Goal: Task Accomplishment & Management: Manage account settings

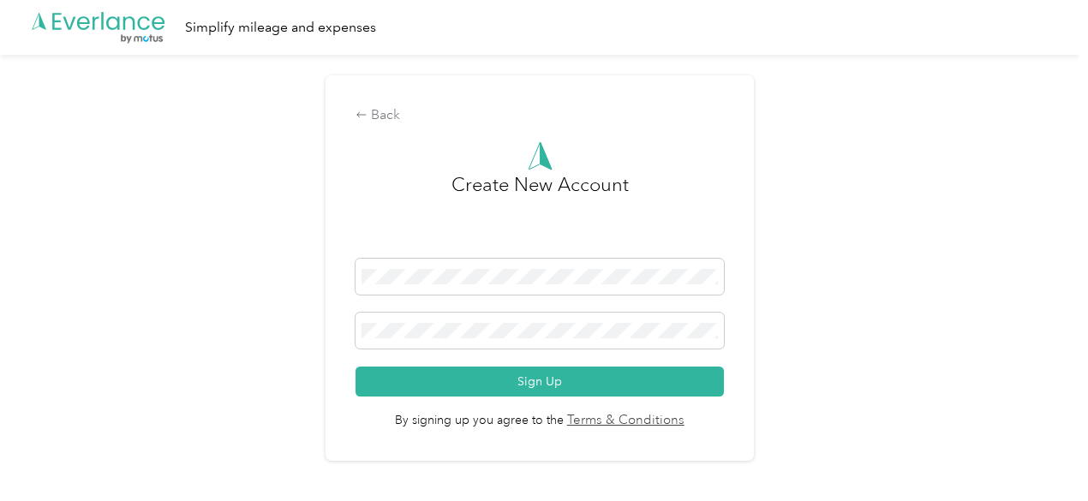
click at [60, 24] on icon ".cls-1 { fill: #00adee; } .cls-2 { fill: #fff; } .cls-3 { fill: #707372; } .cls…" at bounding box center [98, 27] width 137 height 35
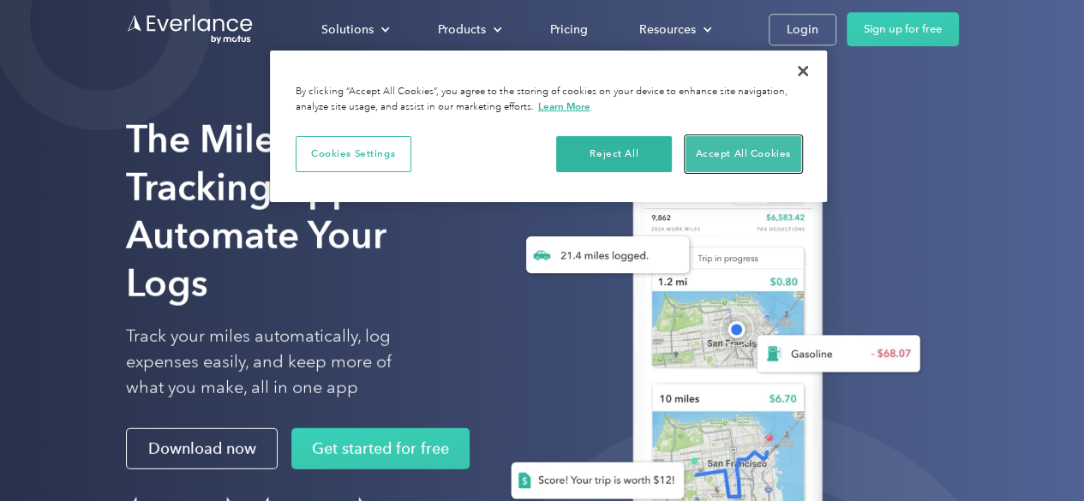
click at [772, 150] on button "Accept All Cookies" at bounding box center [743, 154] width 116 height 36
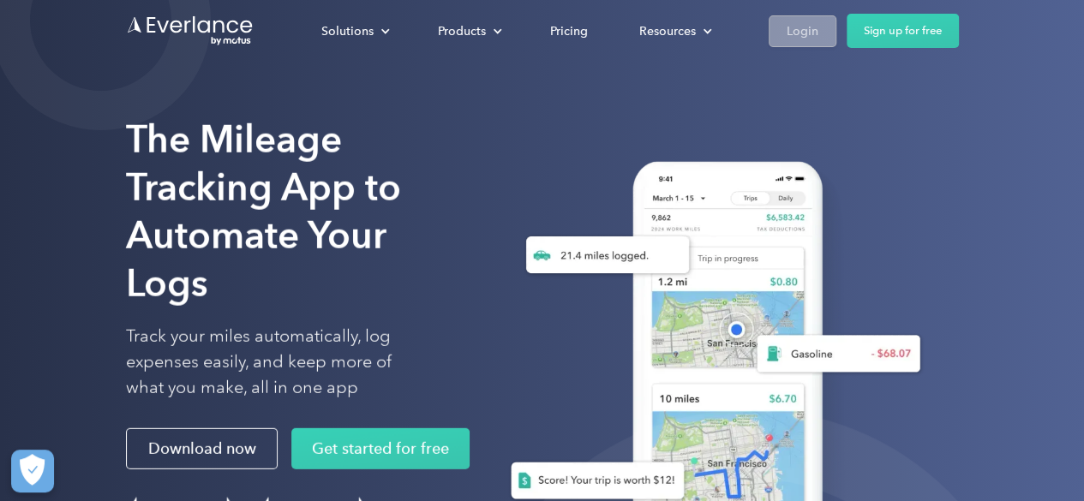
click at [805, 27] on div "Login" at bounding box center [802, 31] width 32 height 21
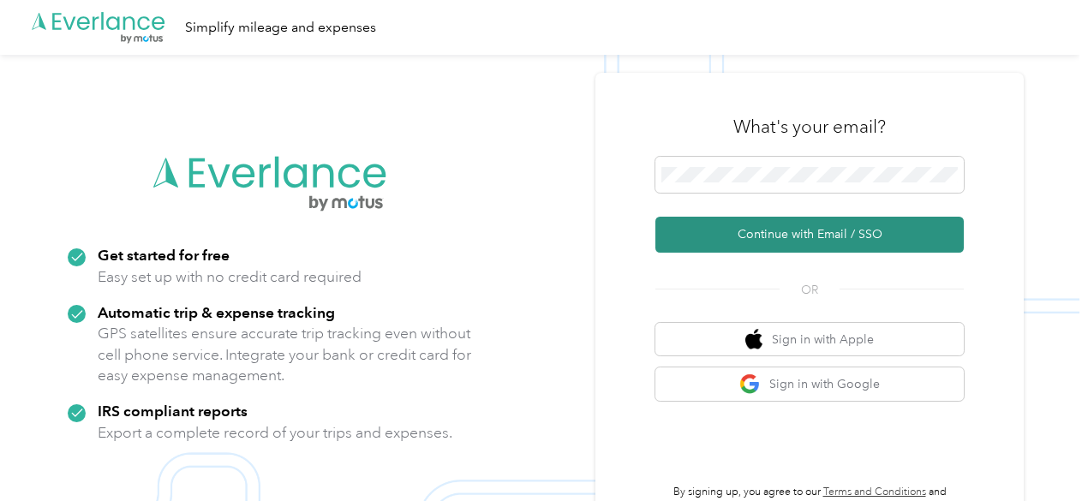
click at [793, 244] on button "Continue with Email / SSO" at bounding box center [809, 235] width 308 height 36
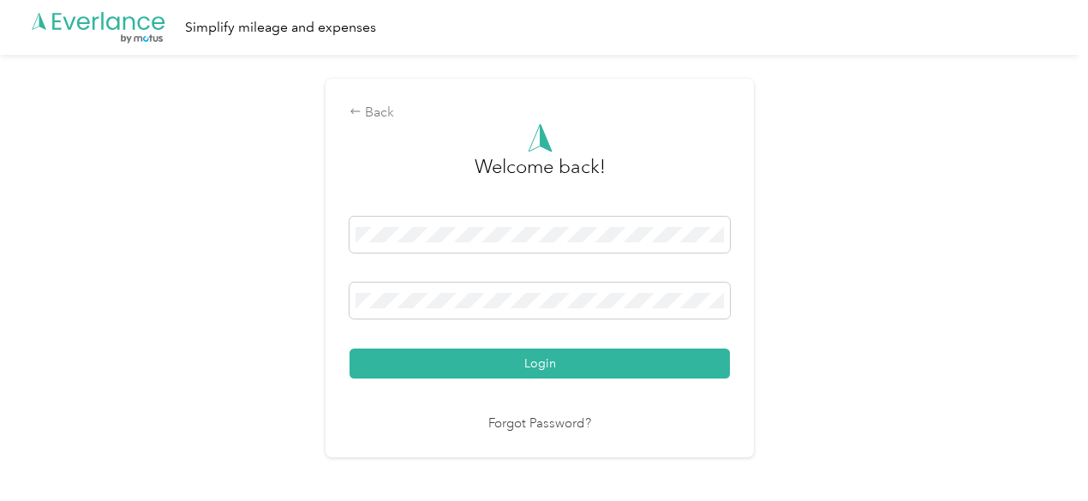
click at [350, 349] on button "Login" at bounding box center [540, 364] width 380 height 30
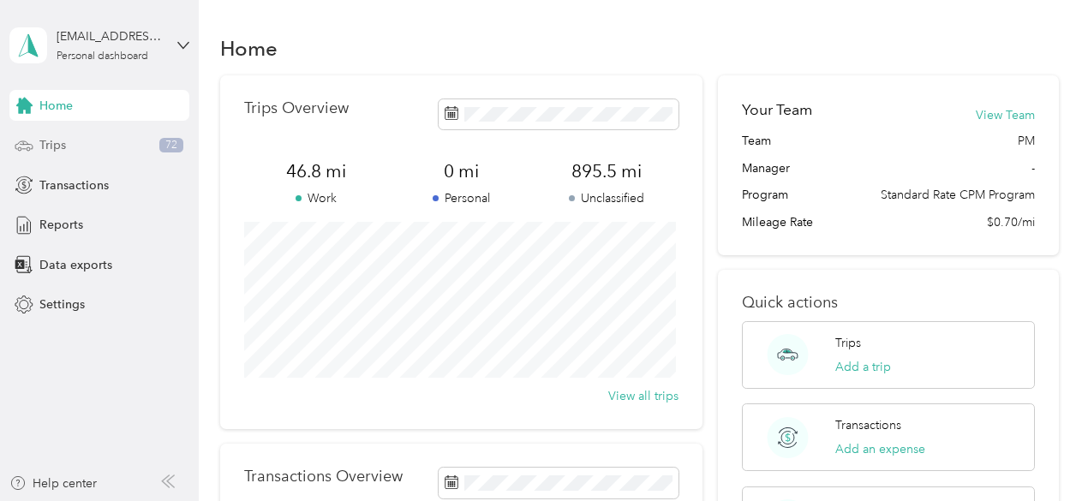
click at [82, 140] on div "Trips 72" at bounding box center [99, 145] width 180 height 31
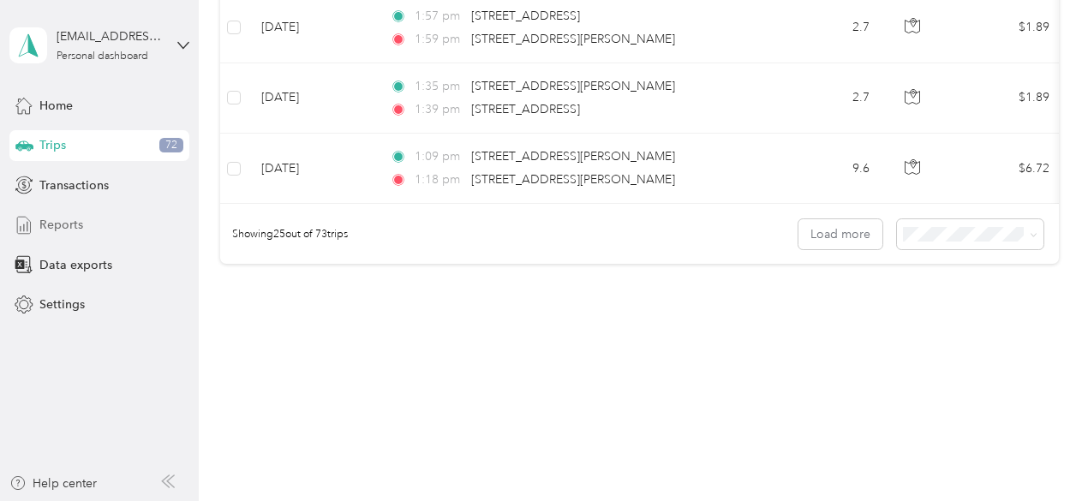
click at [58, 224] on span "Reports" at bounding box center [61, 225] width 44 height 18
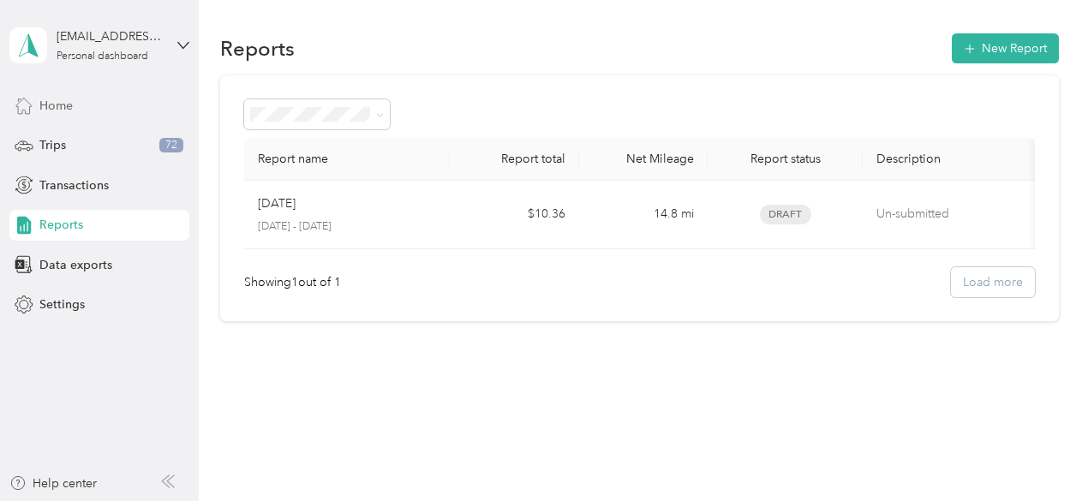
click at [96, 105] on div "Home" at bounding box center [99, 105] width 180 height 31
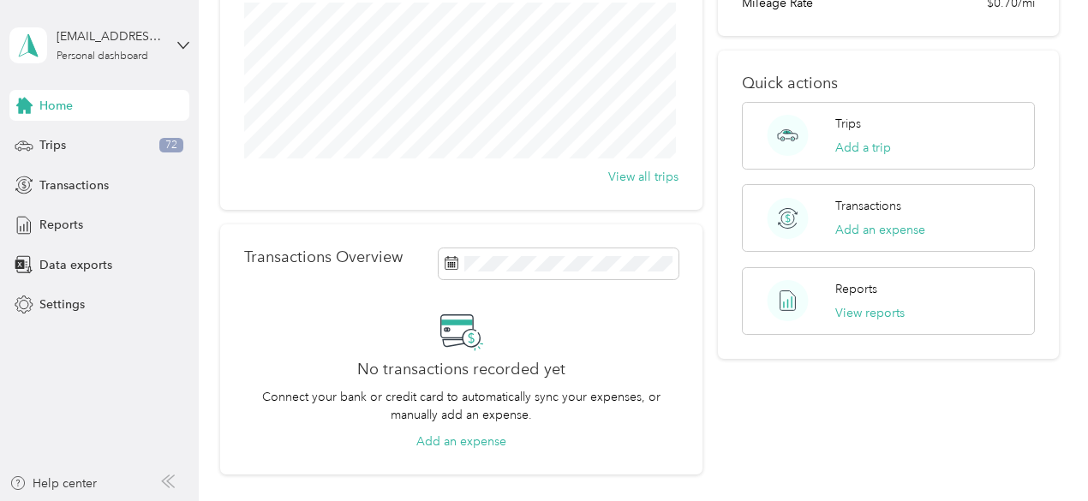
scroll to position [171, 0]
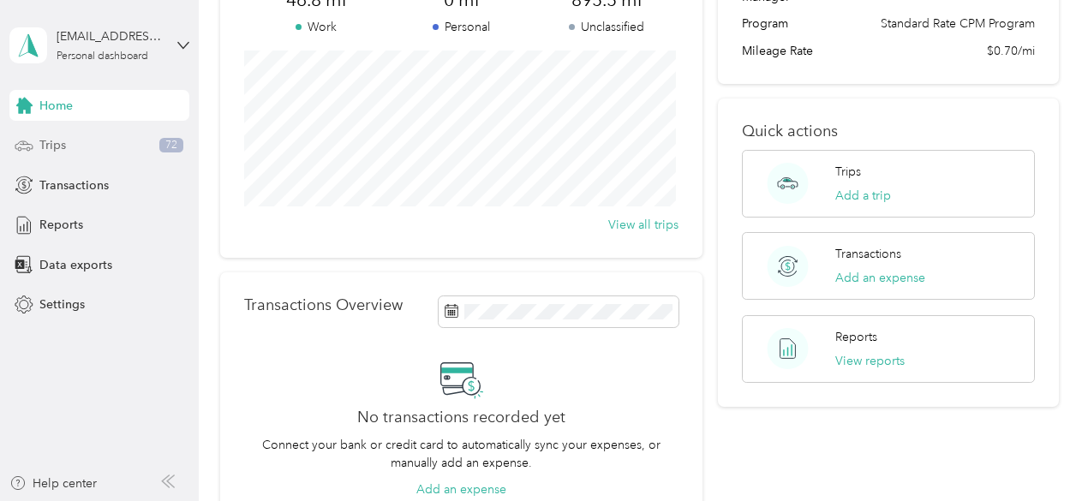
click at [98, 141] on div "Trips 72" at bounding box center [99, 145] width 180 height 31
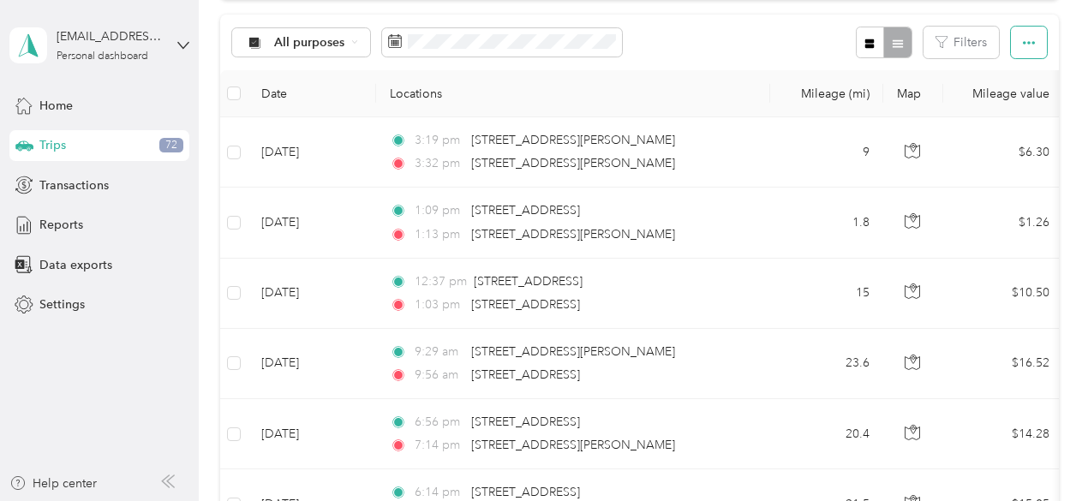
click at [1026, 45] on icon "button" at bounding box center [1029, 43] width 12 height 12
click at [774, 46] on div "All purposes Filters" at bounding box center [639, 43] width 839 height 56
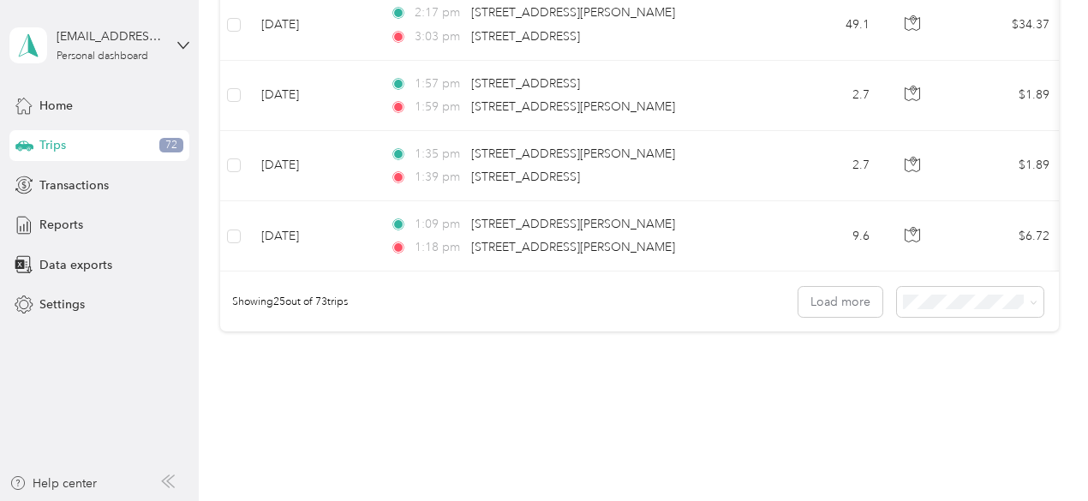
scroll to position [1850, 0]
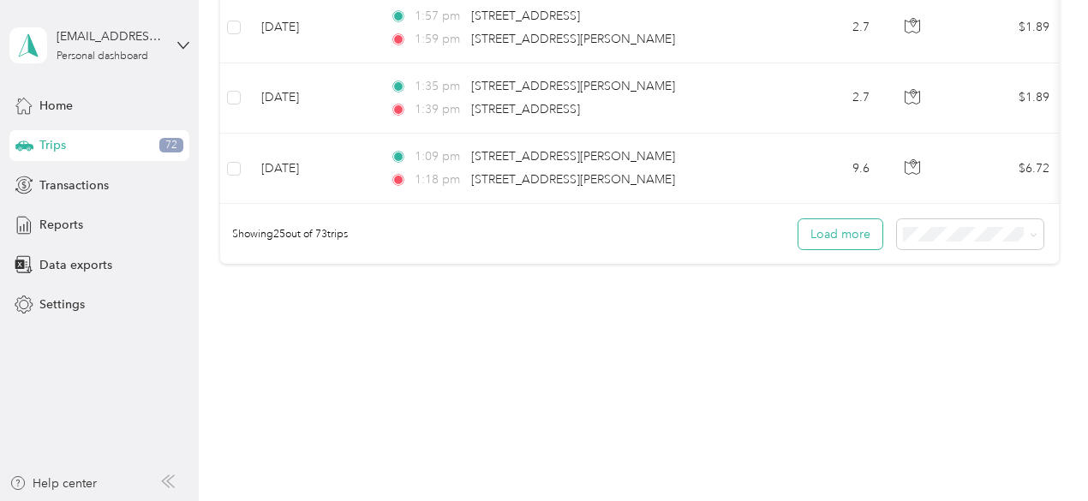
click at [822, 237] on button "Load more" at bounding box center [840, 234] width 84 height 30
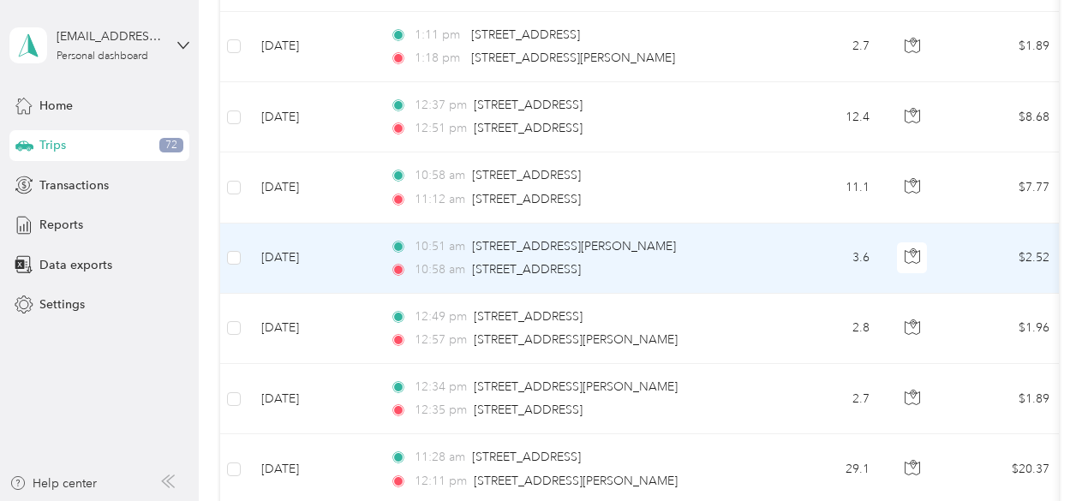
scroll to position [3605, 0]
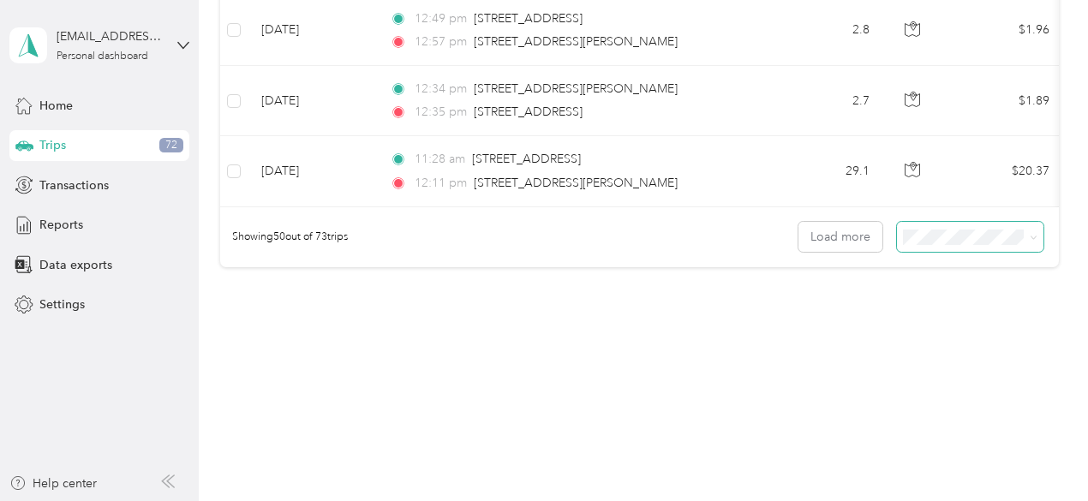
click at [1030, 236] on icon at bounding box center [1034, 238] width 8 height 8
click at [968, 321] on span "100 per load" at bounding box center [940, 324] width 70 height 15
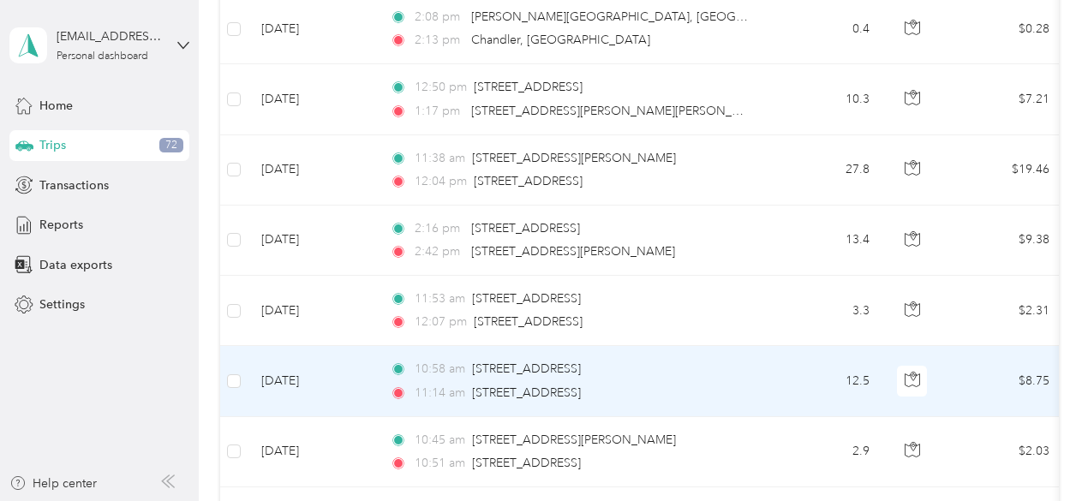
scroll to position [5219, 0]
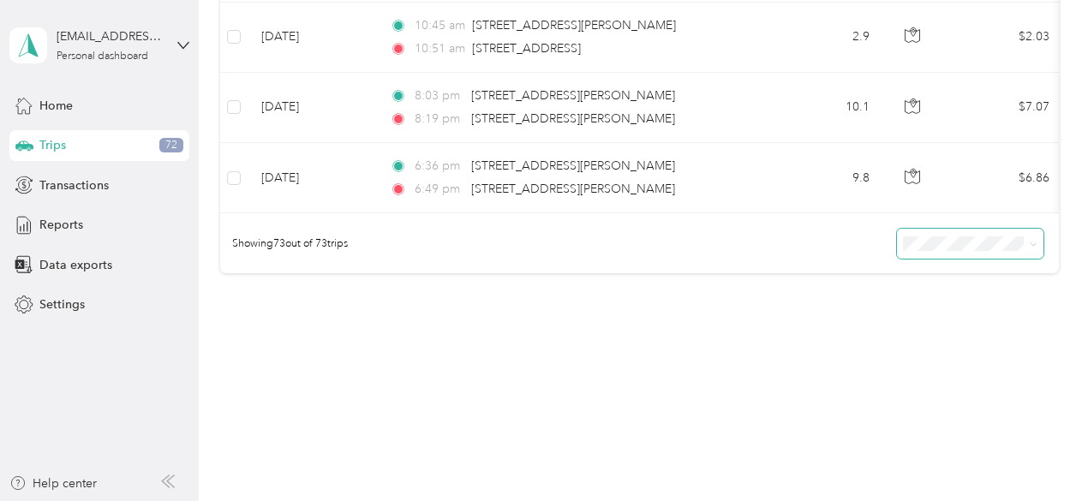
click at [1031, 241] on icon at bounding box center [1034, 245] width 8 height 8
click at [979, 267] on div "25 per load" at bounding box center [966, 266] width 123 height 18
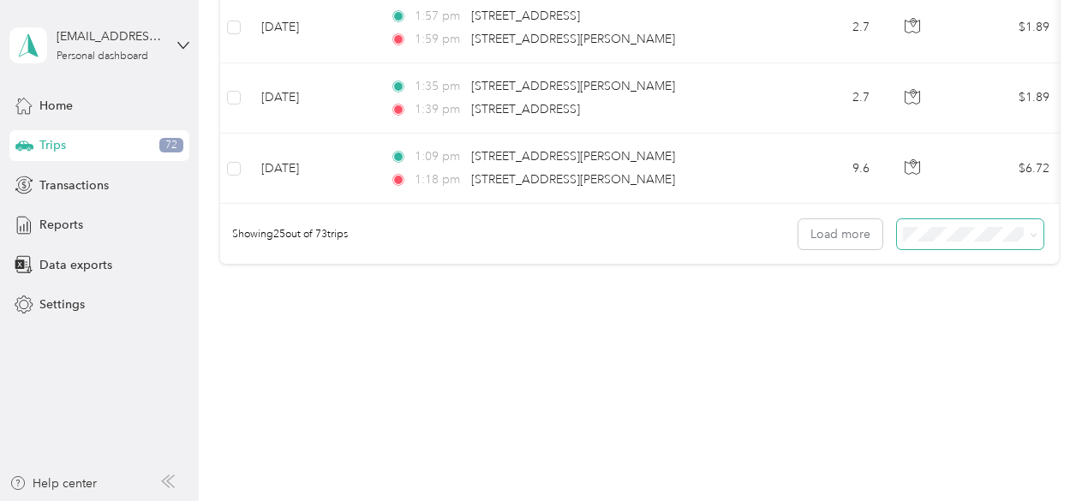
scroll to position [1850, 0]
click at [856, 238] on button "Load more" at bounding box center [840, 234] width 84 height 30
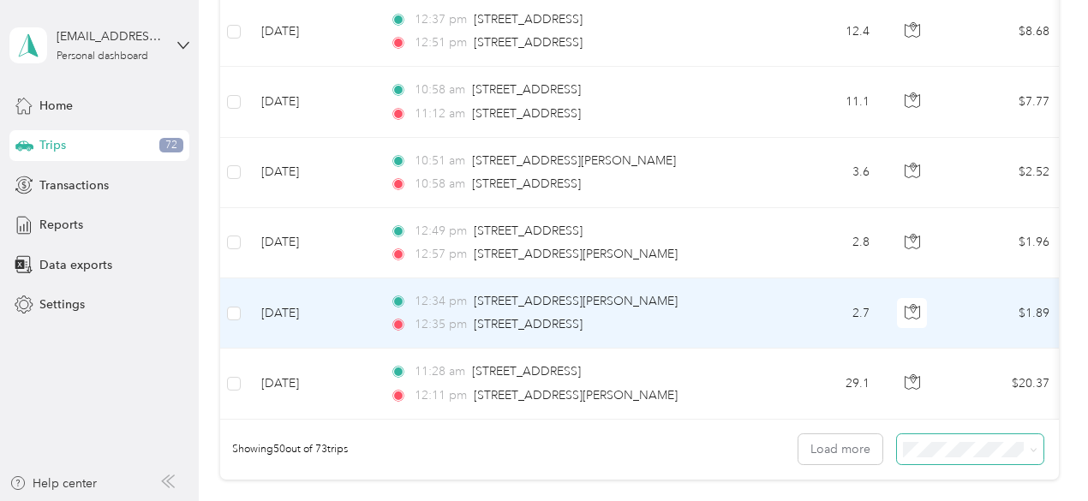
scroll to position [3605, 0]
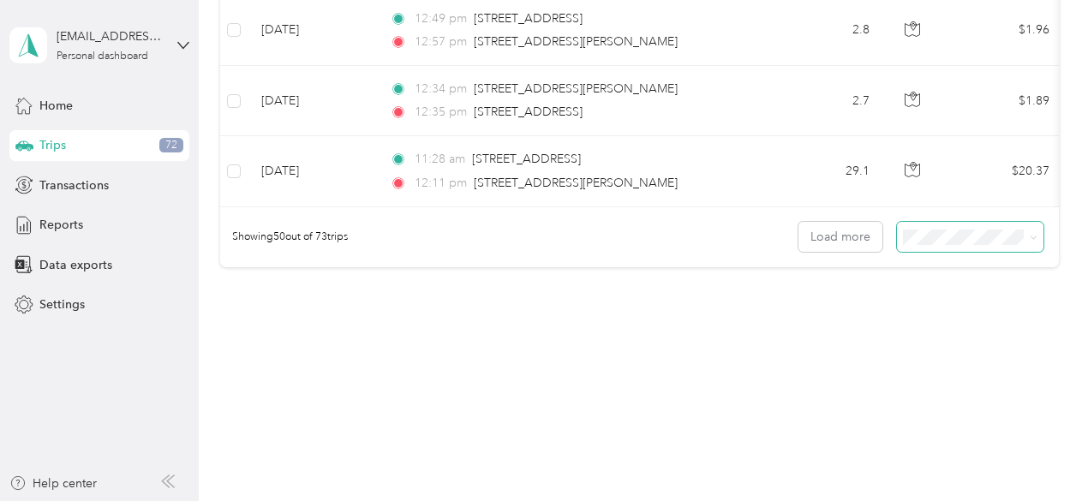
click at [1030, 237] on icon at bounding box center [1034, 238] width 8 height 8
click at [947, 330] on li "100 per load" at bounding box center [966, 326] width 146 height 30
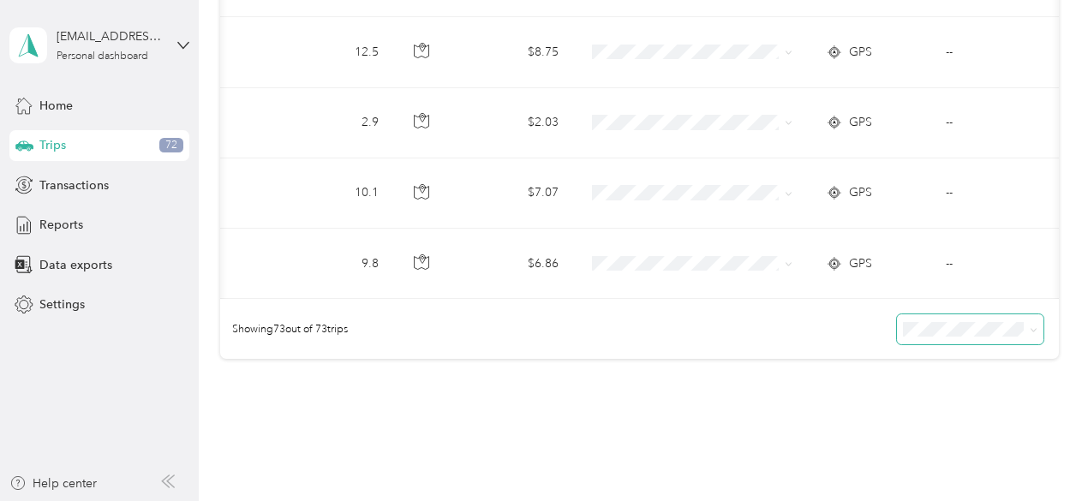
scroll to position [0, 492]
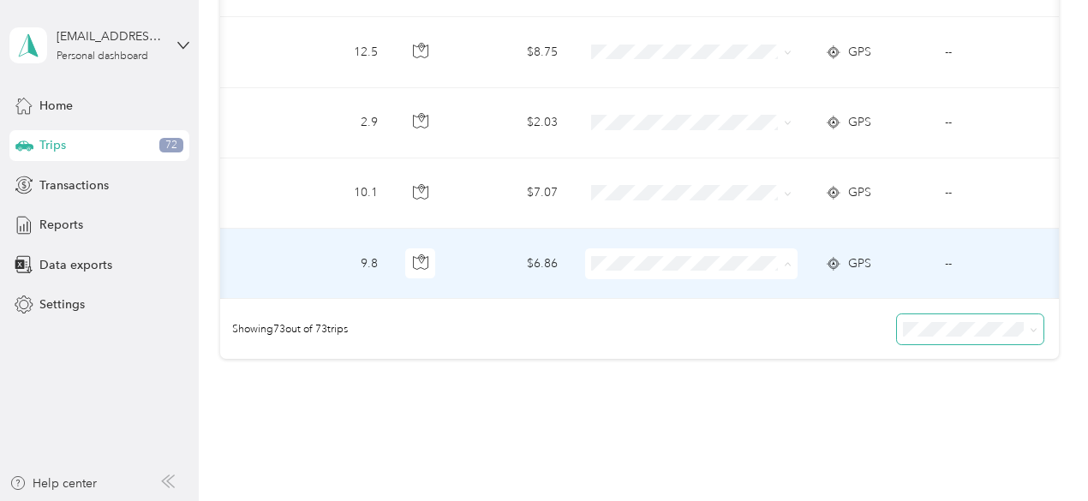
click at [619, 268] on span "PMI [PERSON_NAME] Properties" at bounding box center [705, 274] width 218 height 18
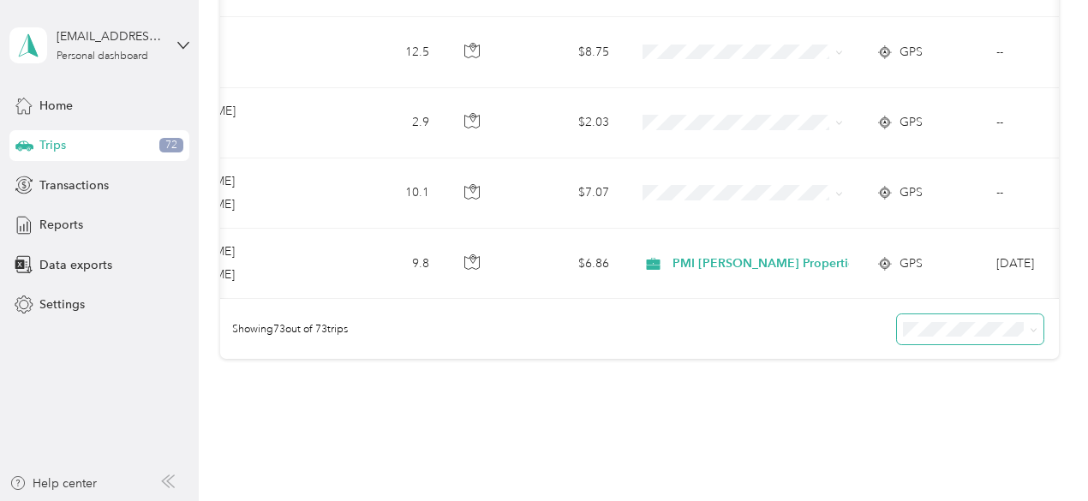
scroll to position [0, 477]
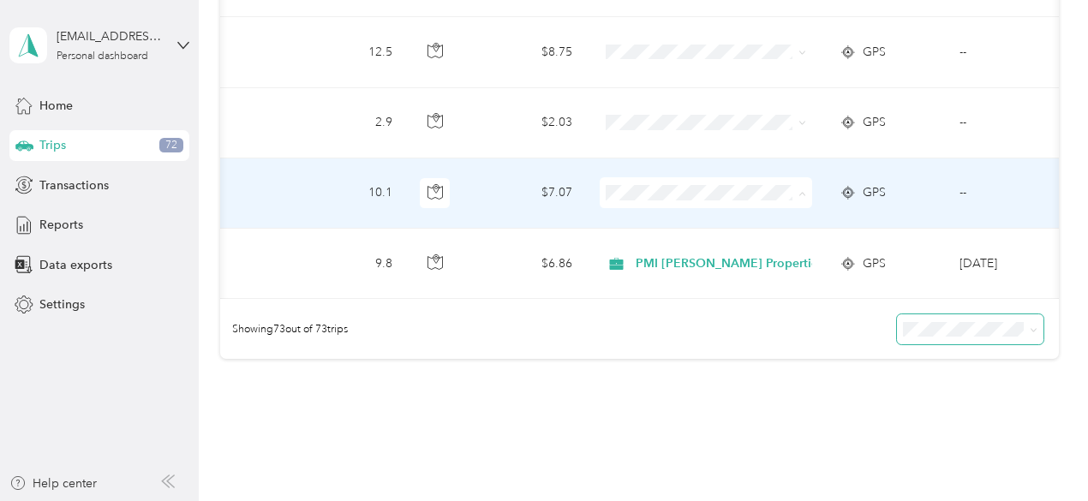
click at [658, 197] on span "PMI [PERSON_NAME] Properties" at bounding box center [736, 203] width 188 height 18
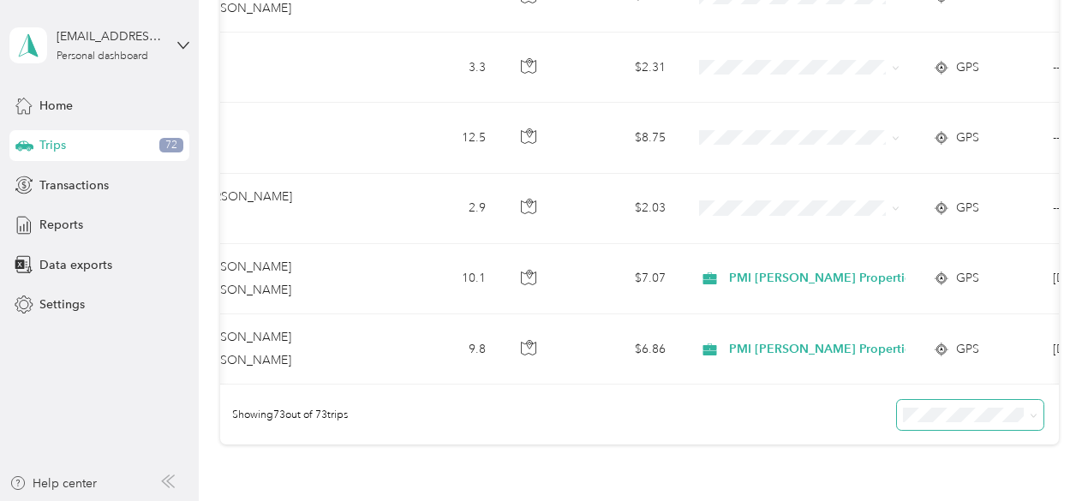
scroll to position [0, 388]
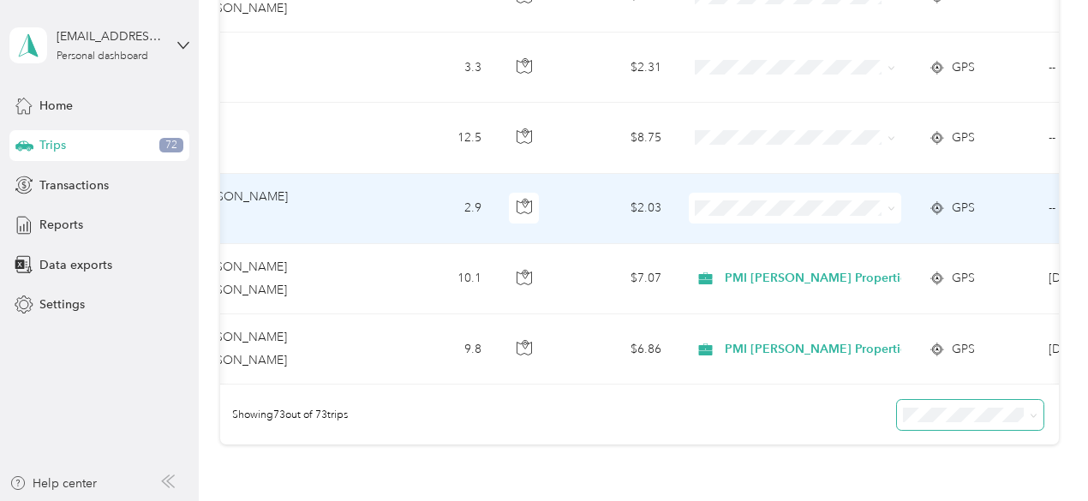
click at [759, 193] on span at bounding box center [795, 208] width 212 height 31
click at [772, 219] on span "PMI [PERSON_NAME] Properties" at bounding box center [825, 219] width 188 height 18
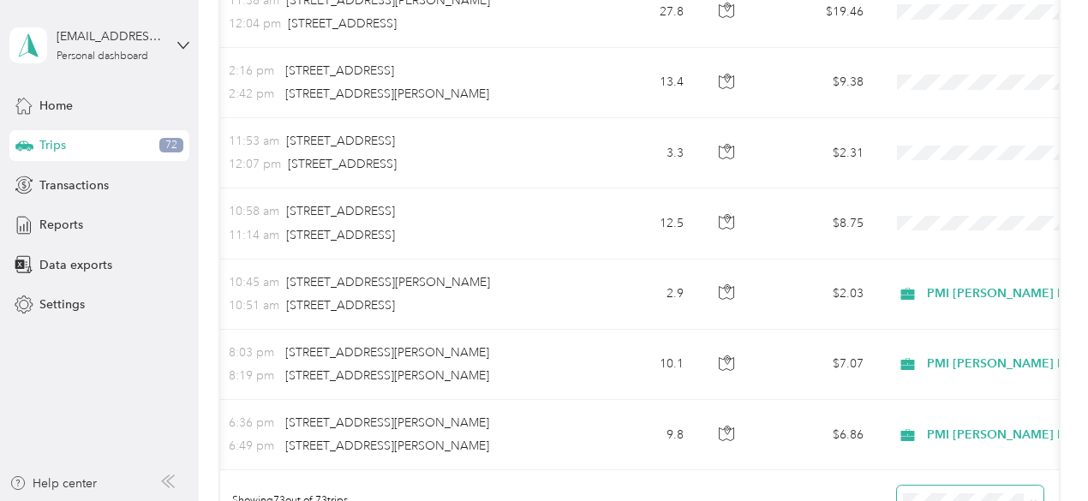
scroll to position [0, 187]
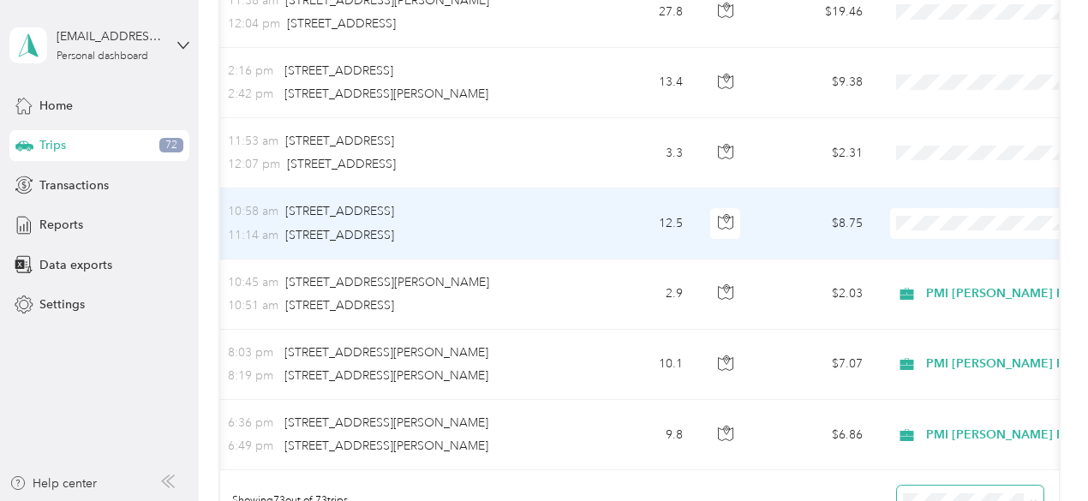
click at [953, 232] on span "PMI [PERSON_NAME] Properties" at bounding box center [1012, 234] width 188 height 18
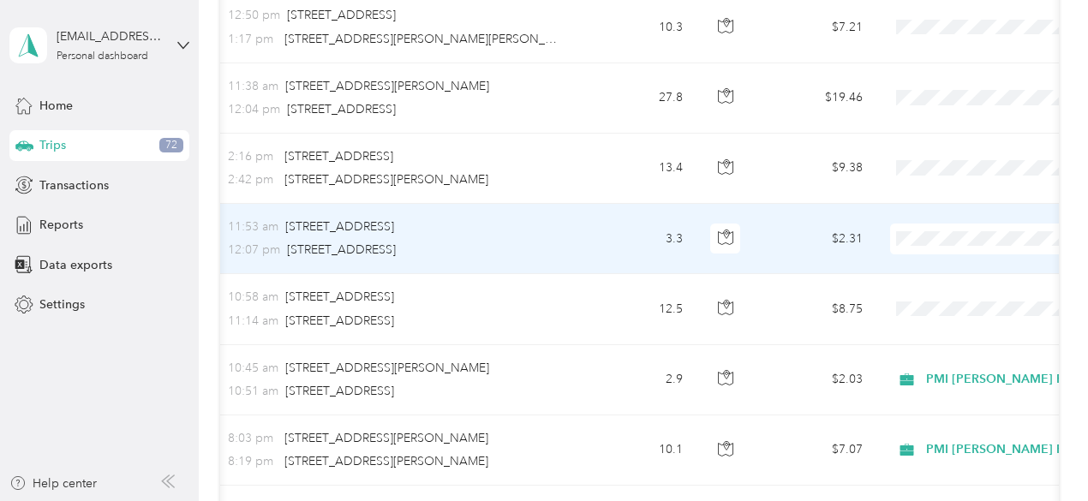
click at [930, 254] on span "PMI [PERSON_NAME] Properties" at bounding box center [1012, 250] width 188 height 18
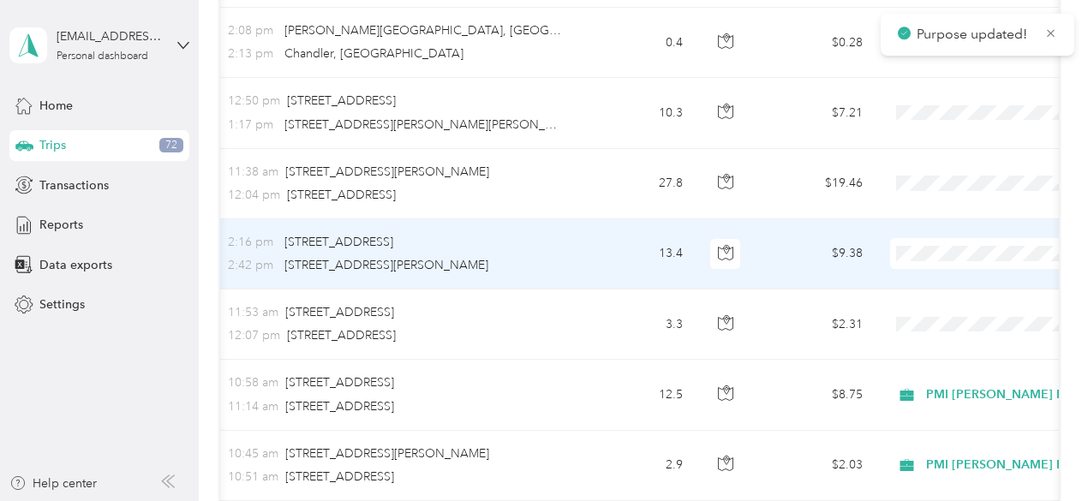
click at [933, 269] on span "PMI [PERSON_NAME] Properties" at bounding box center [1012, 265] width 188 height 18
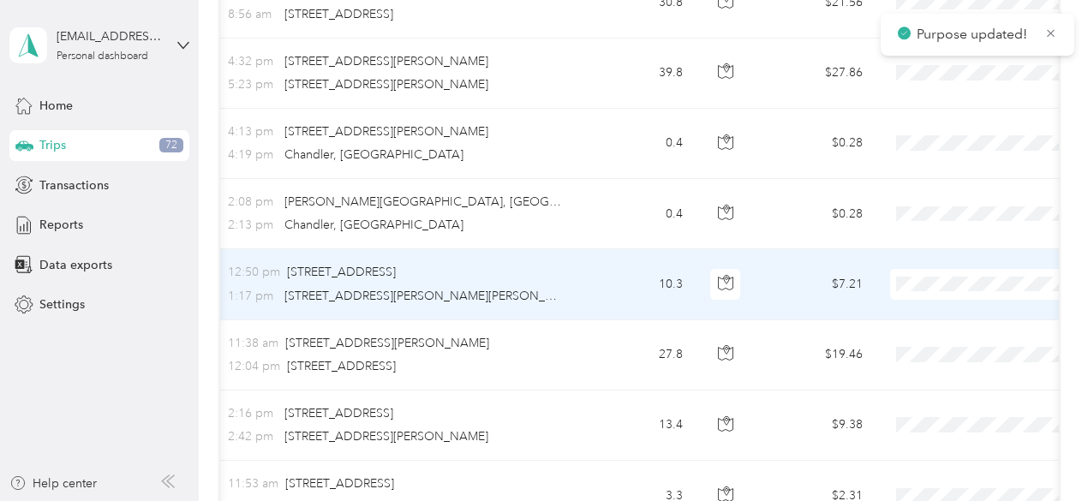
scroll to position [4705, 0]
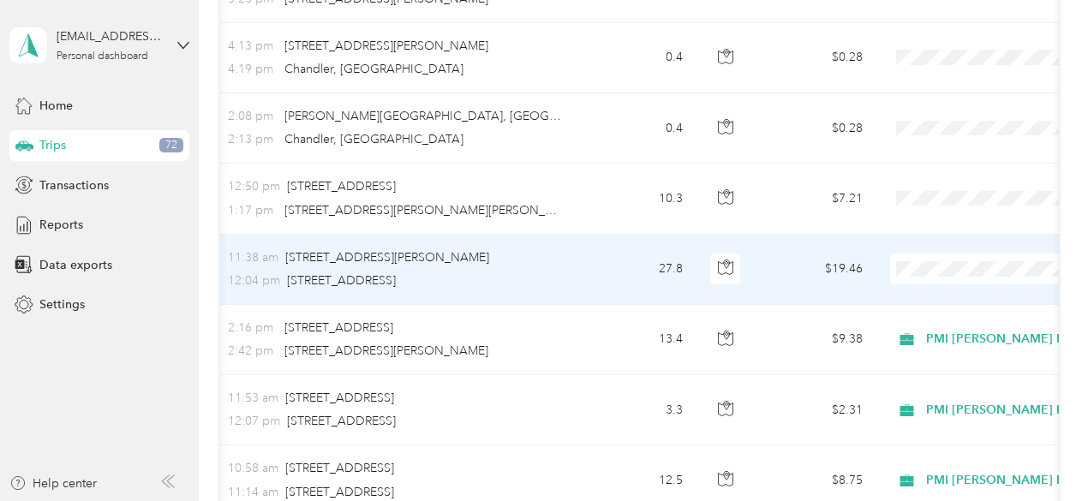
click at [933, 278] on span "PMI [PERSON_NAME] Properties" at bounding box center [1012, 275] width 188 height 18
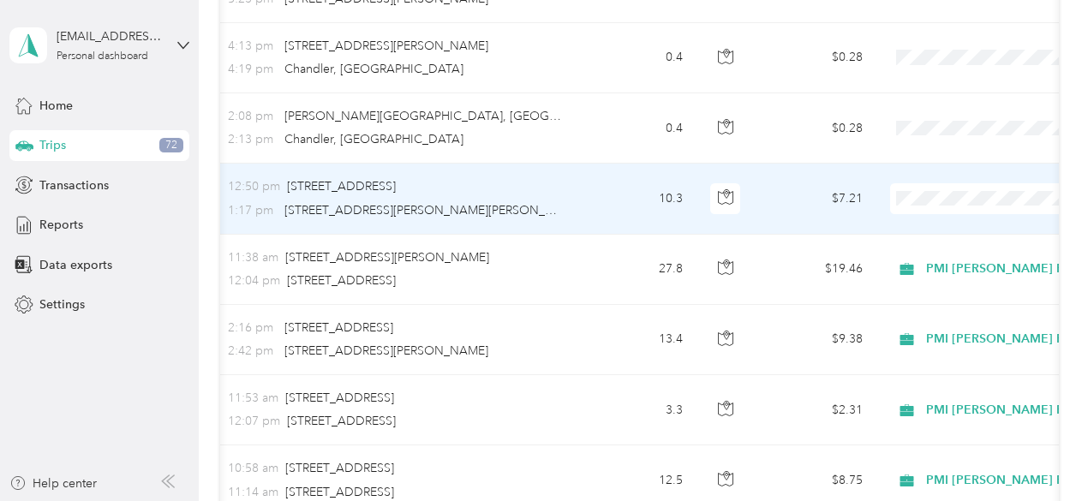
click at [928, 242] on li "Personal" at bounding box center [997, 241] width 242 height 30
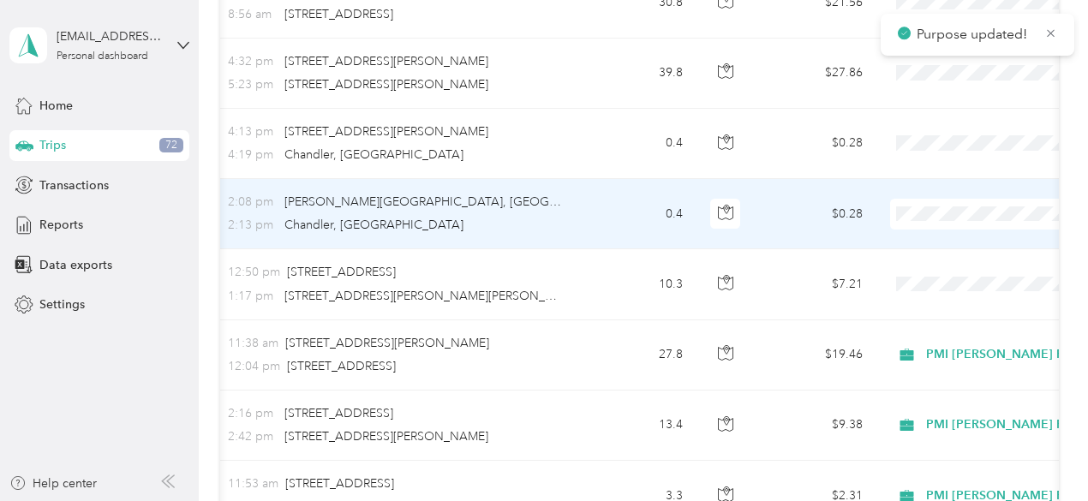
click at [939, 254] on span "Personal" at bounding box center [1012, 257] width 188 height 18
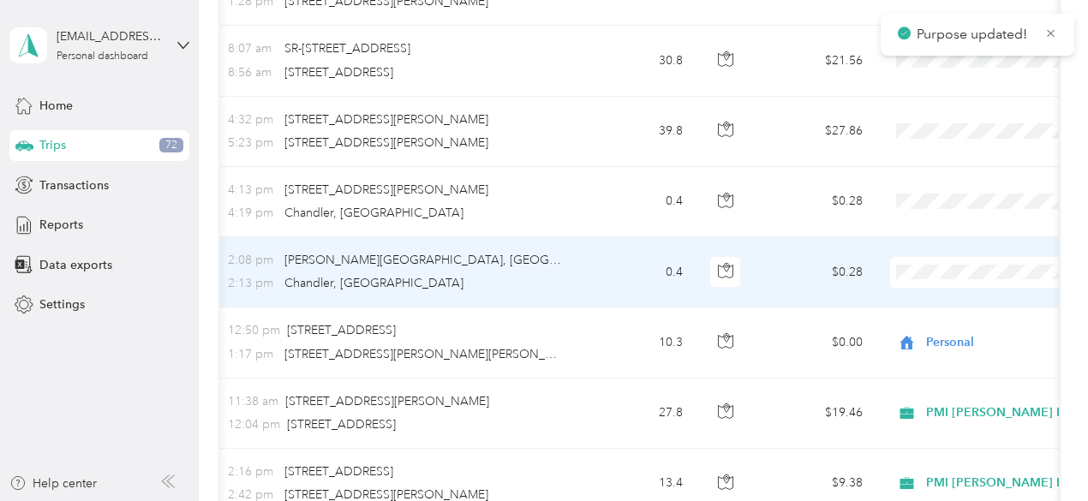
scroll to position [4533, 0]
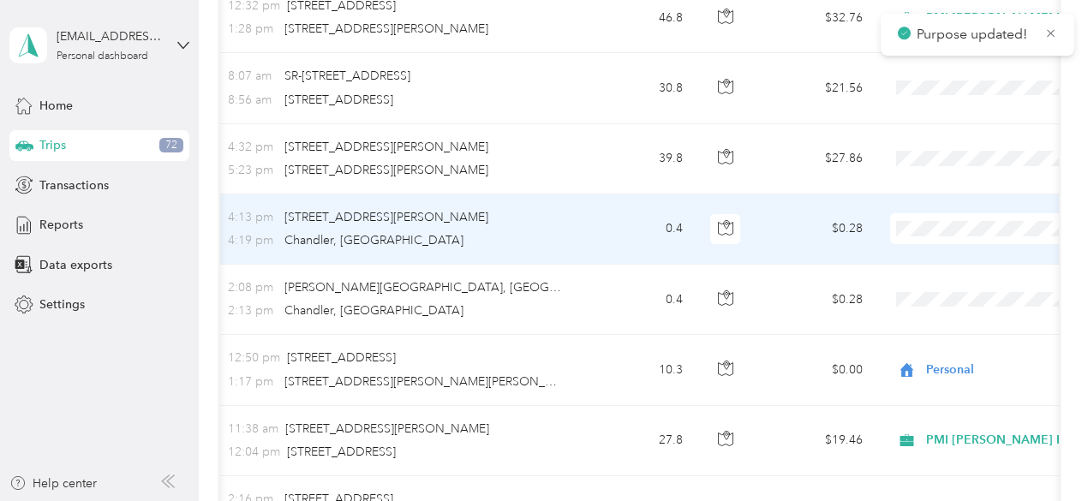
click at [931, 271] on span "Personal" at bounding box center [1012, 272] width 188 height 18
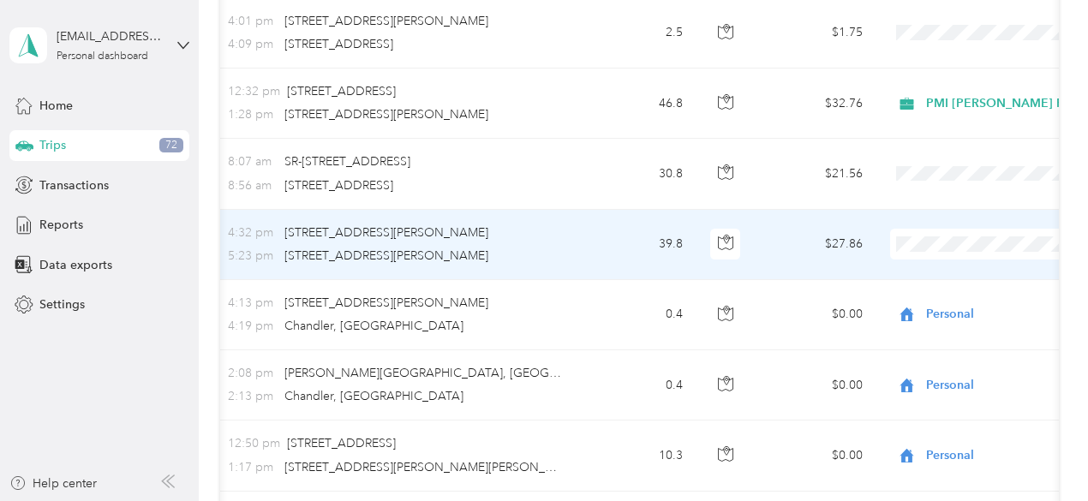
click at [938, 296] on li "Personal" at bounding box center [997, 286] width 242 height 30
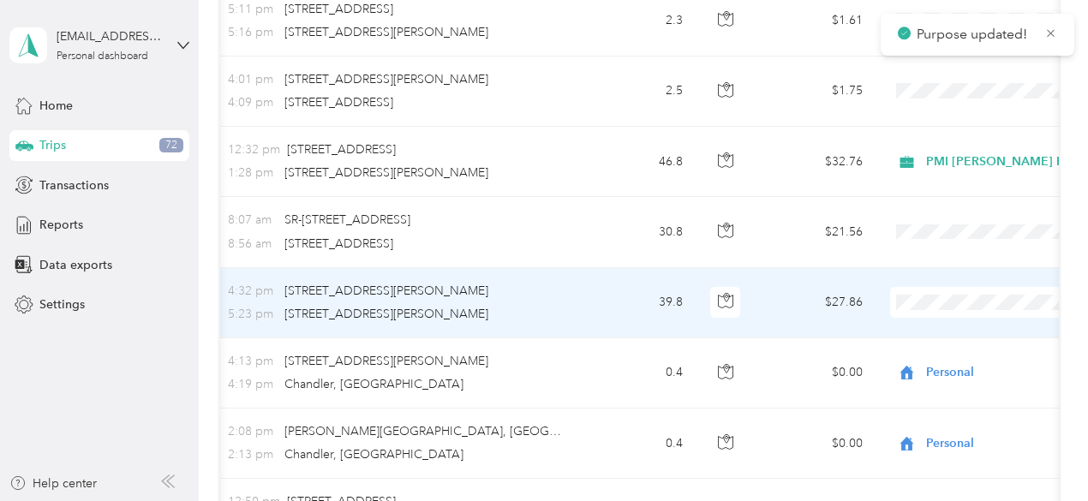
scroll to position [4362, 0]
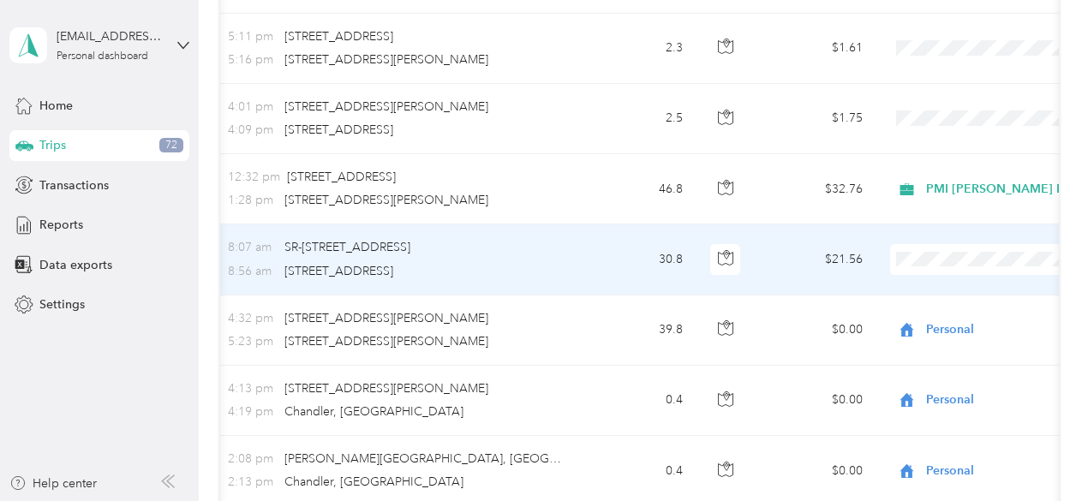
click at [925, 272] on span "PMI [PERSON_NAME] Properties" at bounding box center [1012, 273] width 188 height 18
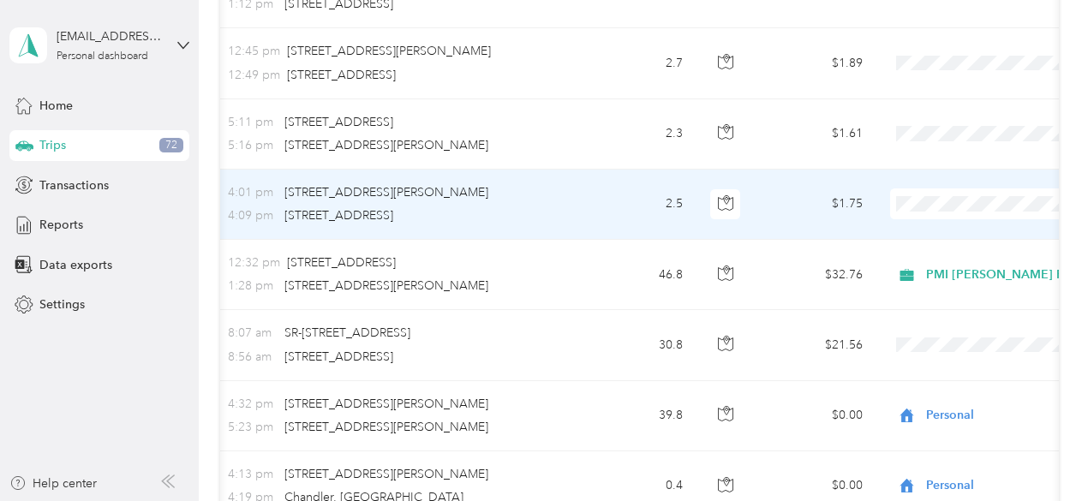
click at [934, 220] on span "PMI [PERSON_NAME] Properties" at bounding box center [1012, 218] width 188 height 18
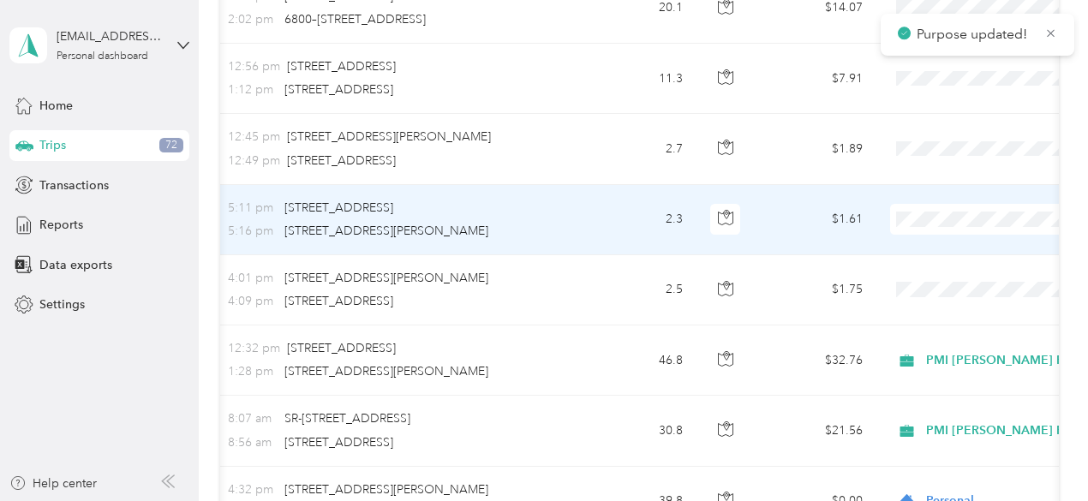
click at [935, 238] on li "PMI [PERSON_NAME] Properties" at bounding box center [997, 233] width 242 height 30
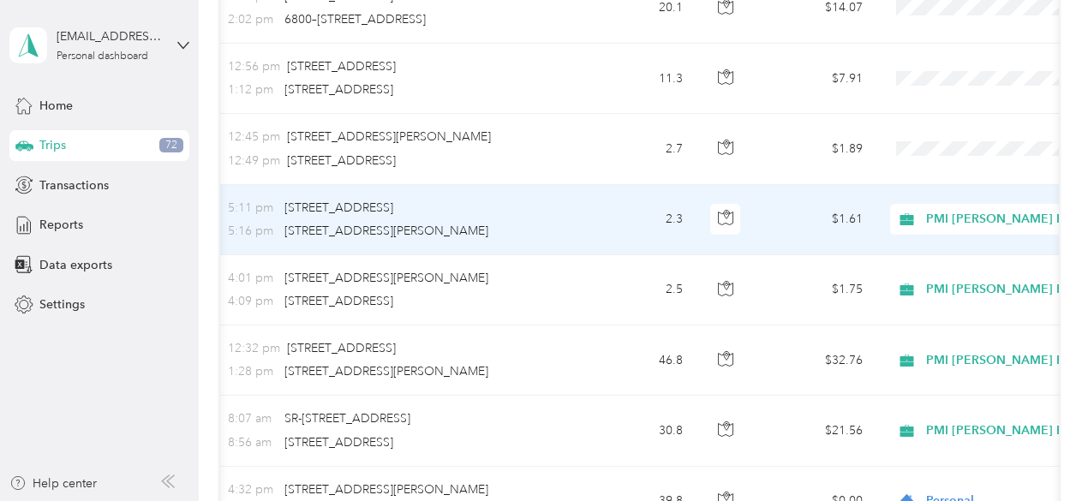
scroll to position [4105, 0]
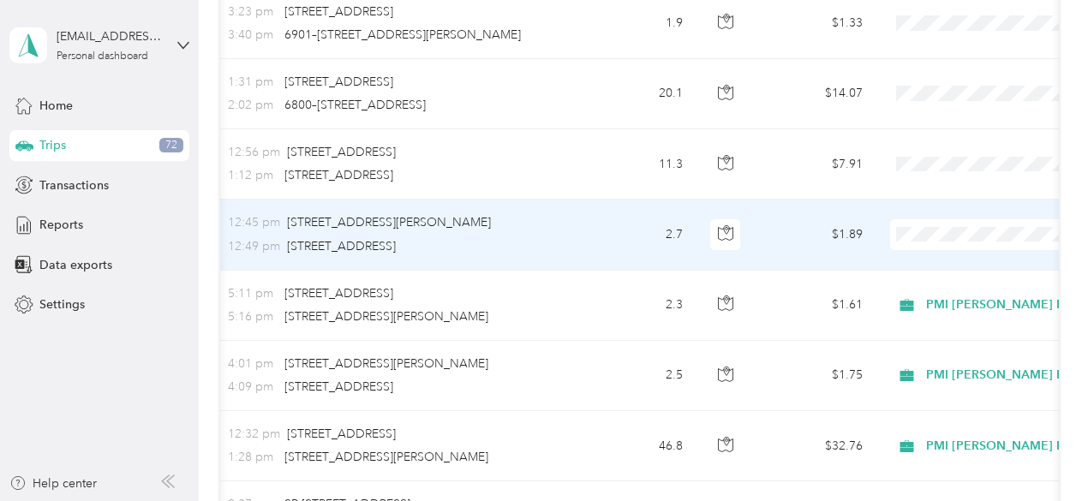
click at [931, 251] on span "PMI [PERSON_NAME] Properties" at bounding box center [1012, 249] width 188 height 18
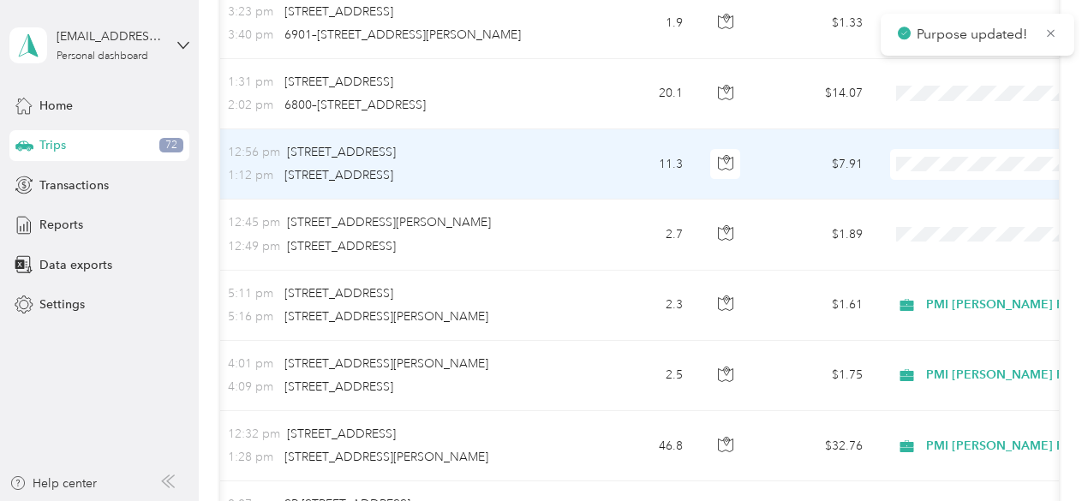
click at [945, 182] on li "PMI [PERSON_NAME] Properties" at bounding box center [997, 179] width 242 height 30
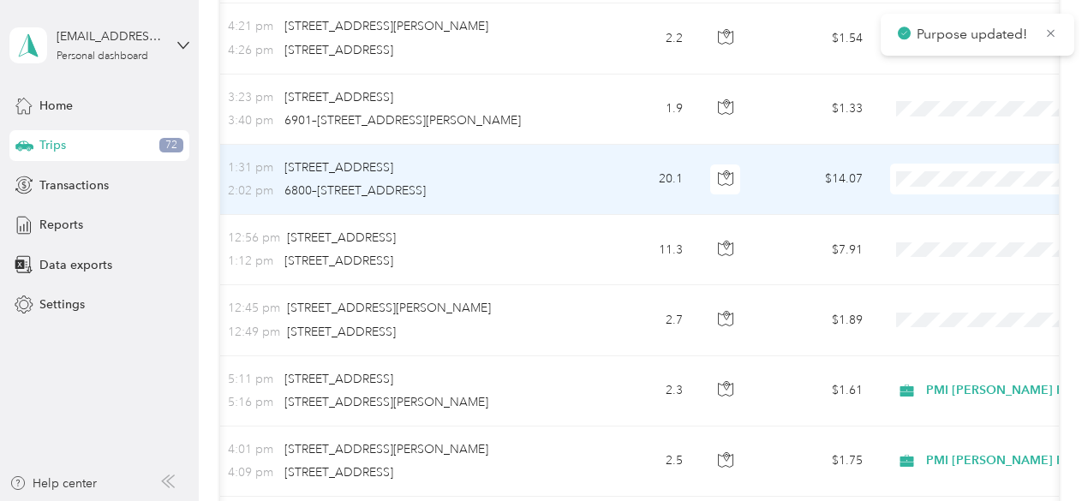
scroll to position [3934, 0]
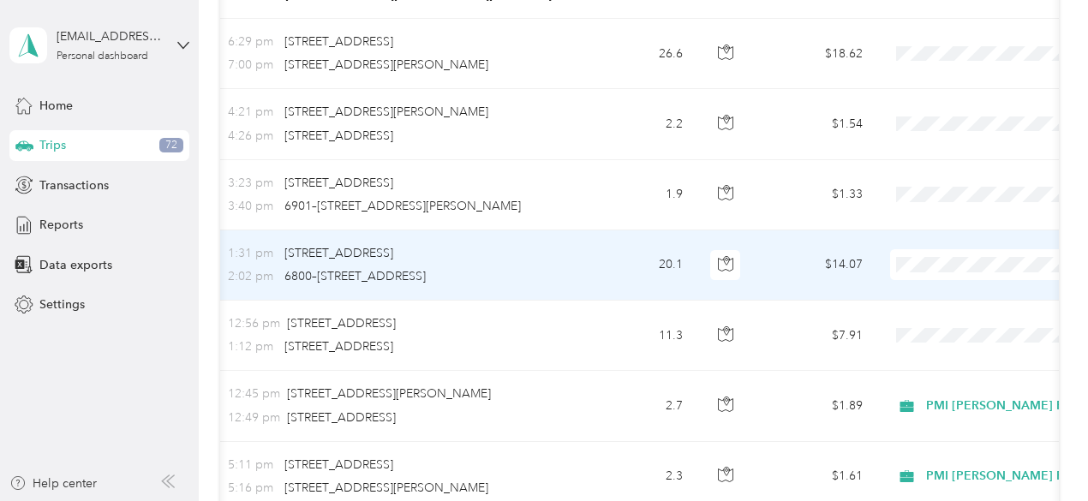
click at [934, 278] on span "PMI [PERSON_NAME] Properties" at bounding box center [1012, 280] width 188 height 18
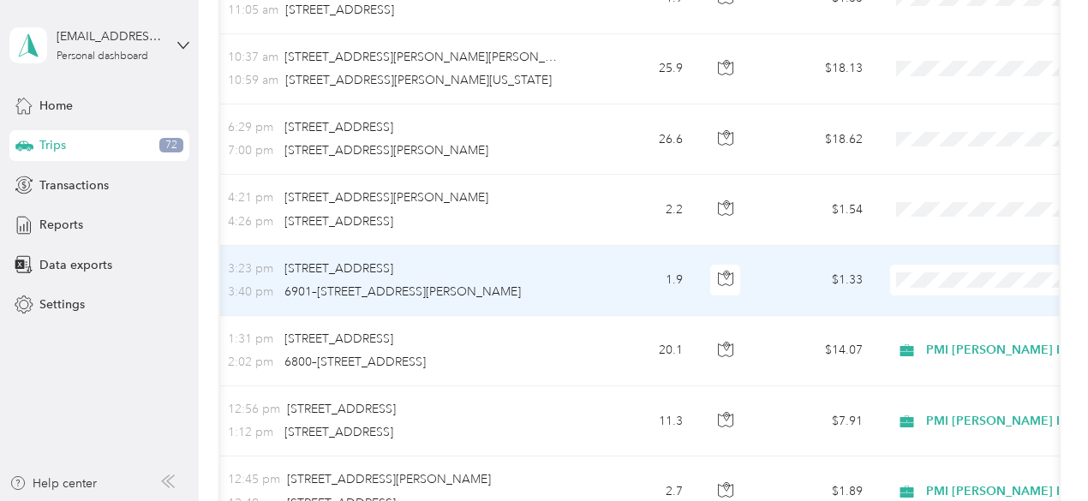
click at [939, 323] on span "Personal" at bounding box center [1012, 325] width 188 height 18
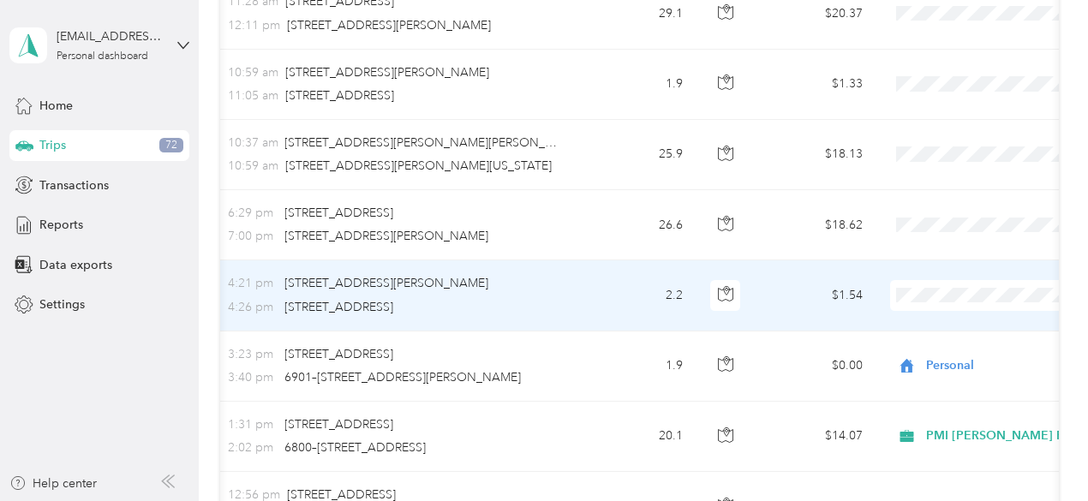
click at [948, 344] on li "Personal" at bounding box center [997, 340] width 242 height 30
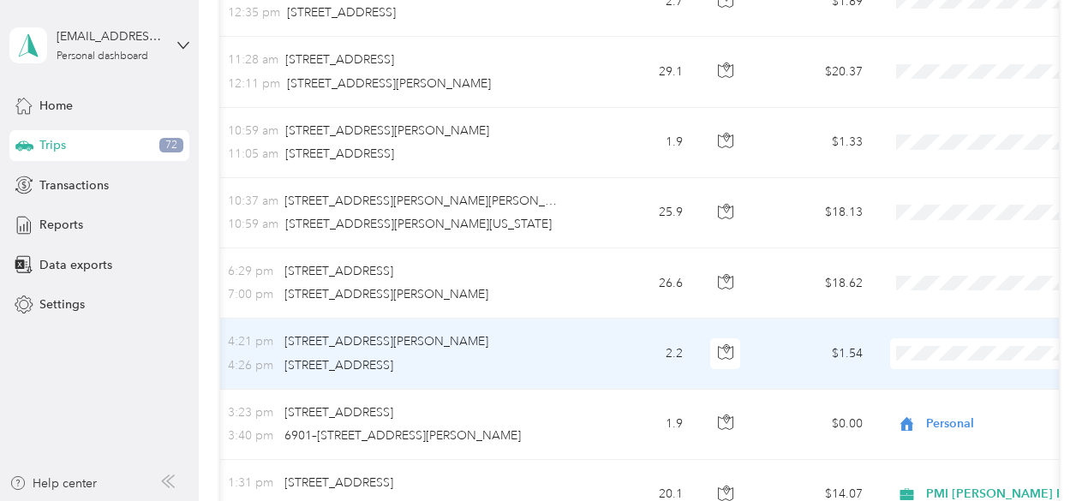
scroll to position [3677, 0]
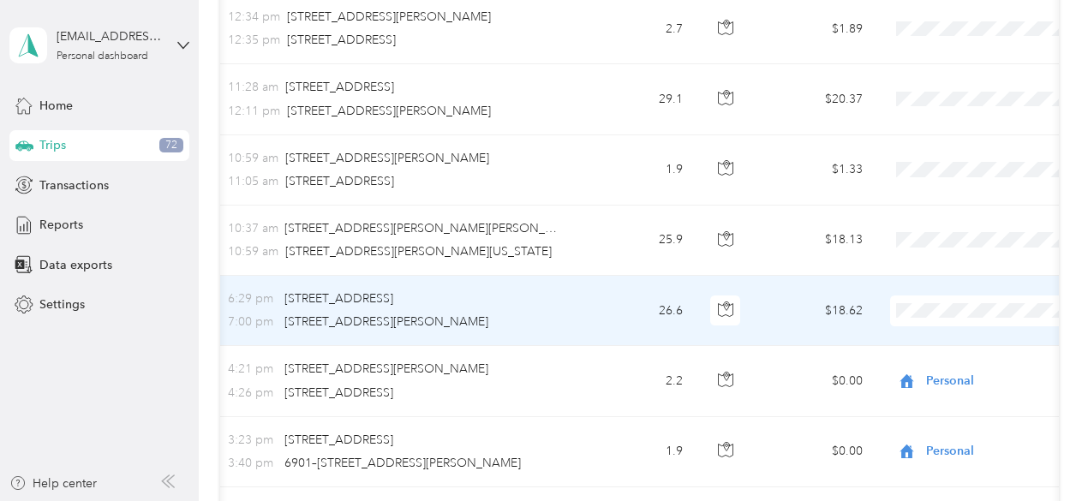
click at [941, 355] on span "Personal" at bounding box center [1012, 357] width 188 height 18
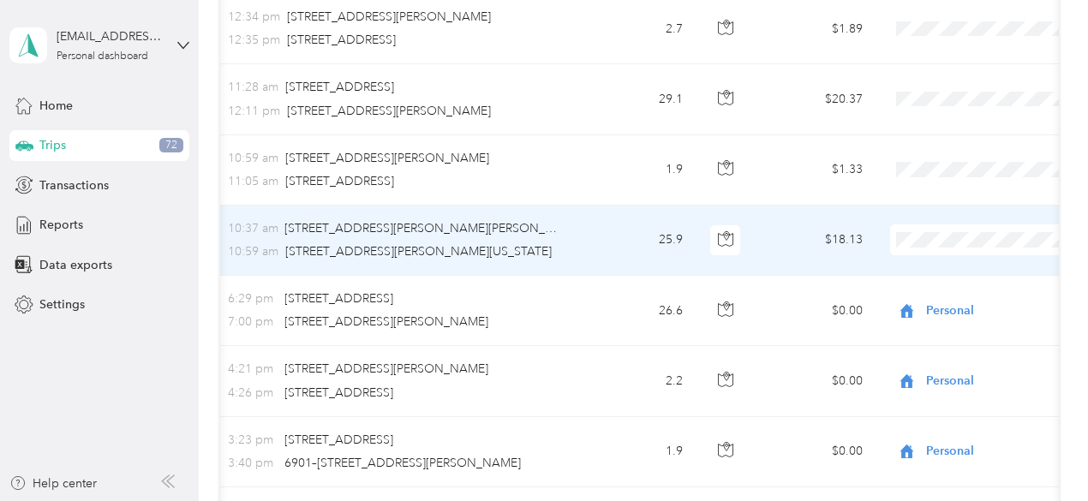
scroll to position [3591, 0]
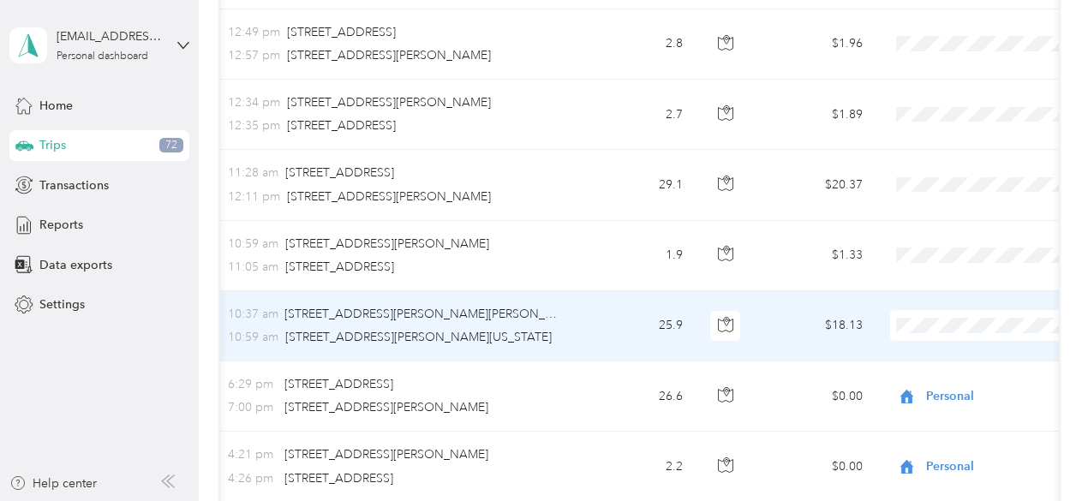
click at [939, 335] on span "PMI [PERSON_NAME] Properties" at bounding box center [1012, 342] width 188 height 18
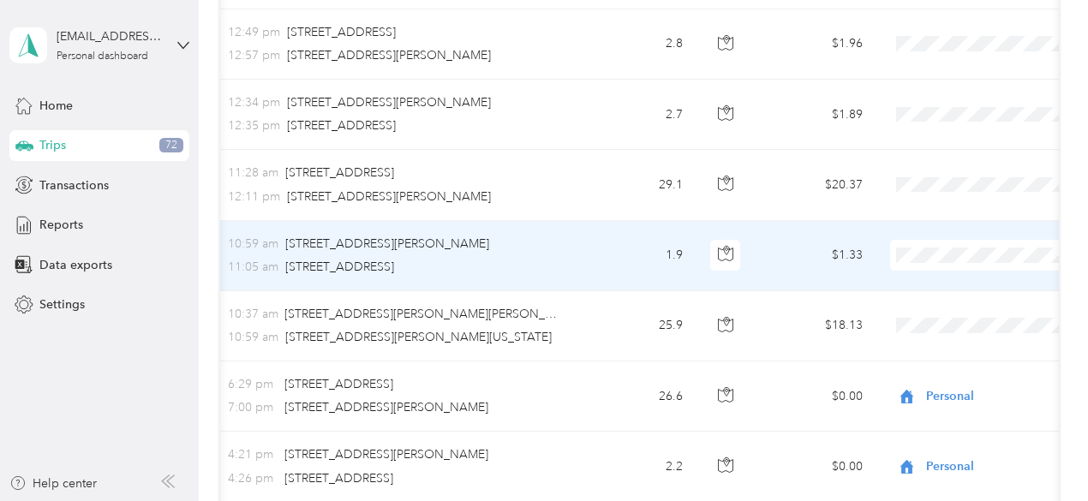
click at [937, 276] on li "PMI [PERSON_NAME] Properties" at bounding box center [997, 272] width 242 height 30
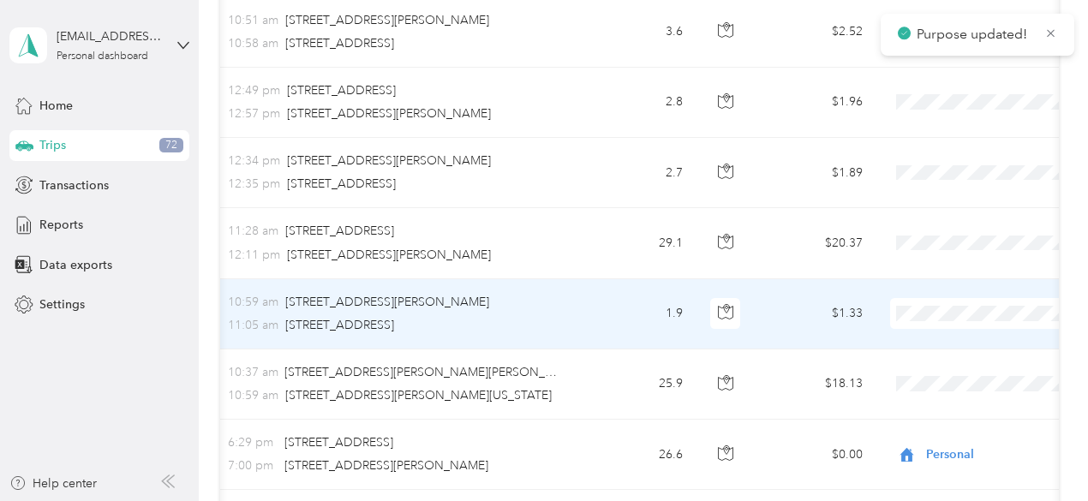
scroll to position [3505, 0]
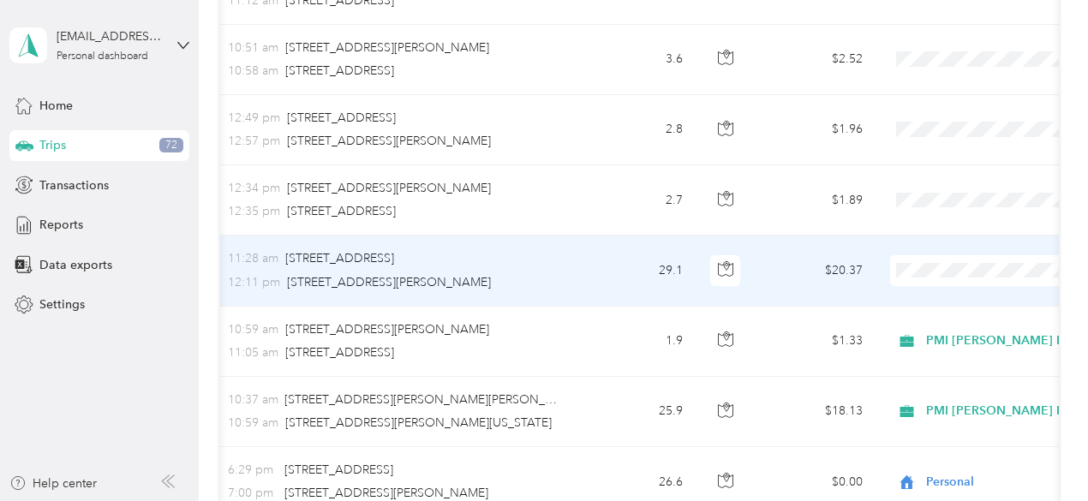
click at [942, 282] on span "PMI [PERSON_NAME] Properties" at bounding box center [1012, 287] width 188 height 18
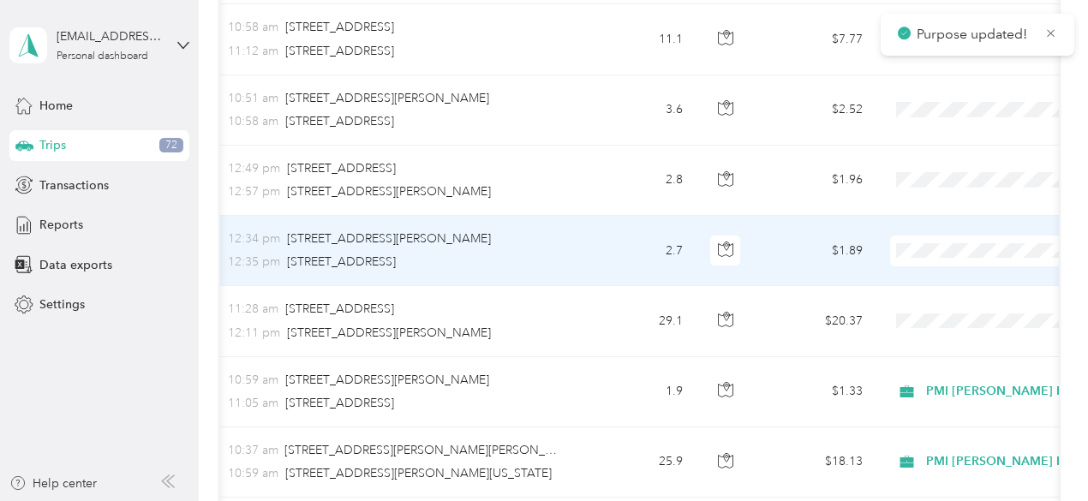
scroll to position [3420, 0]
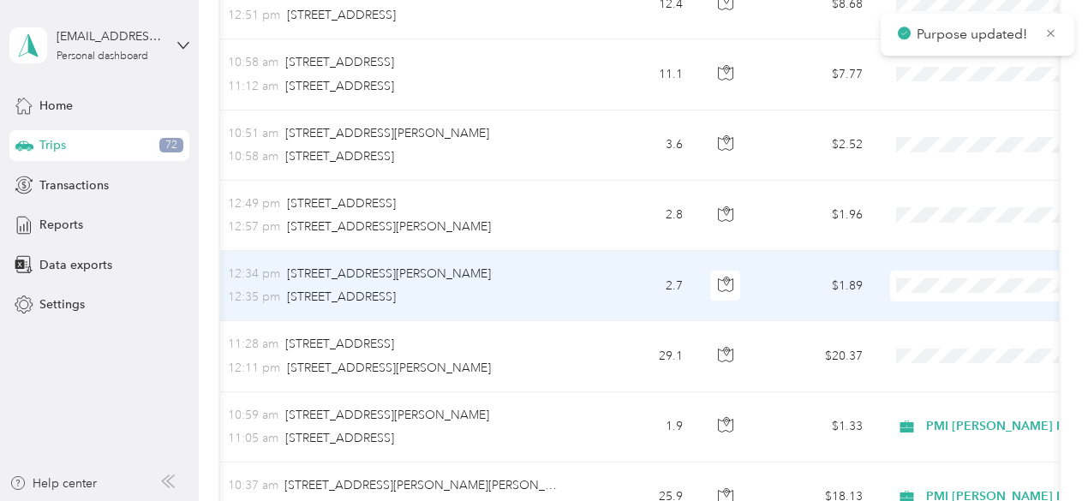
click at [932, 301] on span "PMI [PERSON_NAME] Properties" at bounding box center [1012, 303] width 188 height 18
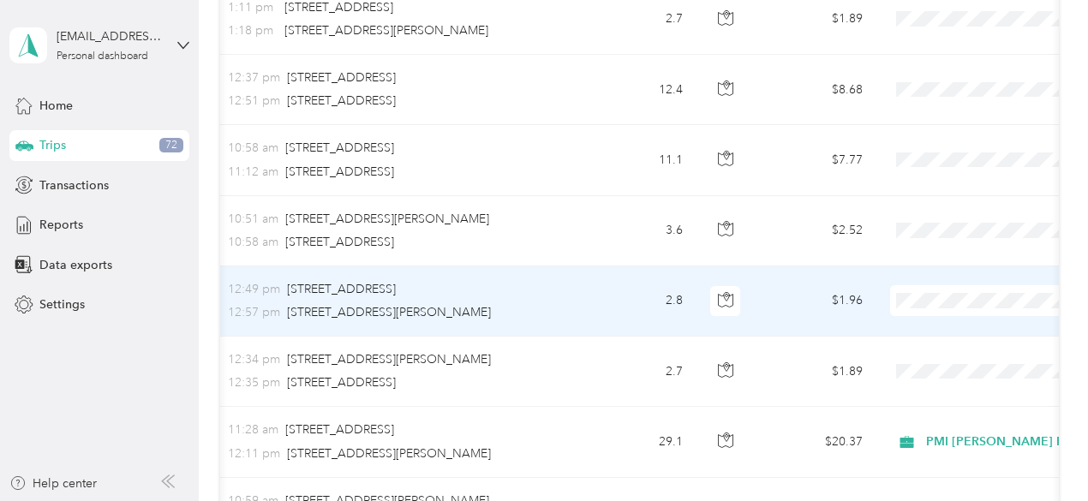
click at [930, 315] on span "PMI [PERSON_NAME] Properties" at bounding box center [1012, 318] width 188 height 18
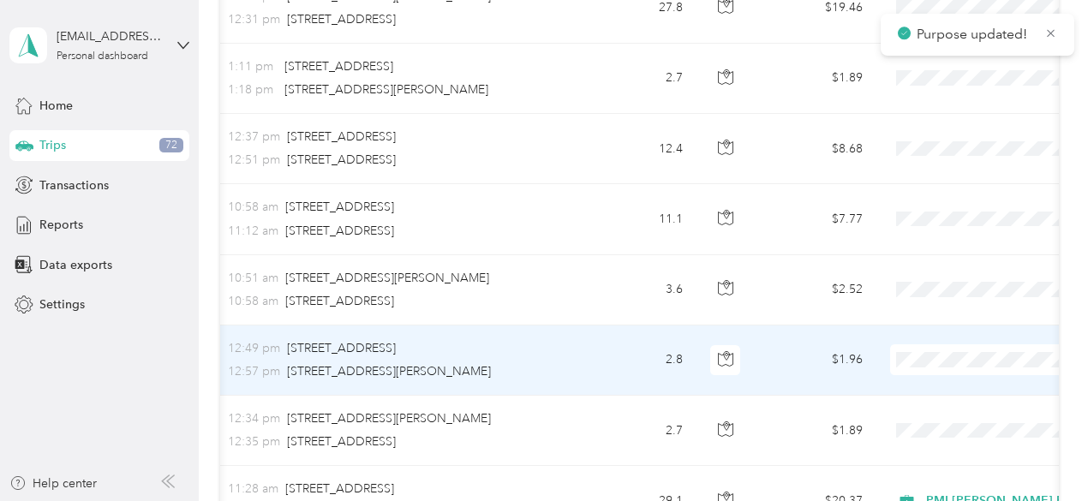
scroll to position [3248, 0]
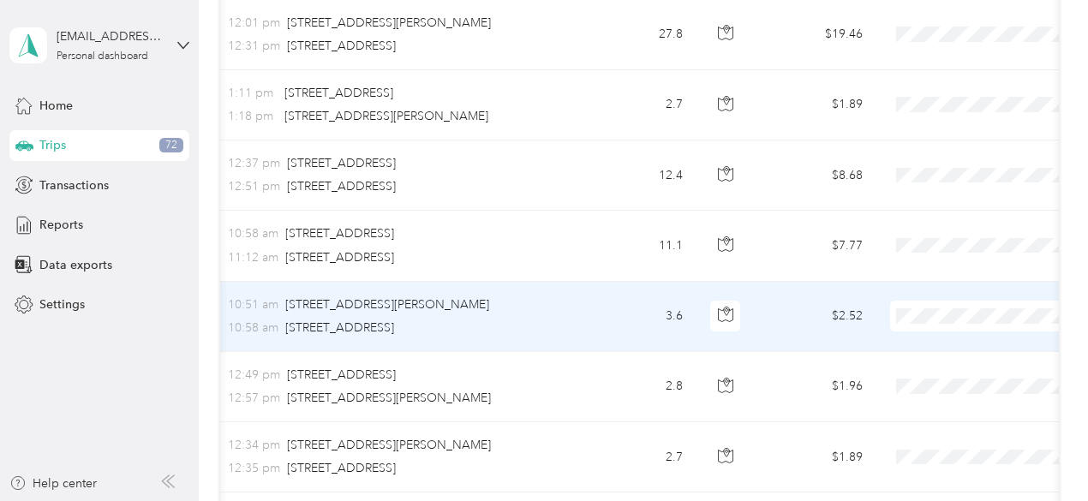
click at [934, 335] on span "PMI [PERSON_NAME] Properties" at bounding box center [1012, 334] width 188 height 18
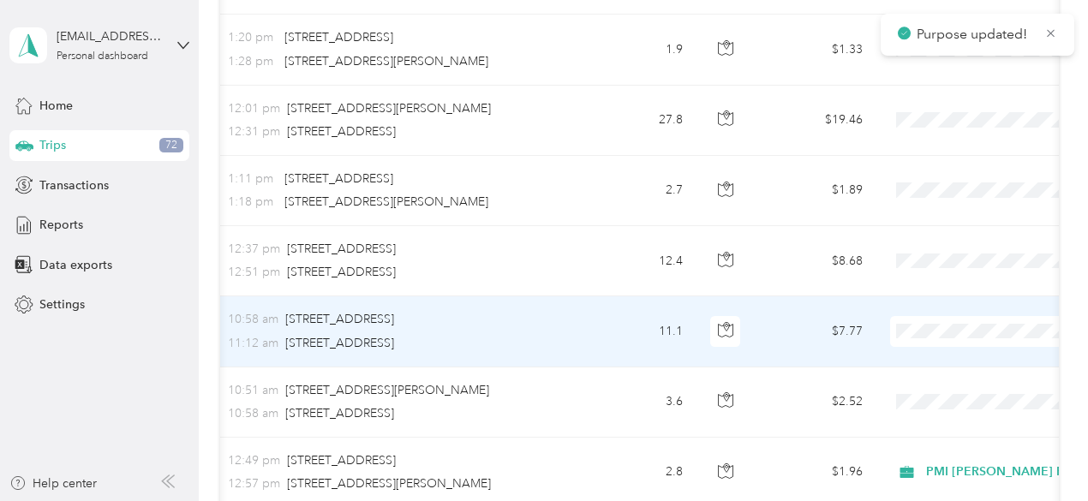
click at [935, 345] on span "PMI [PERSON_NAME] Properties" at bounding box center [1012, 349] width 188 height 18
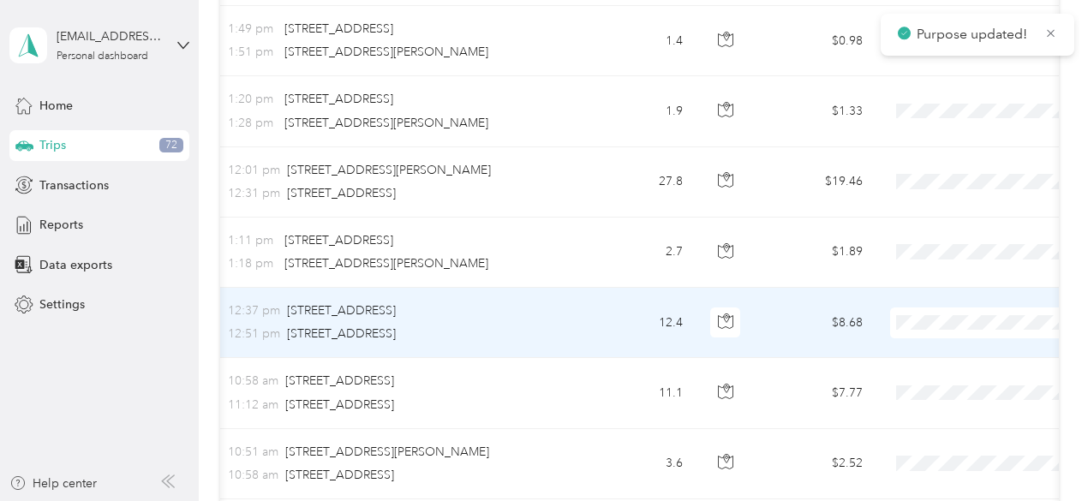
scroll to position [3077, 0]
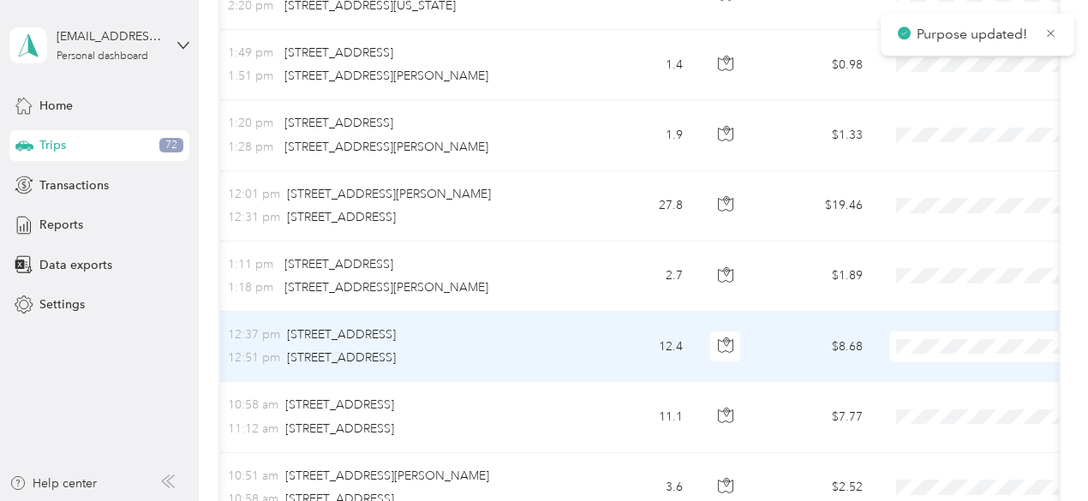
click at [923, 332] on span at bounding box center [996, 347] width 212 height 31
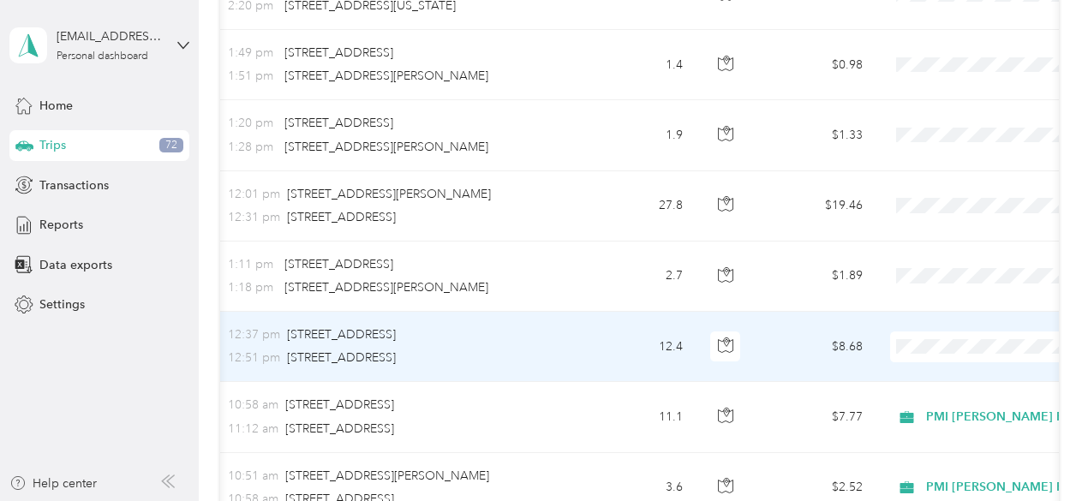
click at [941, 365] on span "PMI [PERSON_NAME] Properties" at bounding box center [1012, 365] width 188 height 18
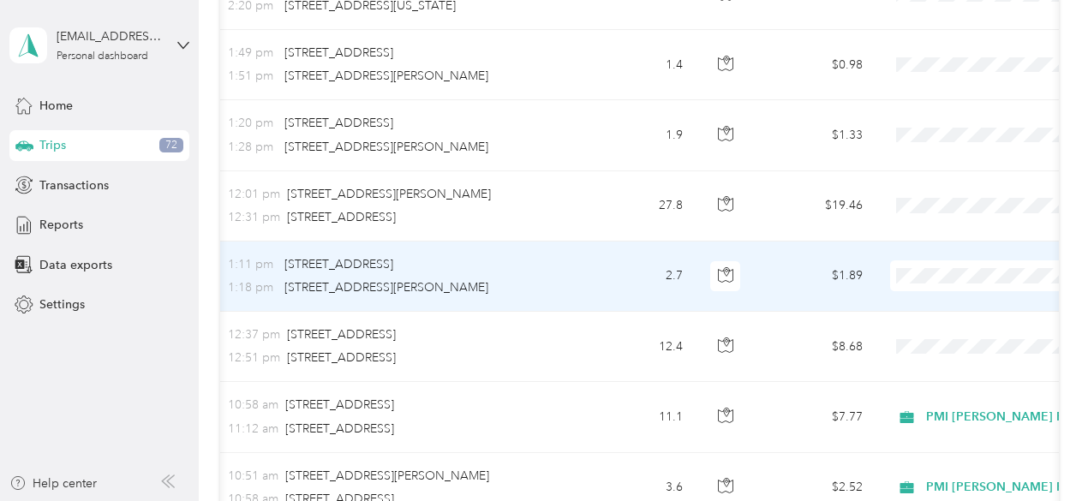
click at [947, 296] on span "PMI [PERSON_NAME] Properties" at bounding box center [1012, 294] width 188 height 18
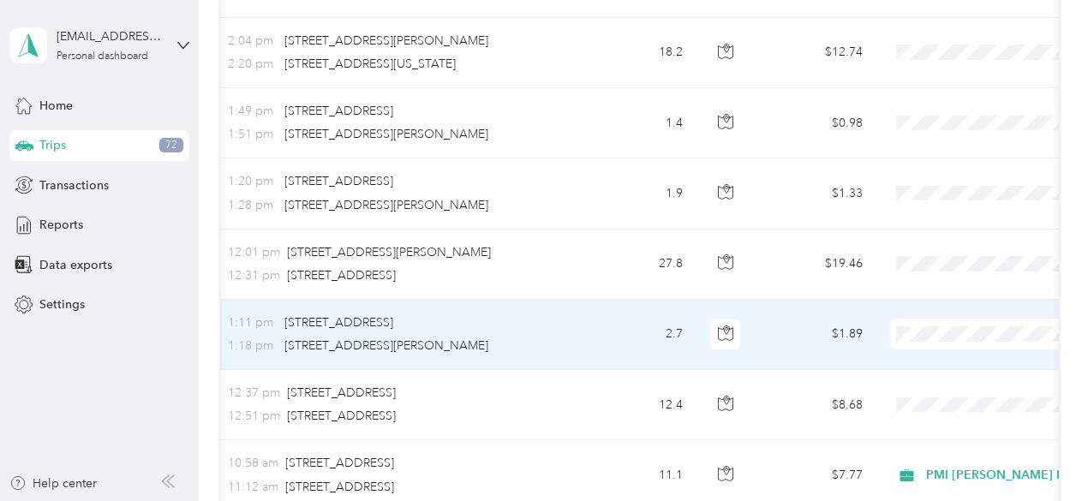
scroll to position [2991, 0]
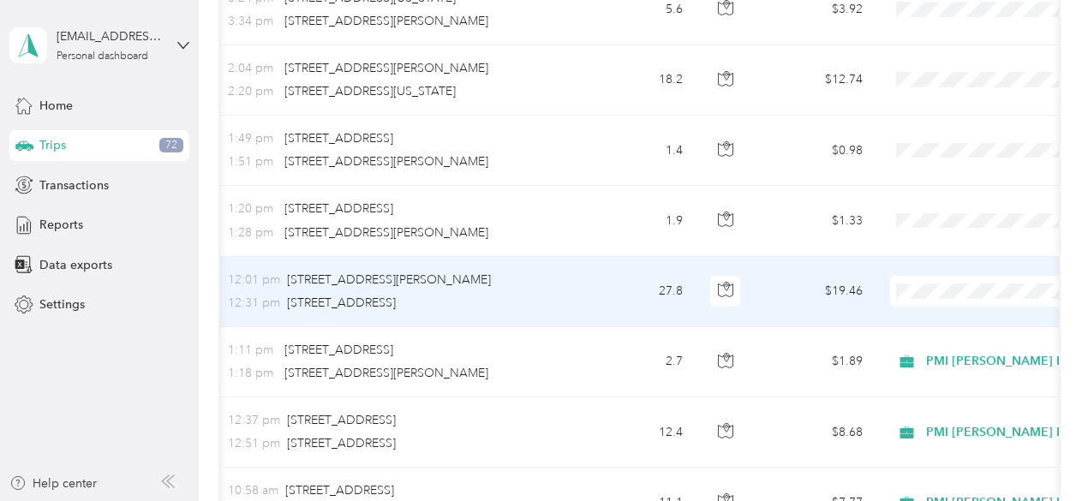
click at [947, 313] on span "PMI [PERSON_NAME] Properties" at bounding box center [1012, 310] width 188 height 18
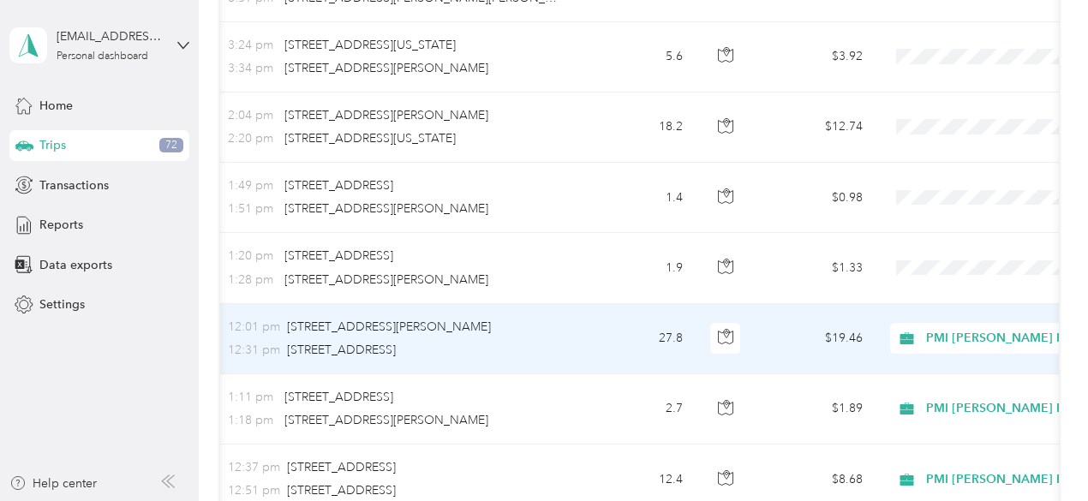
scroll to position [2906, 0]
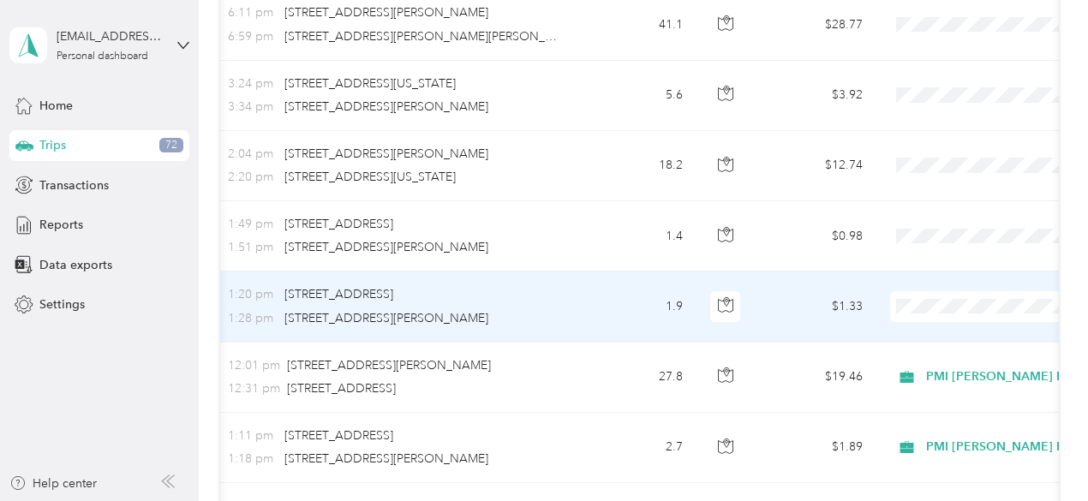
click at [935, 325] on span "PMI [PERSON_NAME] Properties" at bounding box center [1012, 326] width 188 height 18
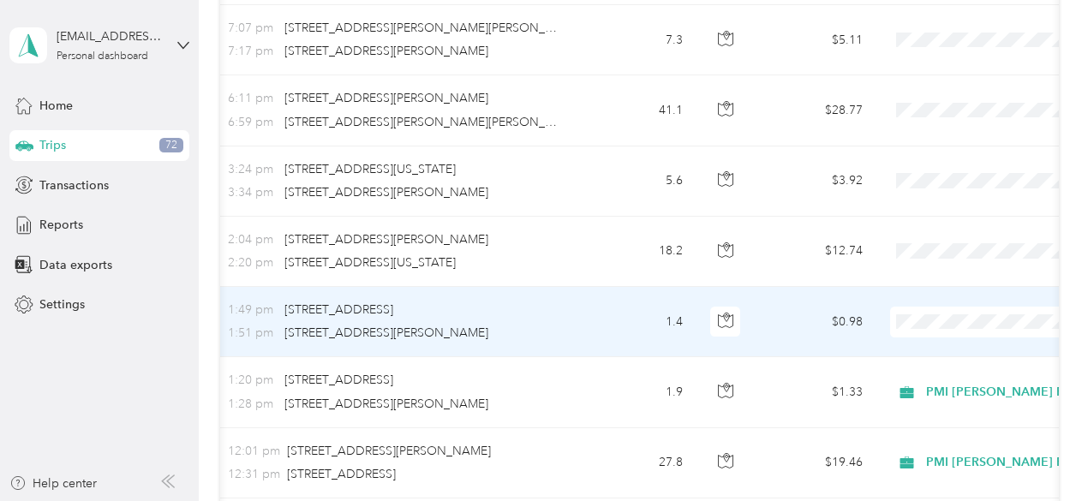
click at [944, 336] on span "PMI [PERSON_NAME] Properties" at bounding box center [1012, 335] width 188 height 18
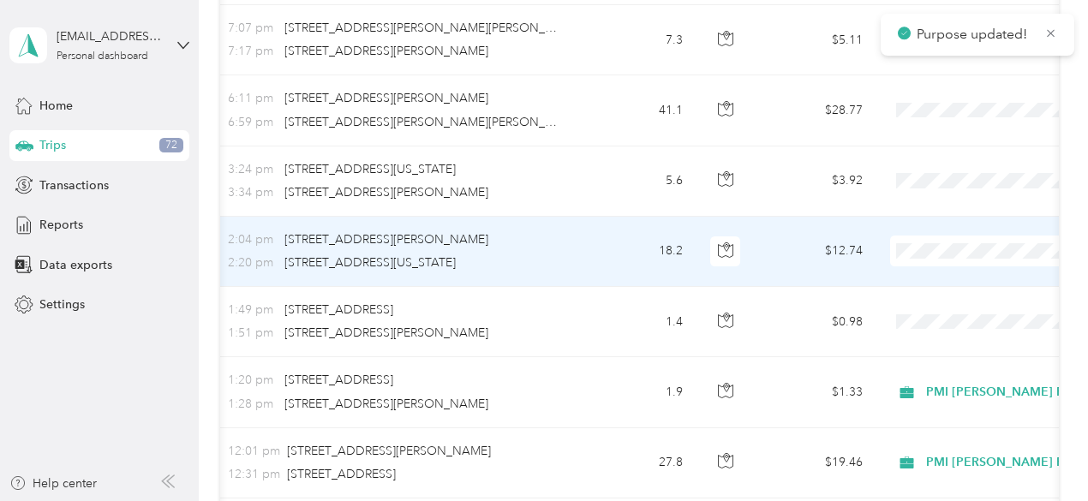
click at [942, 268] on span "PMI [PERSON_NAME] Properties" at bounding box center [1012, 271] width 188 height 18
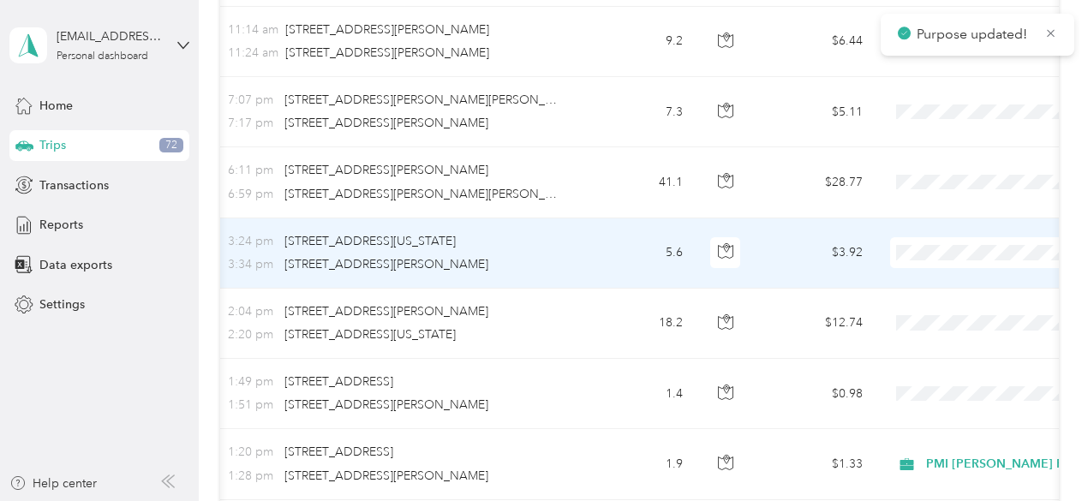
scroll to position [2734, 0]
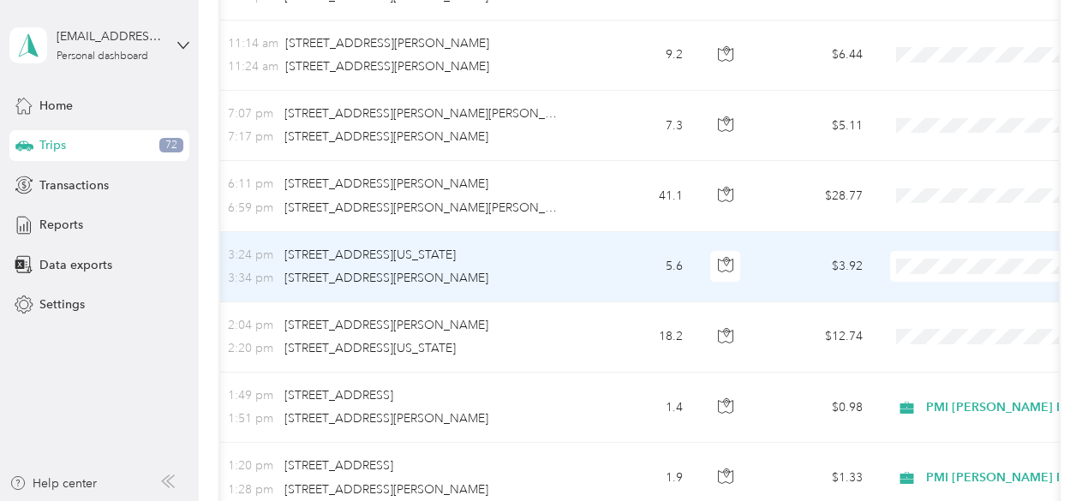
click at [951, 314] on span "Personal" at bounding box center [1012, 317] width 188 height 18
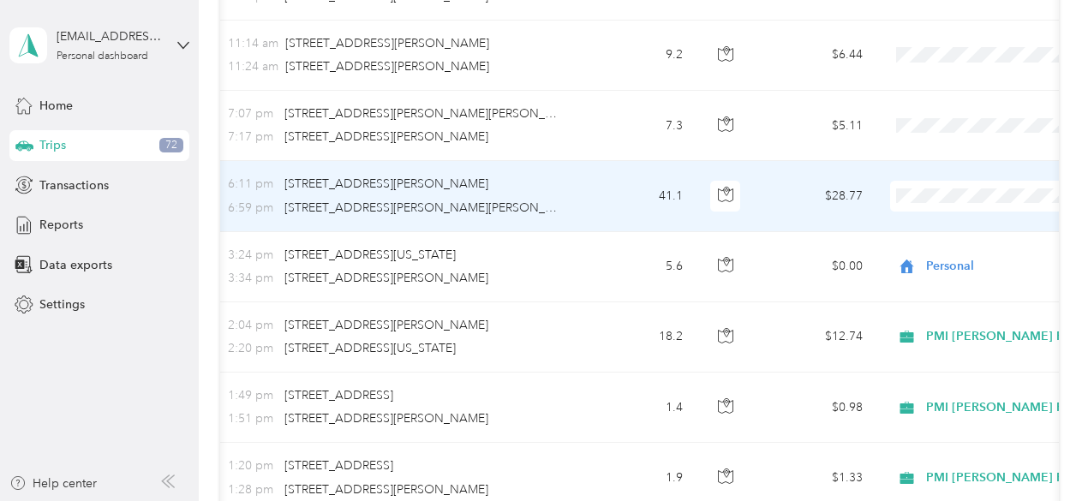
click at [930, 246] on span "Personal" at bounding box center [1012, 245] width 188 height 18
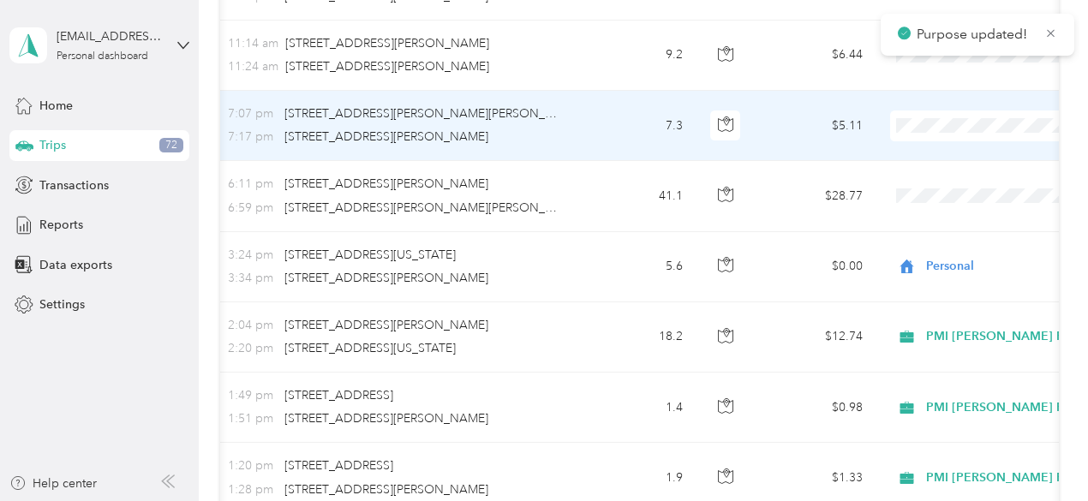
click at [917, 122] on span at bounding box center [996, 126] width 212 height 31
click at [929, 177] on span "Personal" at bounding box center [1012, 176] width 188 height 18
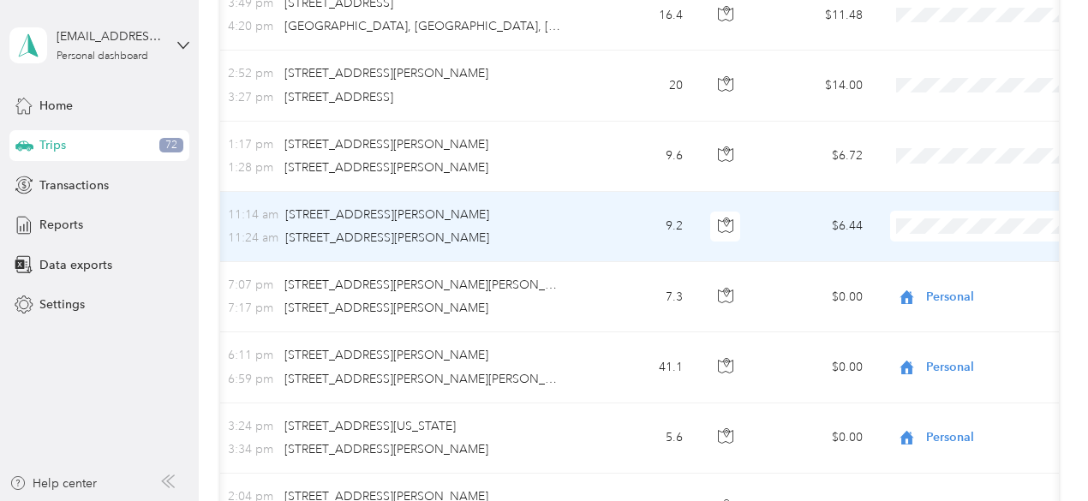
scroll to position [2477, 0]
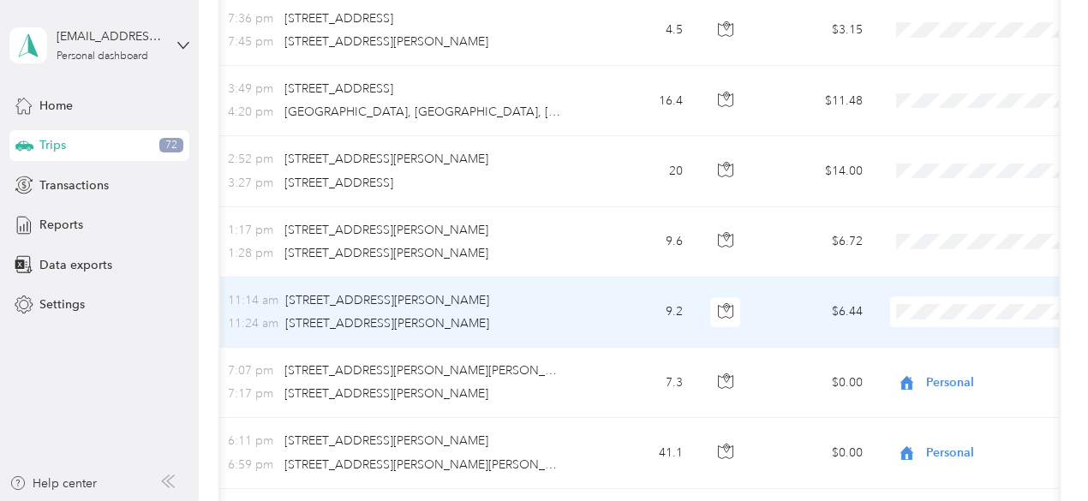
click at [933, 329] on span "PMI [PERSON_NAME] Properties" at bounding box center [1012, 333] width 188 height 18
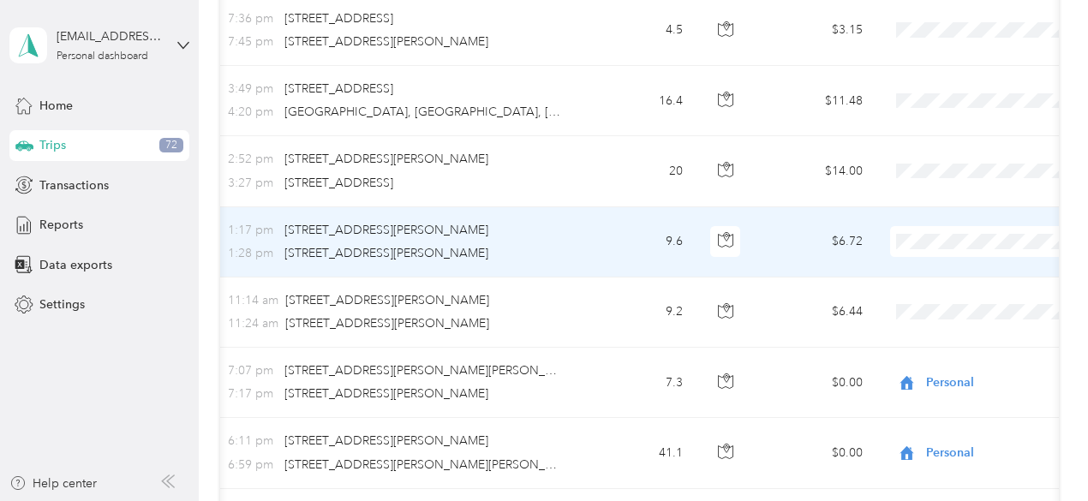
click at [937, 258] on span "PMI [PERSON_NAME] Properties" at bounding box center [1012, 261] width 188 height 18
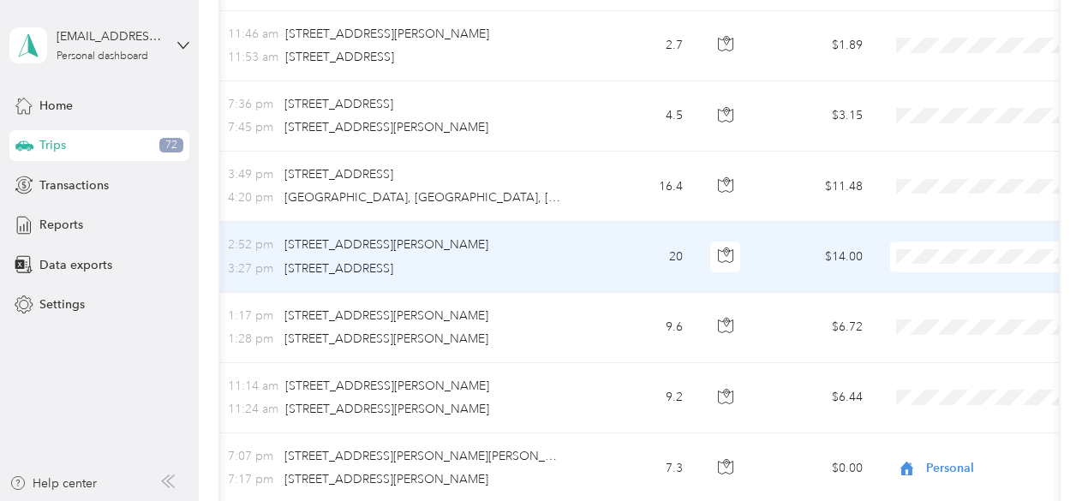
click at [942, 278] on span "PMI [PERSON_NAME] Properties" at bounding box center [1012, 278] width 188 height 18
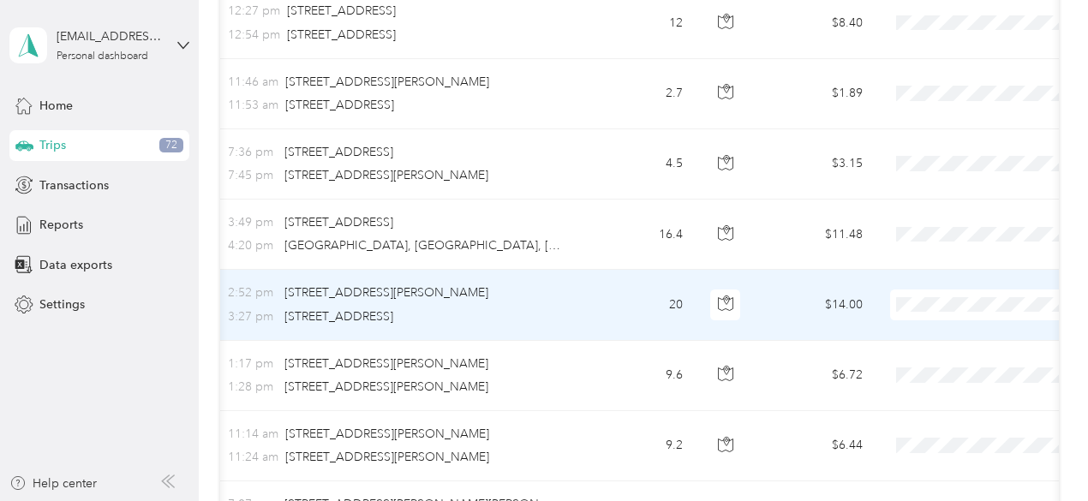
scroll to position [2306, 0]
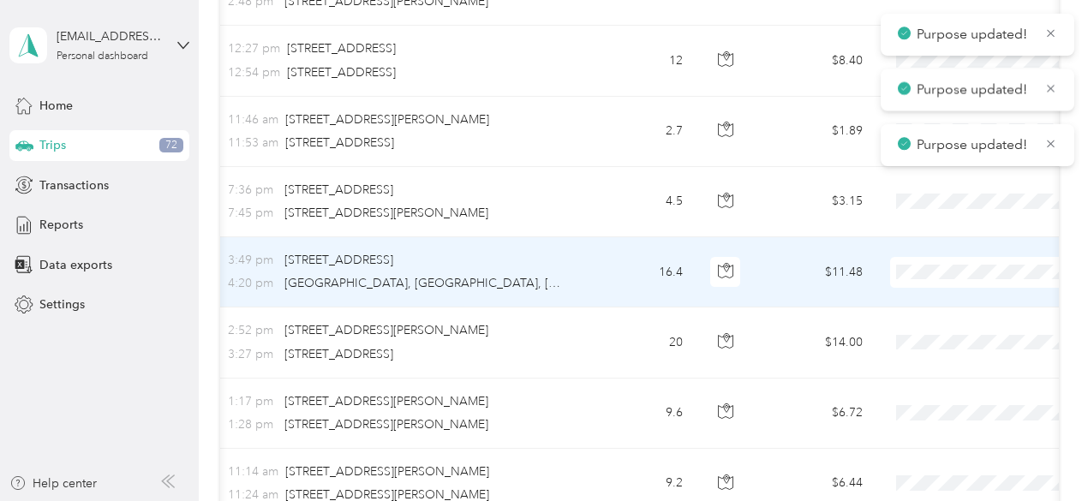
click at [940, 293] on span "PMI [PERSON_NAME] Properties" at bounding box center [1012, 293] width 188 height 18
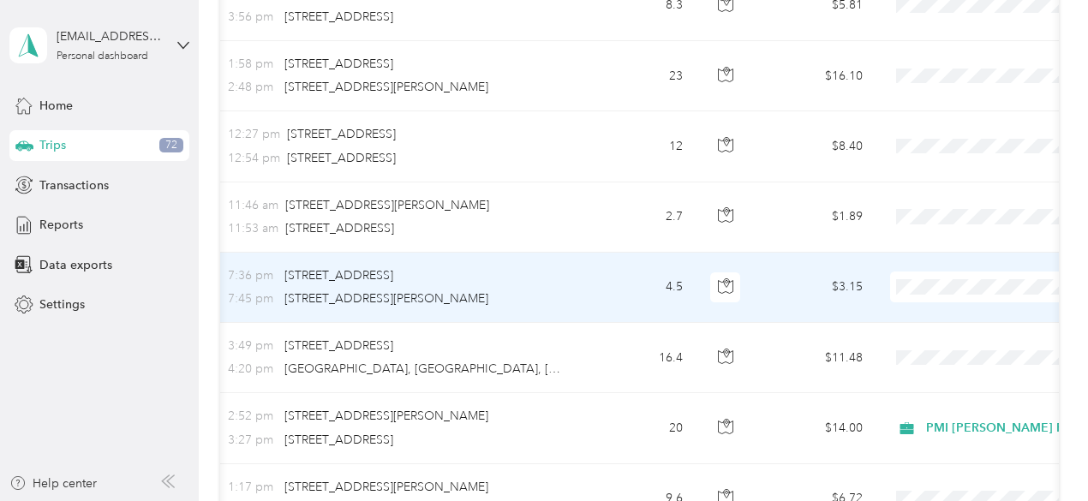
click at [949, 306] on span "PMI [PERSON_NAME] Properties" at bounding box center [1012, 309] width 188 height 18
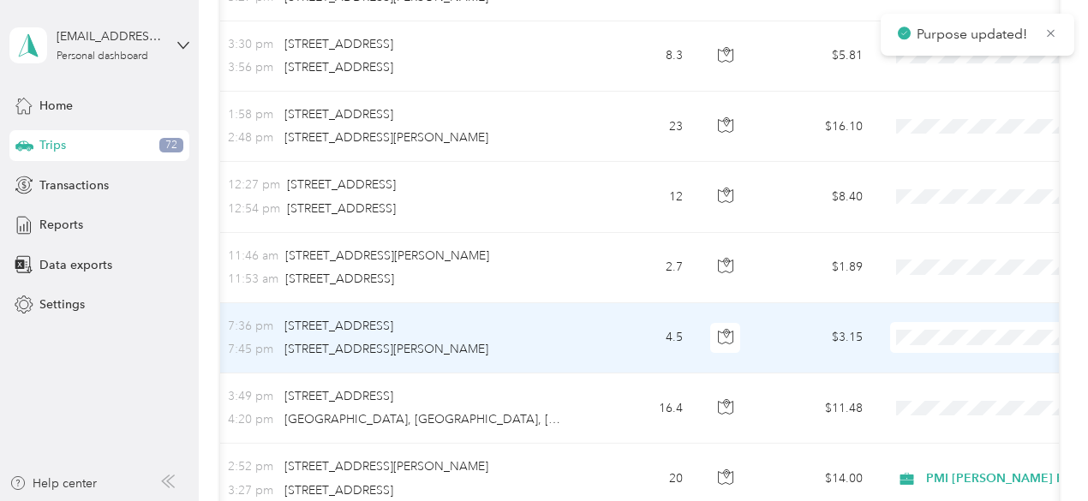
scroll to position [2135, 0]
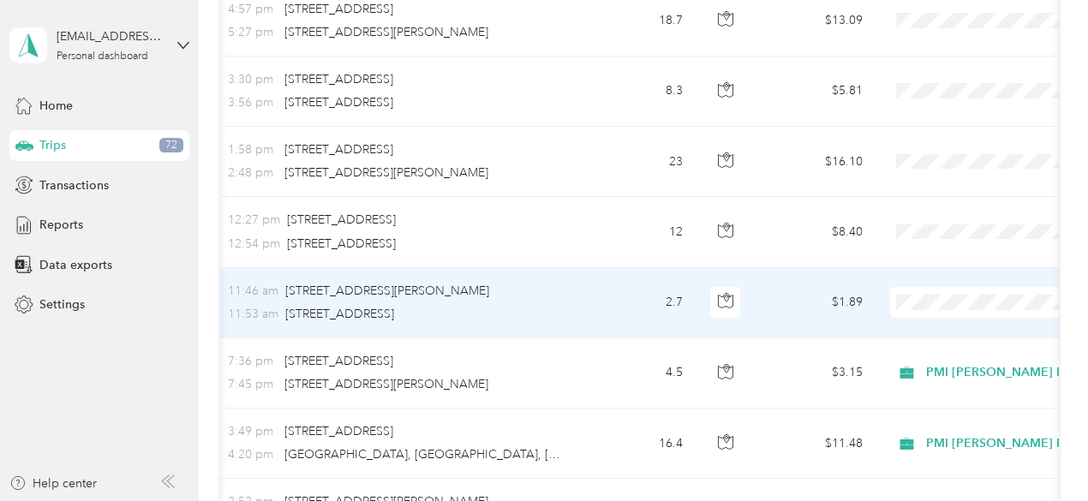
click at [935, 323] on span "PMI [PERSON_NAME] Properties" at bounding box center [1012, 324] width 188 height 18
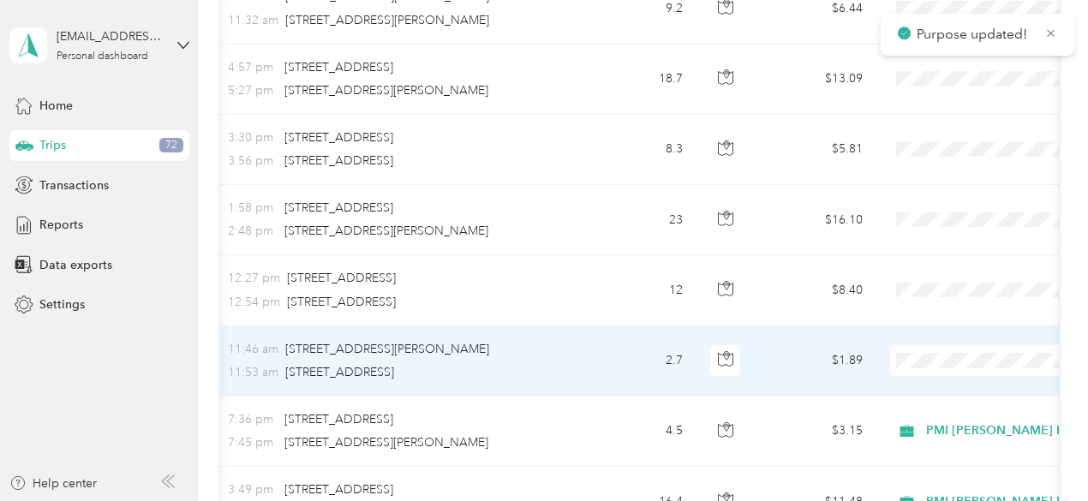
scroll to position [2049, 0]
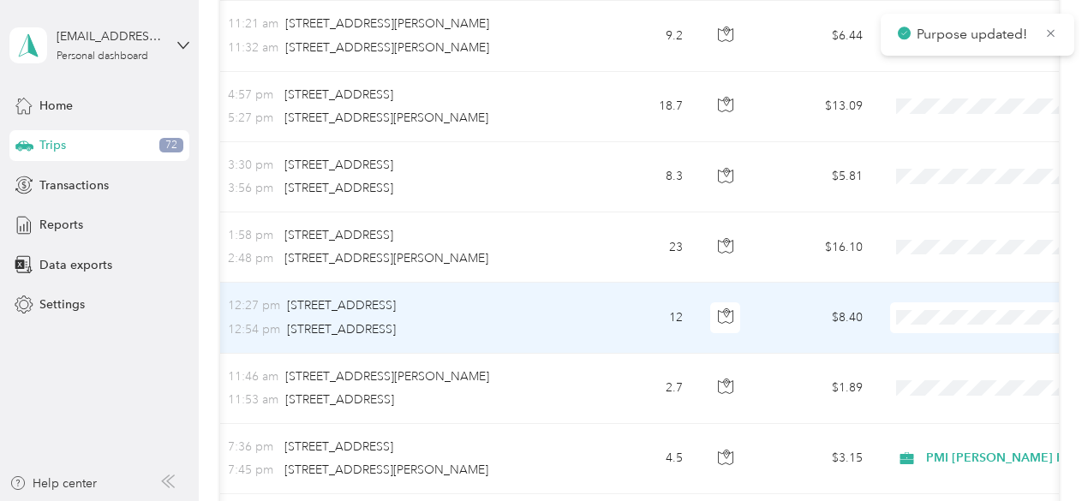
click at [939, 334] on span "PMI [PERSON_NAME] Properties" at bounding box center [1012, 339] width 188 height 18
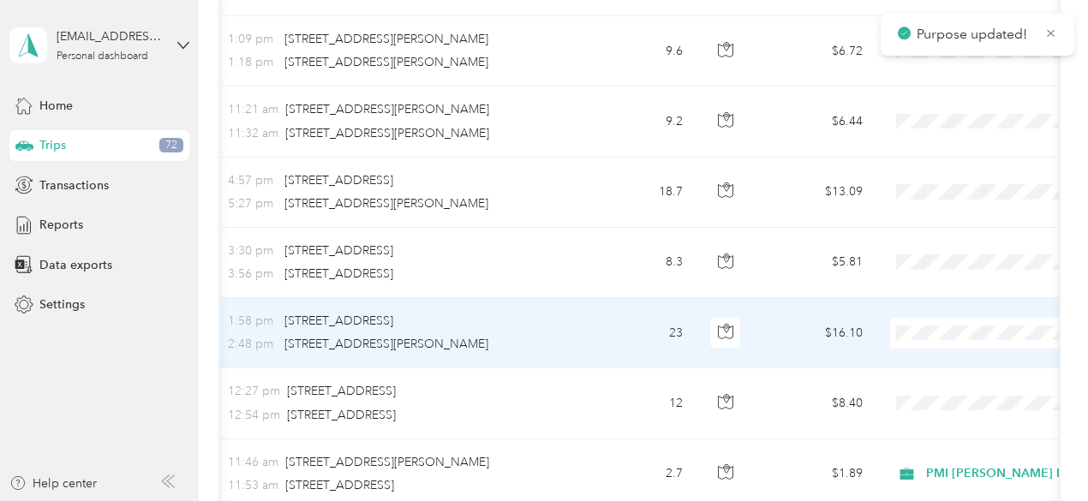
click at [937, 350] on span "PMI [PERSON_NAME] Properties" at bounding box center [1012, 356] width 188 height 18
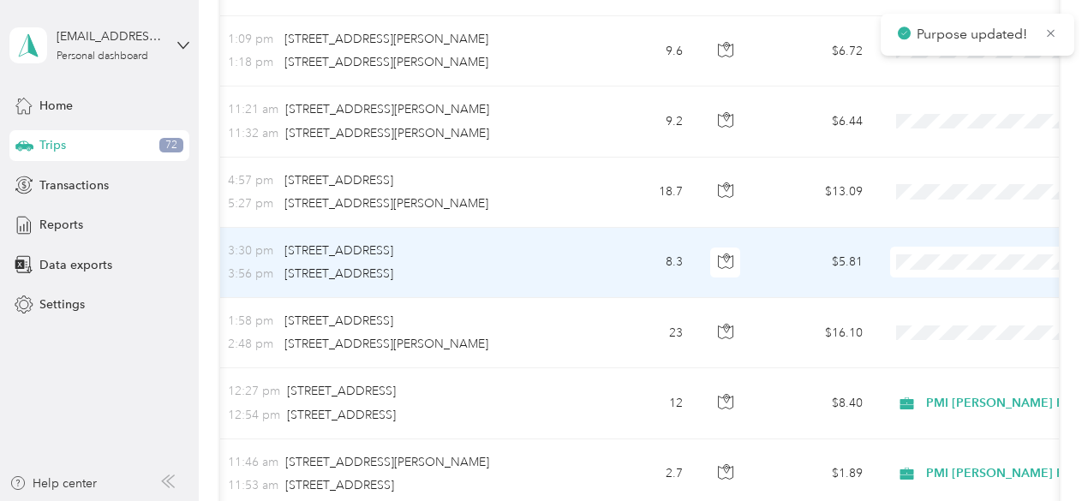
click at [937, 283] on span "PMI [PERSON_NAME] Properties" at bounding box center [1012, 286] width 188 height 18
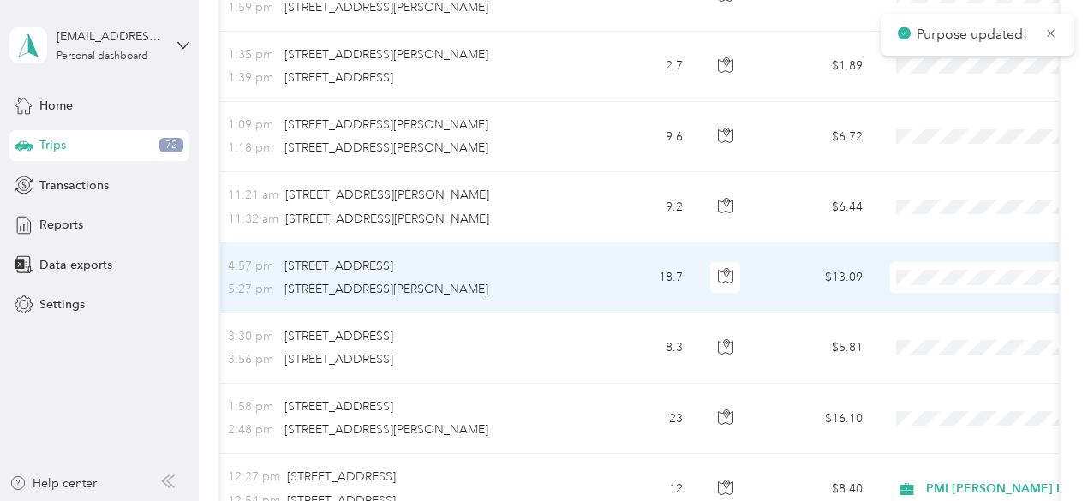
click at [947, 304] on span "PMI [PERSON_NAME] Properties" at bounding box center [1012, 301] width 188 height 18
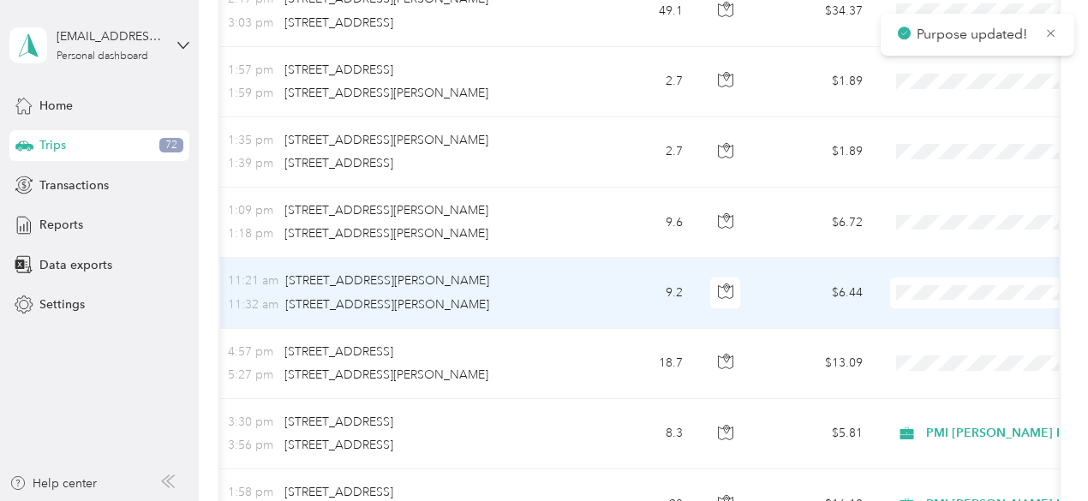
click at [946, 311] on span "PMI [PERSON_NAME] Properties" at bounding box center [1012, 317] width 188 height 18
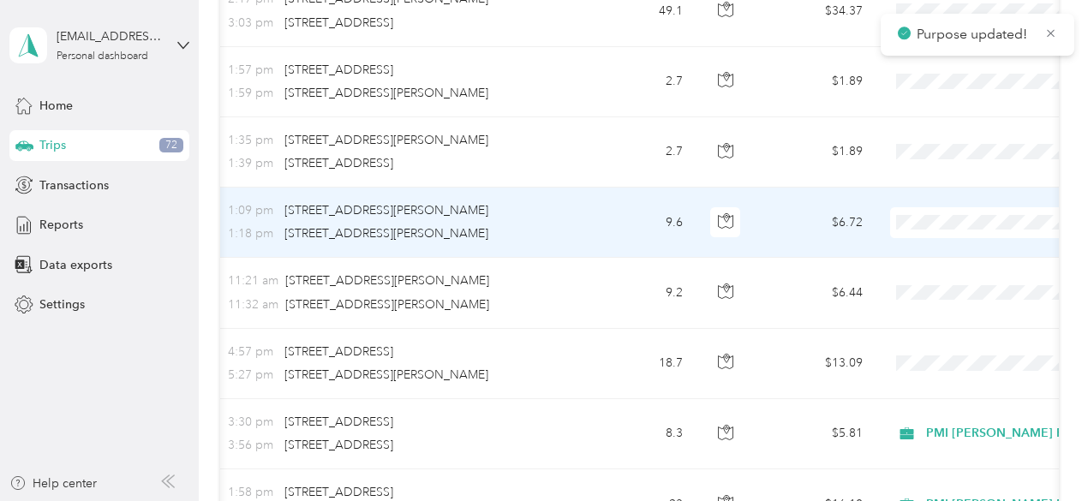
click at [946, 251] on li "PMI [PERSON_NAME] Properties" at bounding box center [997, 246] width 242 height 30
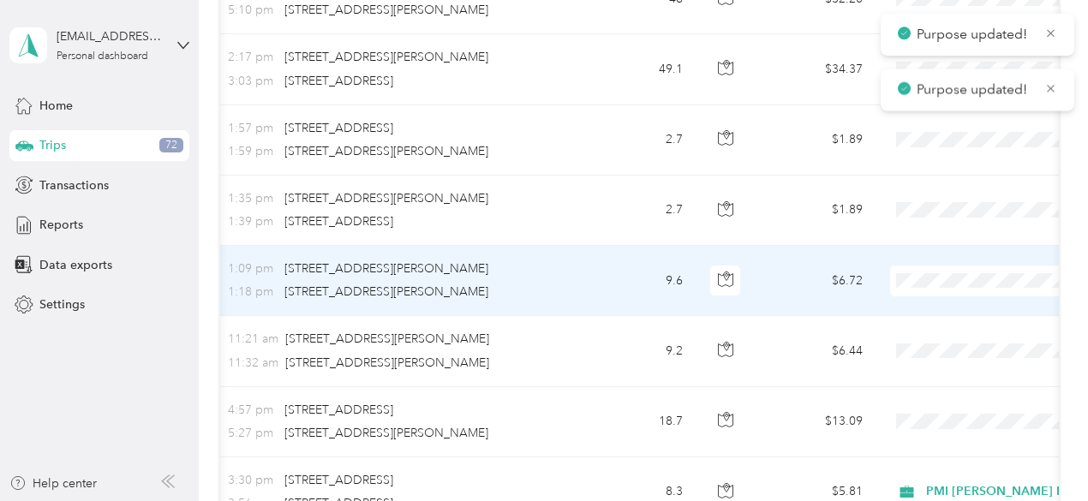
scroll to position [1706, 0]
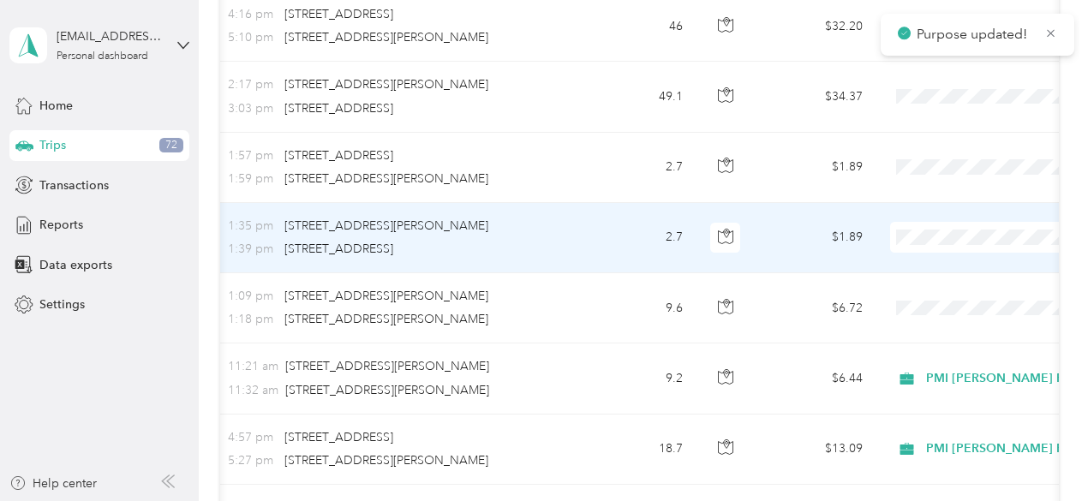
click at [934, 263] on li "PMI [PERSON_NAME] Properties" at bounding box center [997, 262] width 242 height 30
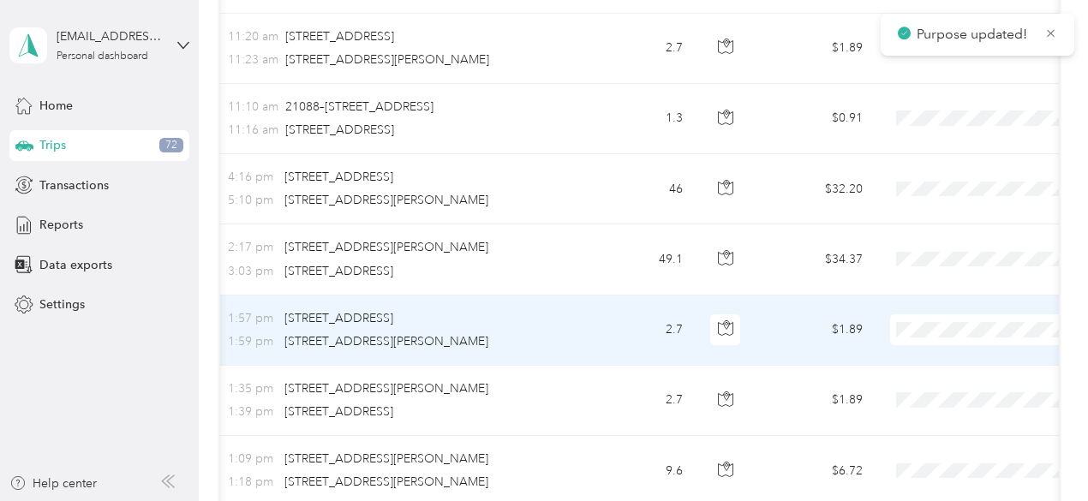
scroll to position [1535, 0]
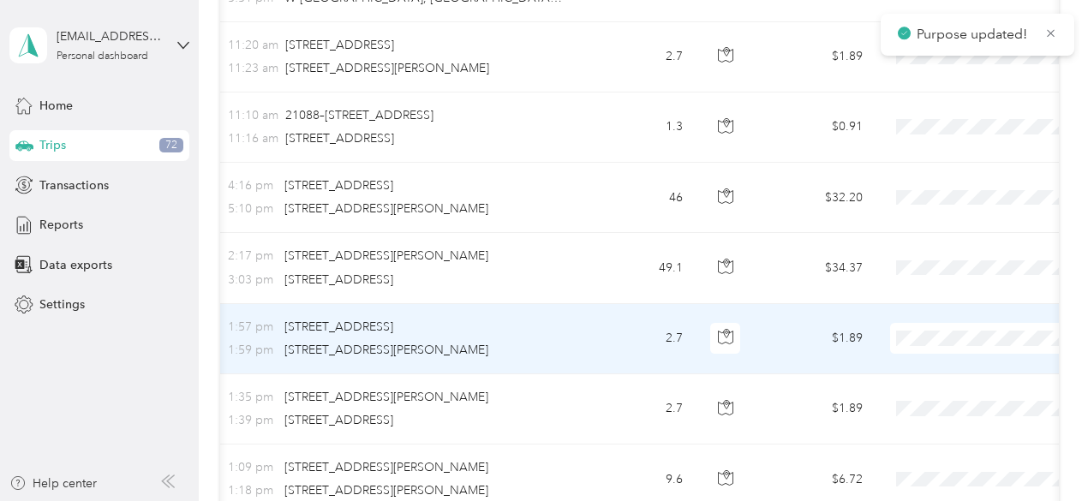
click at [941, 362] on span "PMI [PERSON_NAME] Properties" at bounding box center [1012, 359] width 188 height 18
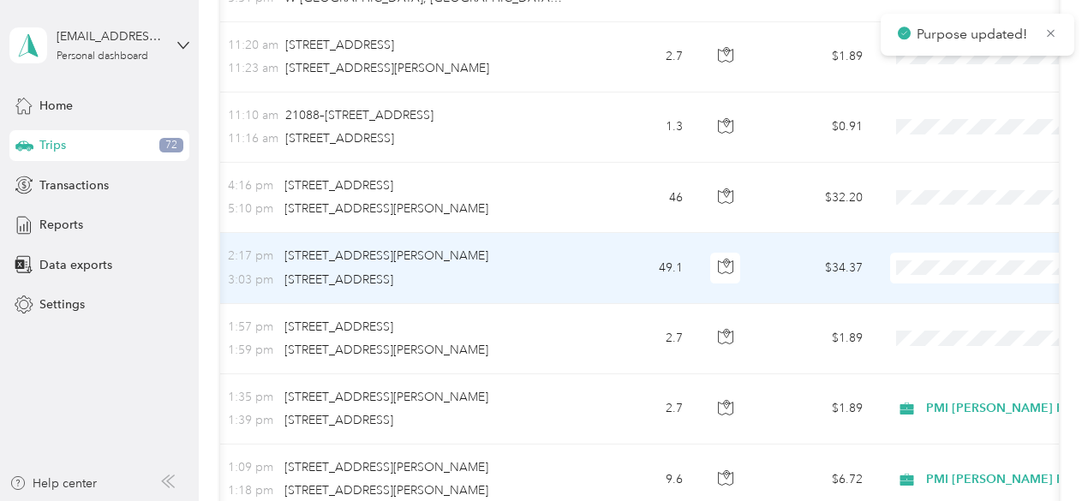
click at [952, 298] on li "PMI [PERSON_NAME] Properties" at bounding box center [997, 293] width 242 height 30
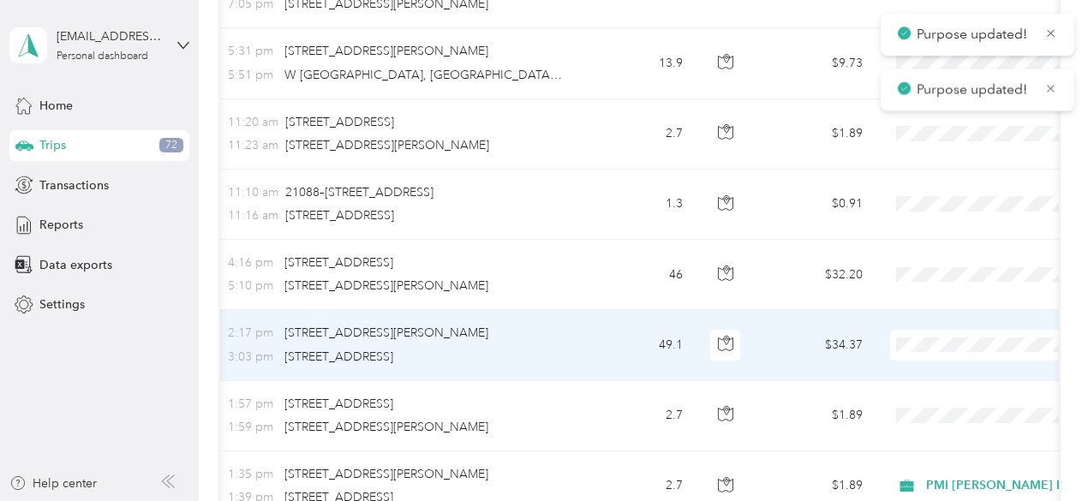
scroll to position [1449, 0]
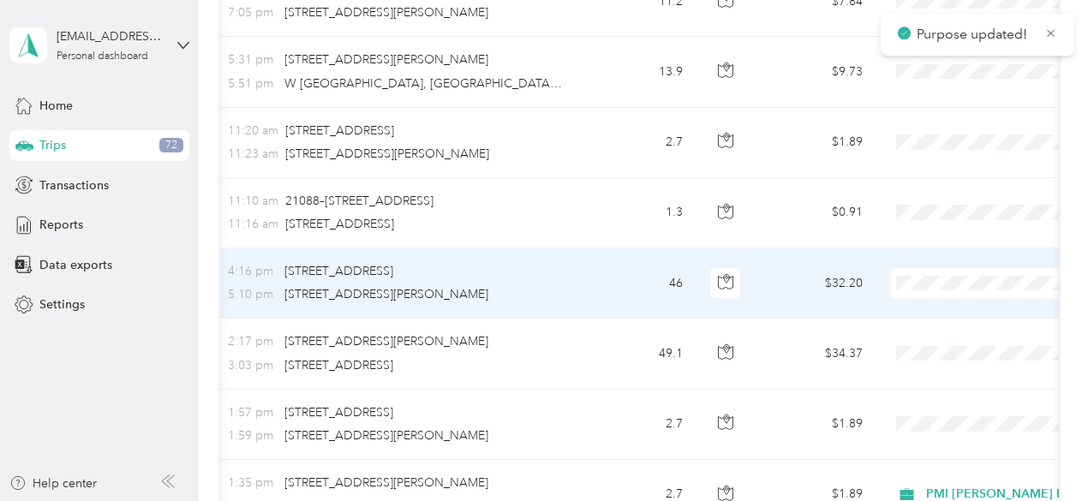
click at [945, 307] on span "PMI [PERSON_NAME] Properties" at bounding box center [1012, 306] width 188 height 18
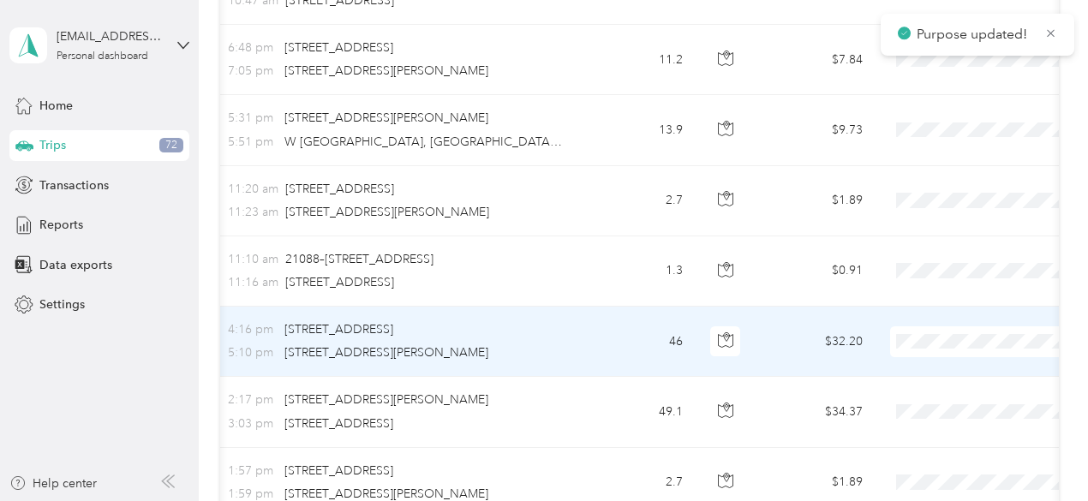
scroll to position [1364, 0]
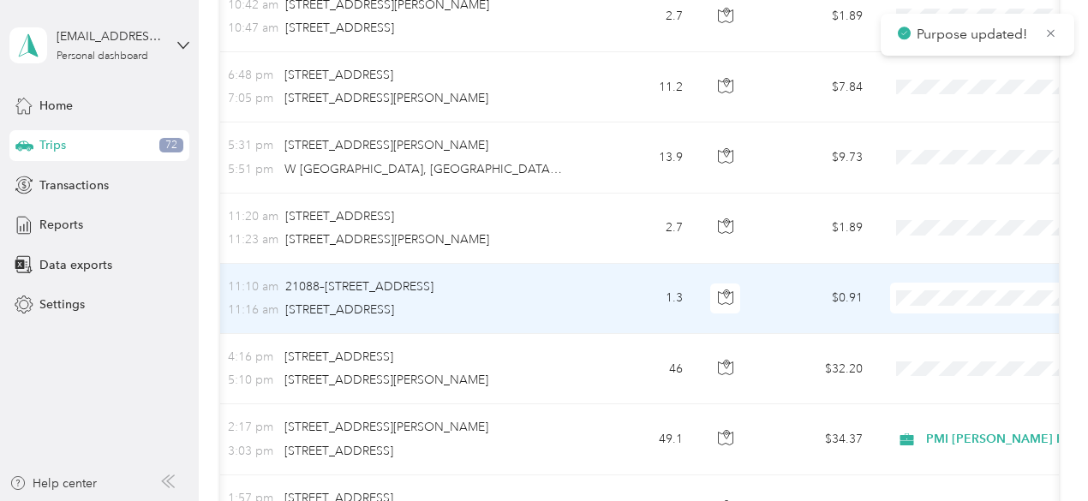
click at [944, 320] on span "PMI [PERSON_NAME] Properties" at bounding box center [1012, 319] width 188 height 18
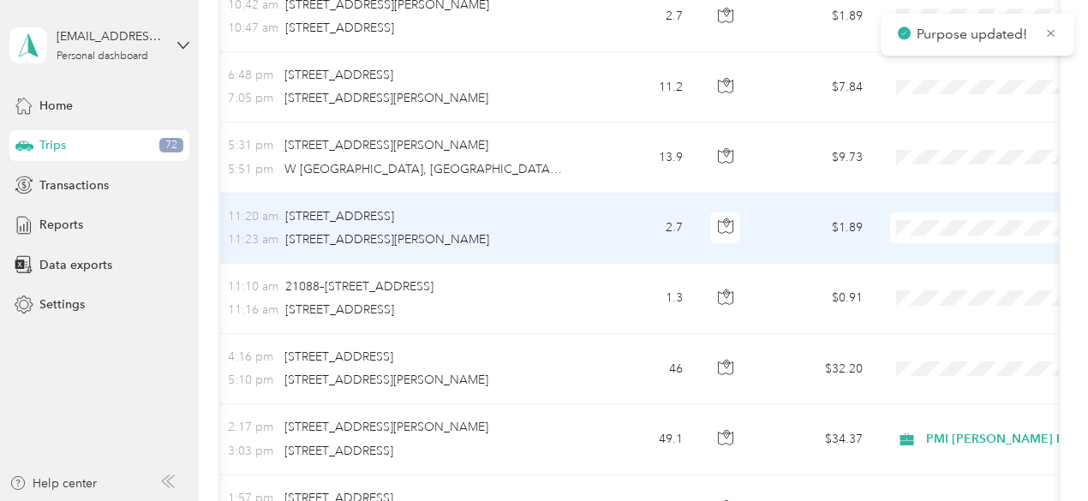
click at [941, 253] on span "PMI [PERSON_NAME] Properties" at bounding box center [1012, 251] width 188 height 18
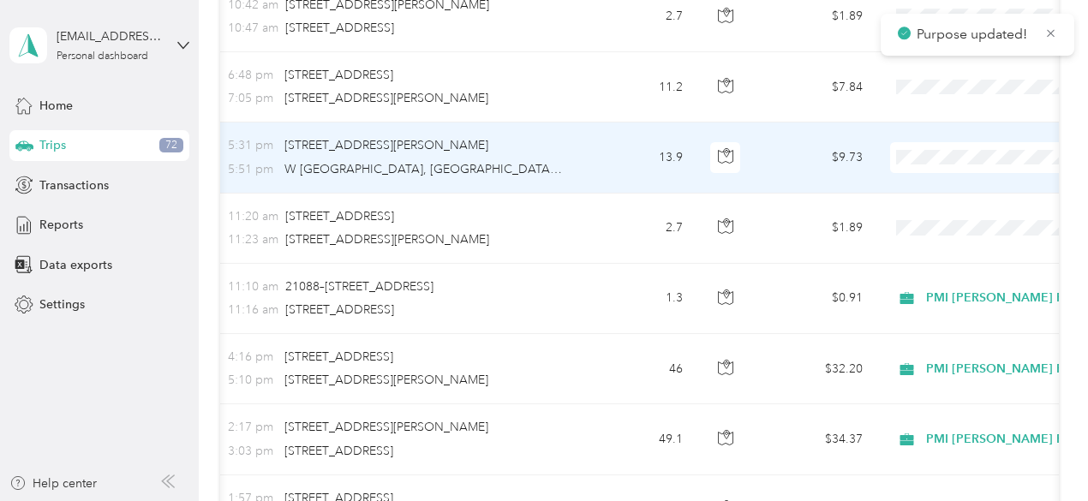
click at [935, 188] on li "PMI [PERSON_NAME] Properties" at bounding box center [997, 183] width 242 height 30
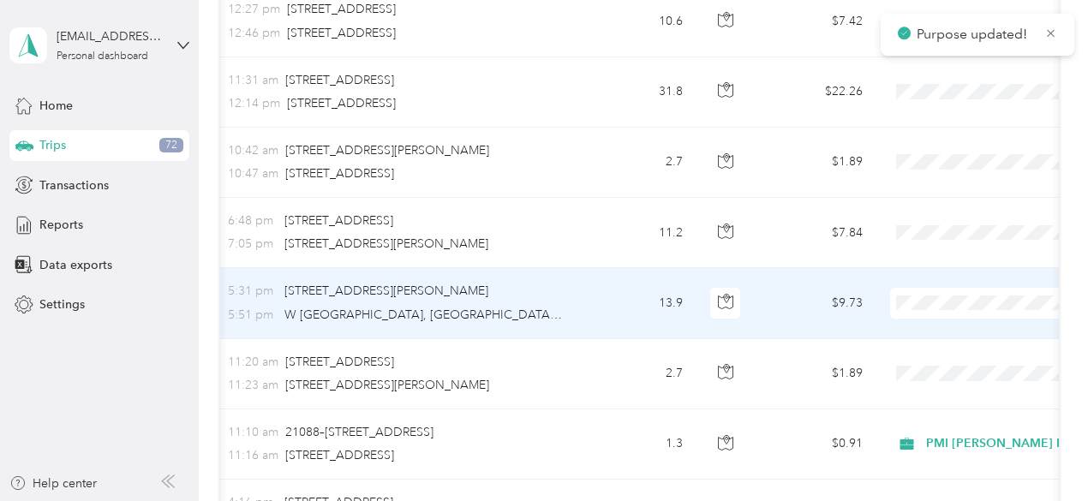
scroll to position [1192, 0]
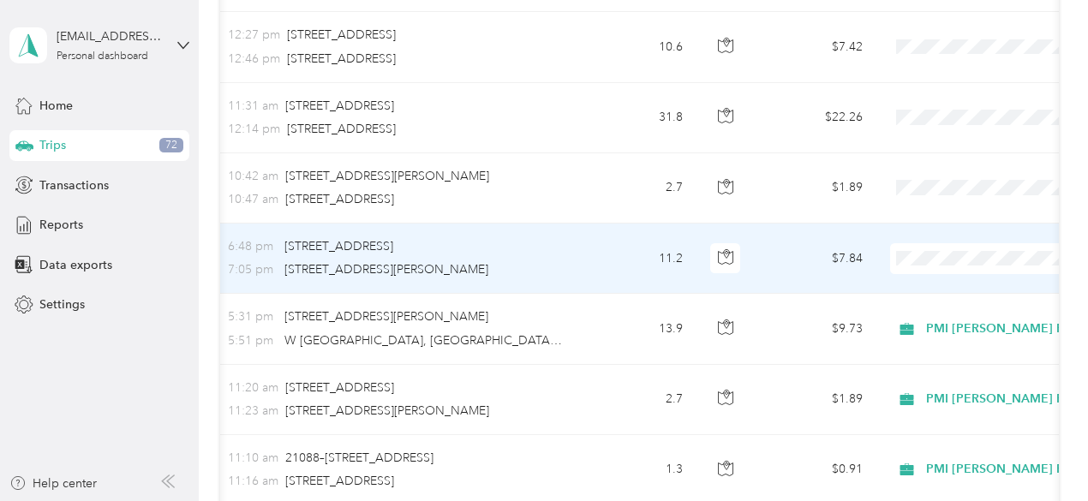
click at [938, 280] on span "PMI [PERSON_NAME] Properties" at bounding box center [1012, 280] width 188 height 18
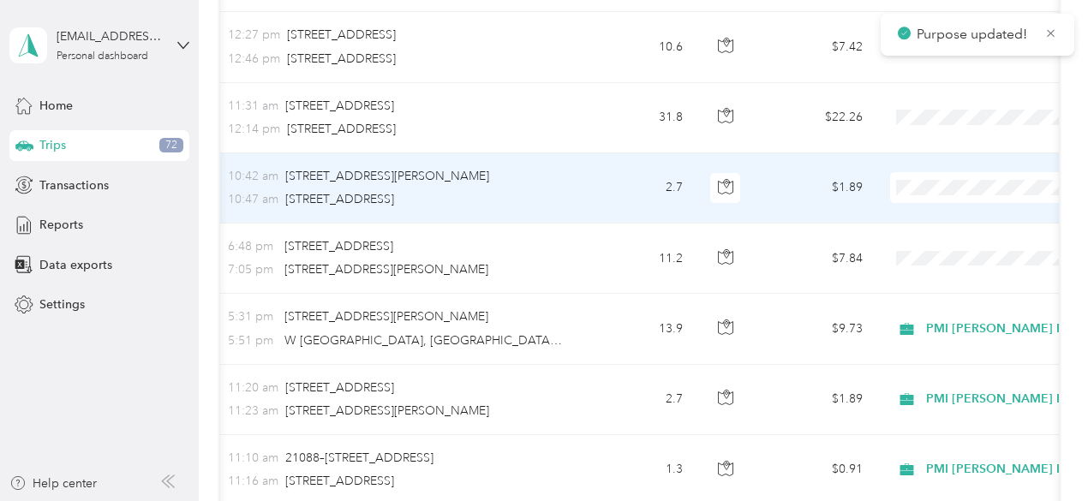
click at [935, 212] on span "PMI [PERSON_NAME] Properties" at bounding box center [1012, 212] width 188 height 18
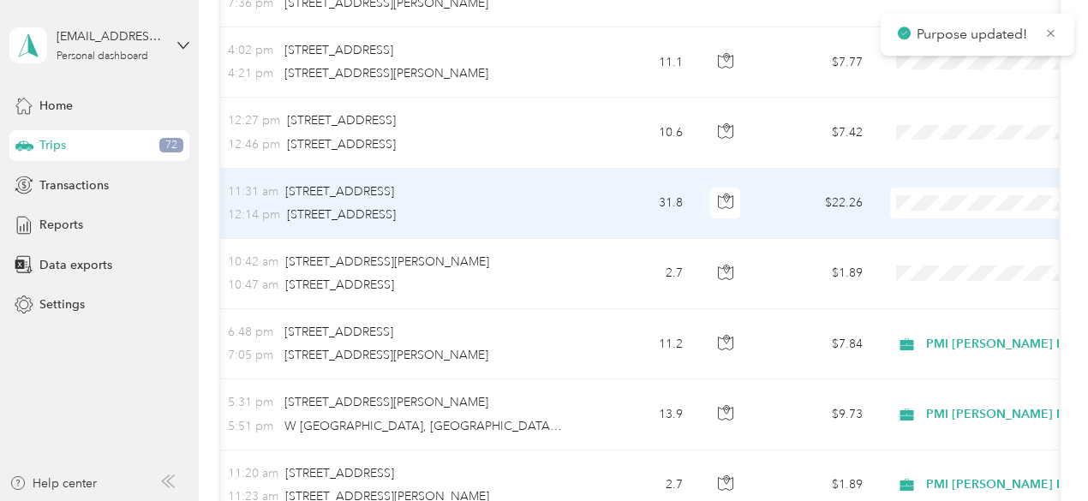
click at [938, 234] on span "PMI [PERSON_NAME] Properties" at bounding box center [1012, 230] width 188 height 18
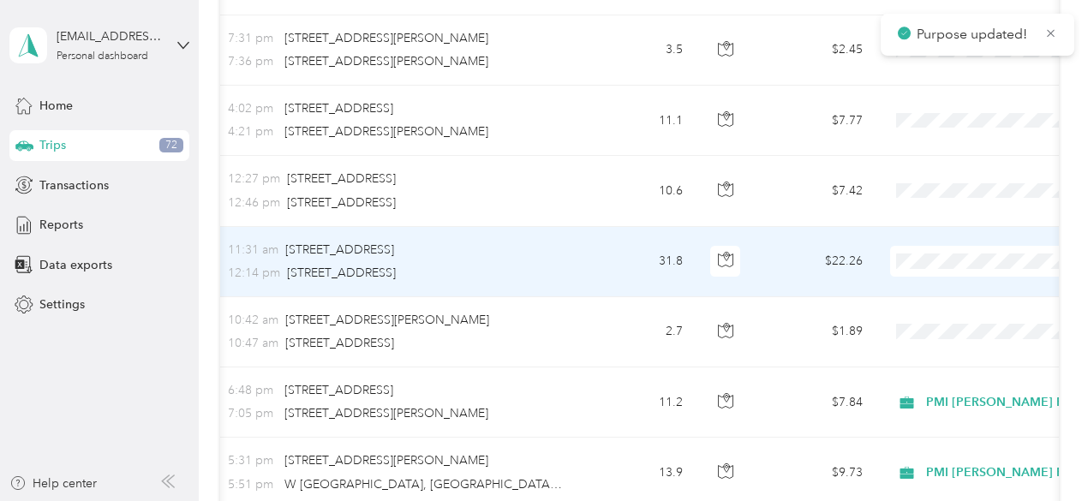
scroll to position [1021, 0]
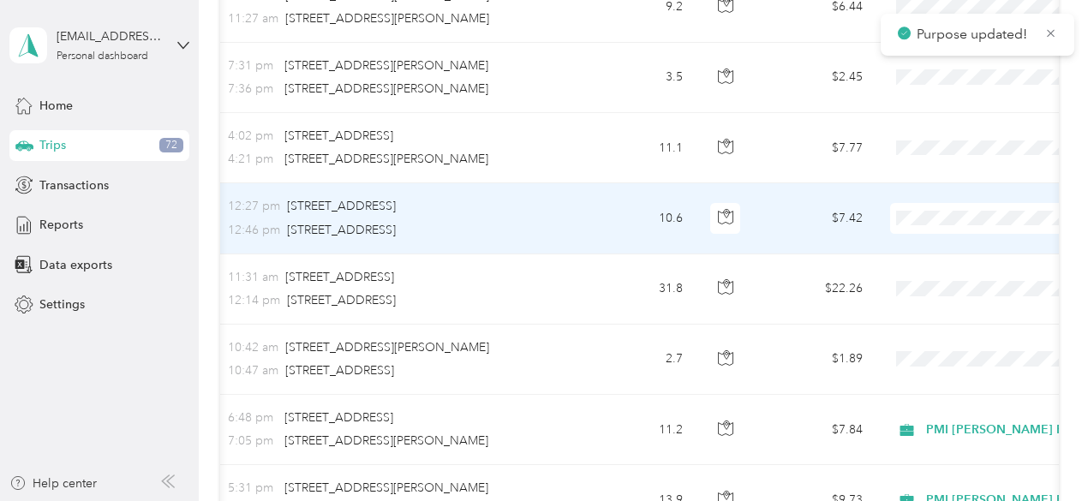
click at [941, 240] on span "PMI [PERSON_NAME] Properties" at bounding box center [1012, 245] width 188 height 18
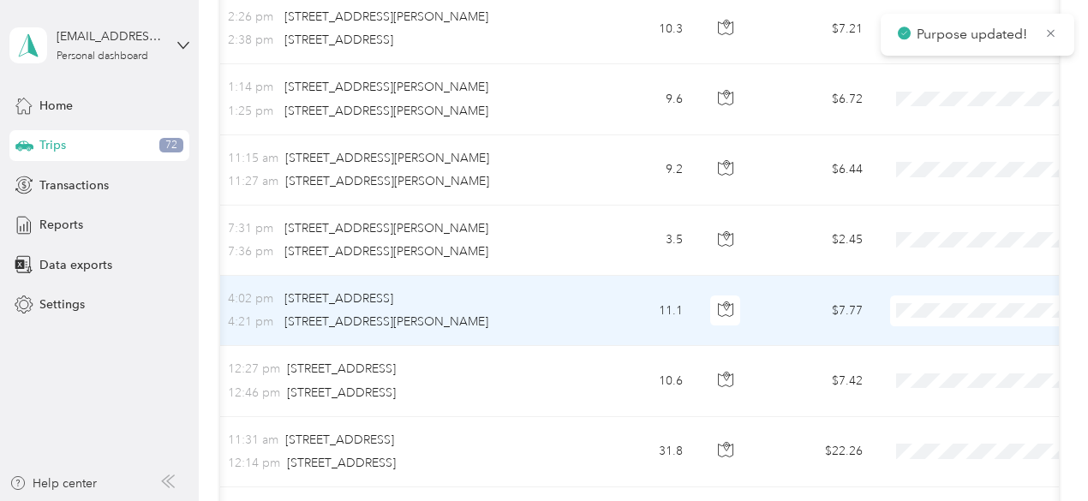
scroll to position [850, 0]
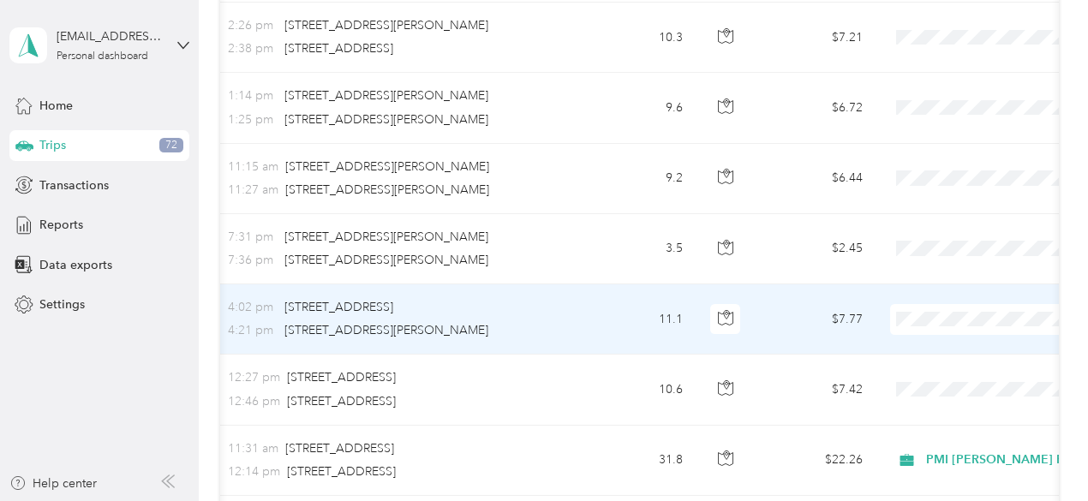
click at [942, 344] on span "PMI [PERSON_NAME] Properties" at bounding box center [1012, 340] width 188 height 18
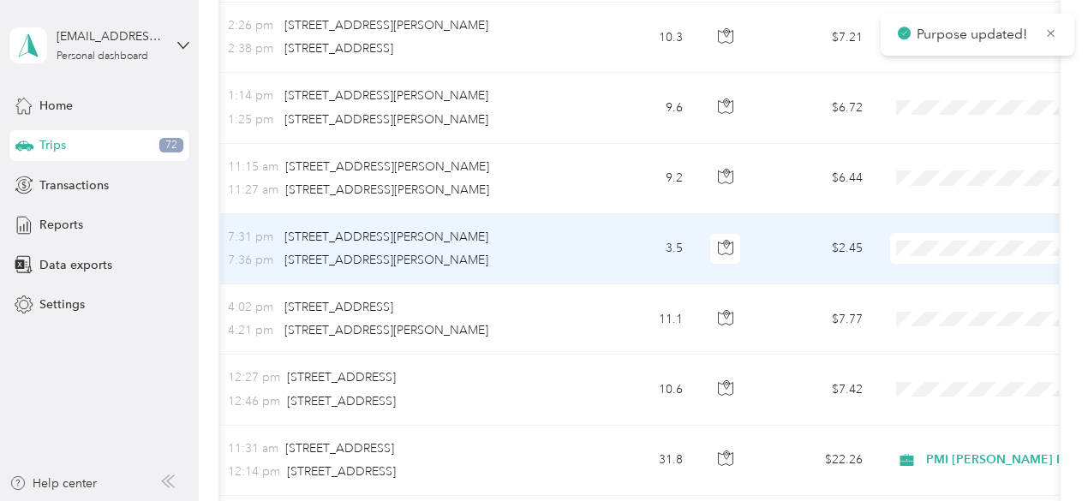
click at [941, 275] on span "PMI [PERSON_NAME] Properties" at bounding box center [1012, 270] width 188 height 18
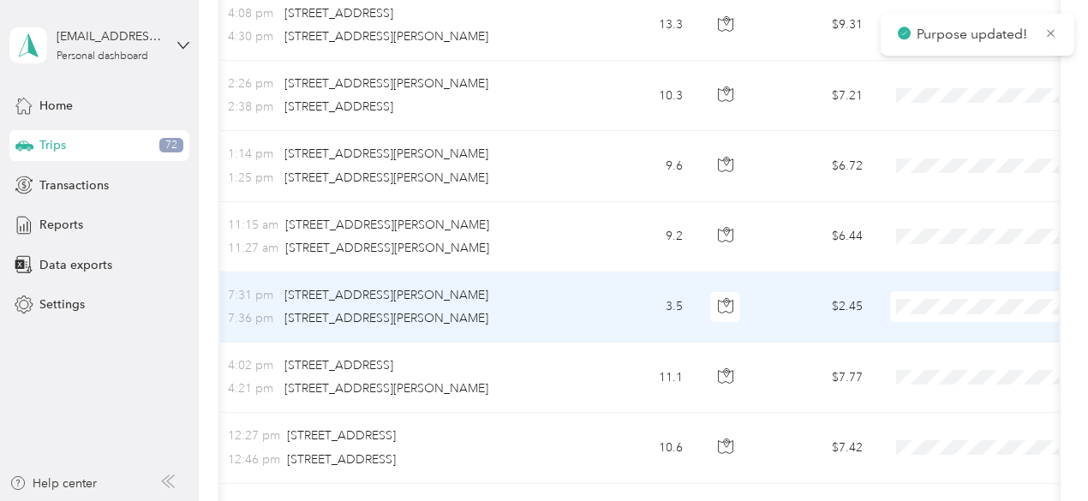
scroll to position [764, 0]
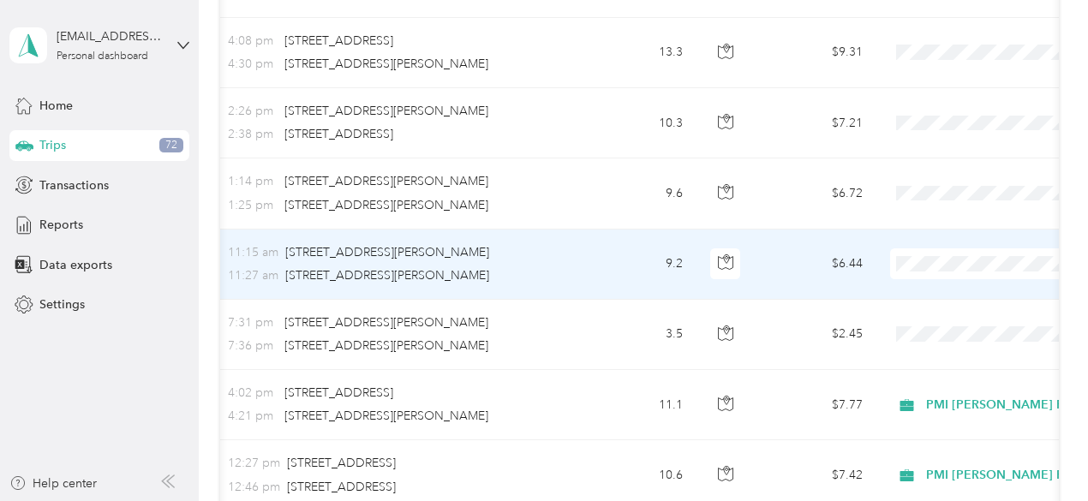
click at [934, 290] on span "PMI [PERSON_NAME] Properties" at bounding box center [1012, 292] width 188 height 18
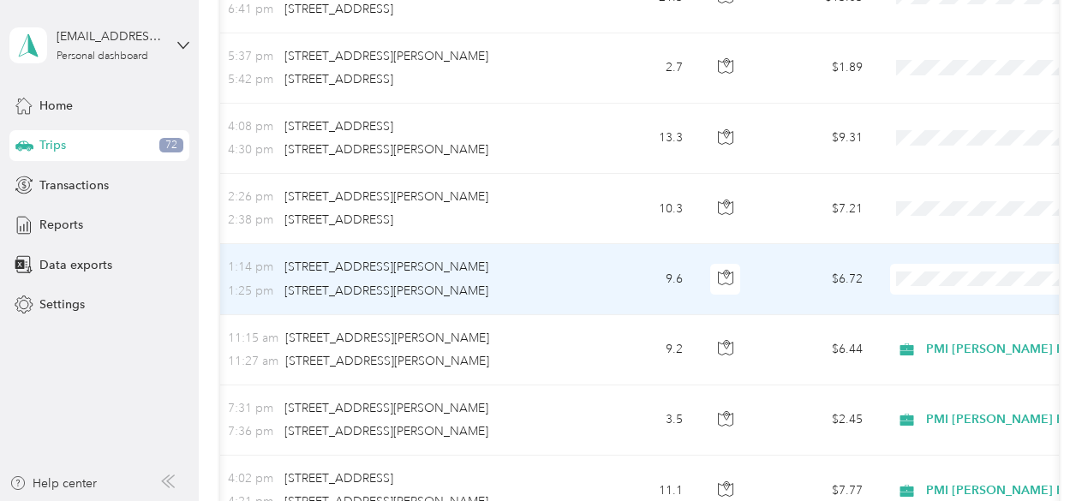
click at [946, 310] on li "PMI [PERSON_NAME] Properties" at bounding box center [997, 307] width 242 height 30
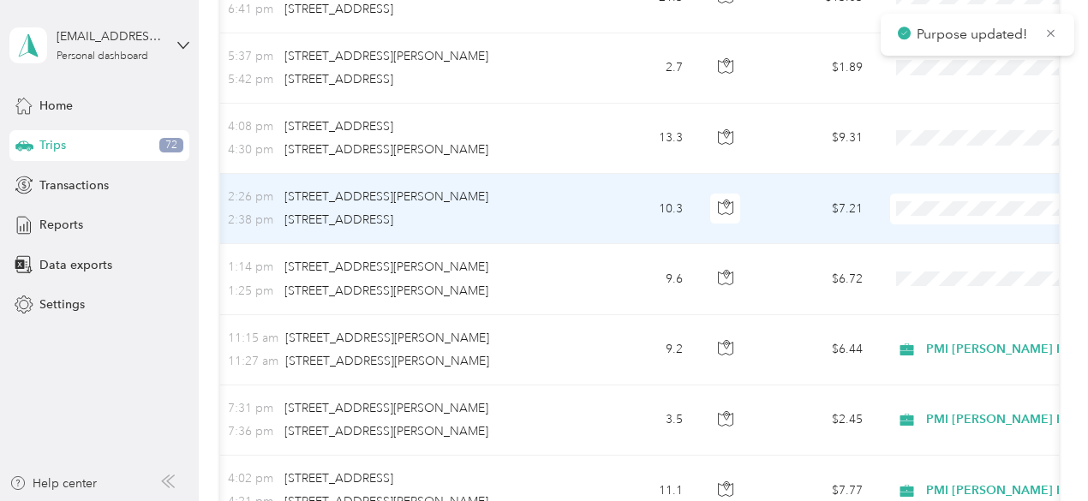
click at [942, 235] on span "PMI [PERSON_NAME] Properties" at bounding box center [1012, 233] width 188 height 18
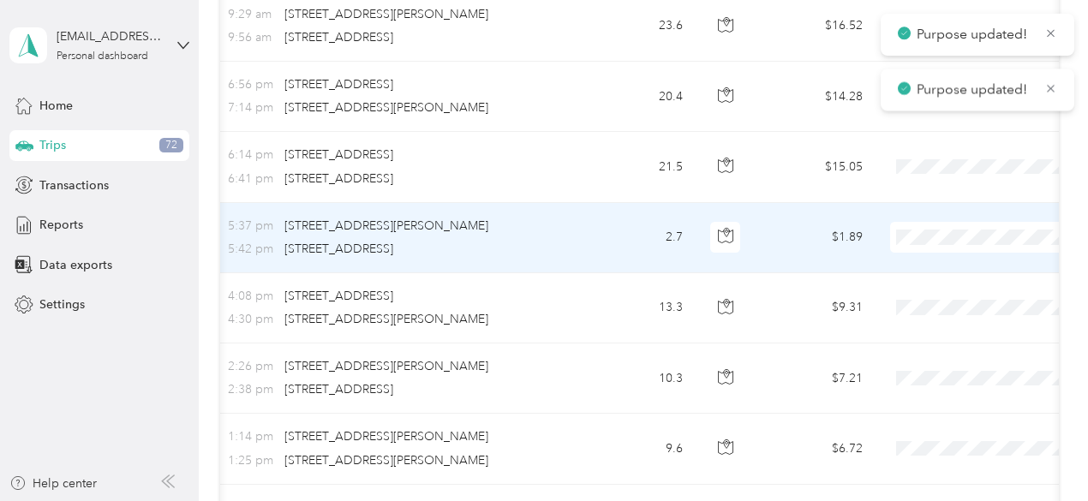
scroll to position [507, 0]
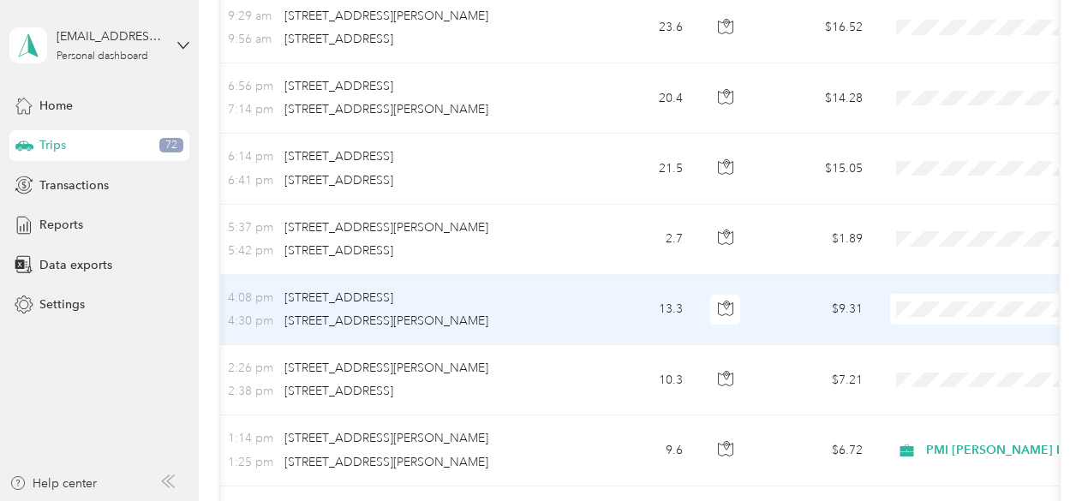
click at [941, 338] on span "PMI [PERSON_NAME] Properties" at bounding box center [1012, 334] width 188 height 18
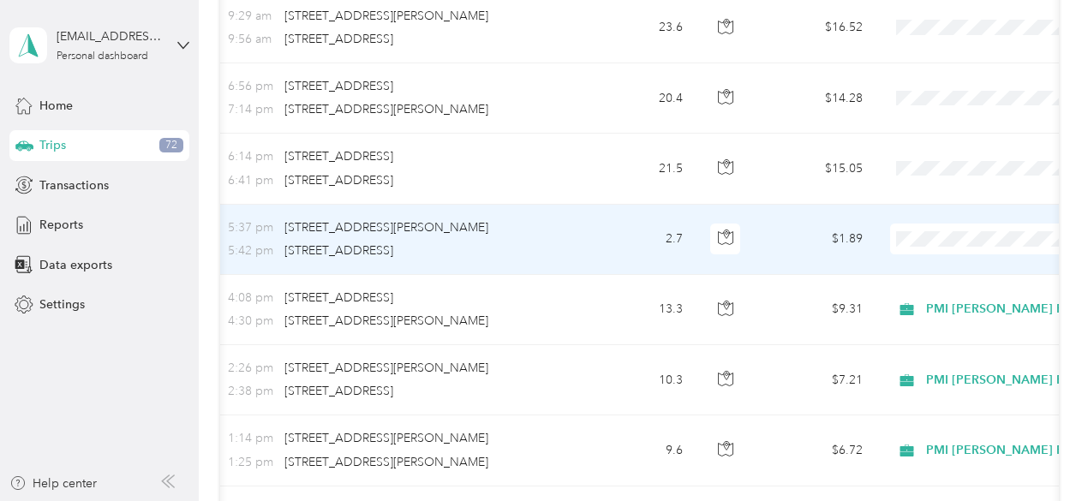
click at [937, 270] on span "PMI [PERSON_NAME] Properties" at bounding box center [1012, 268] width 188 height 18
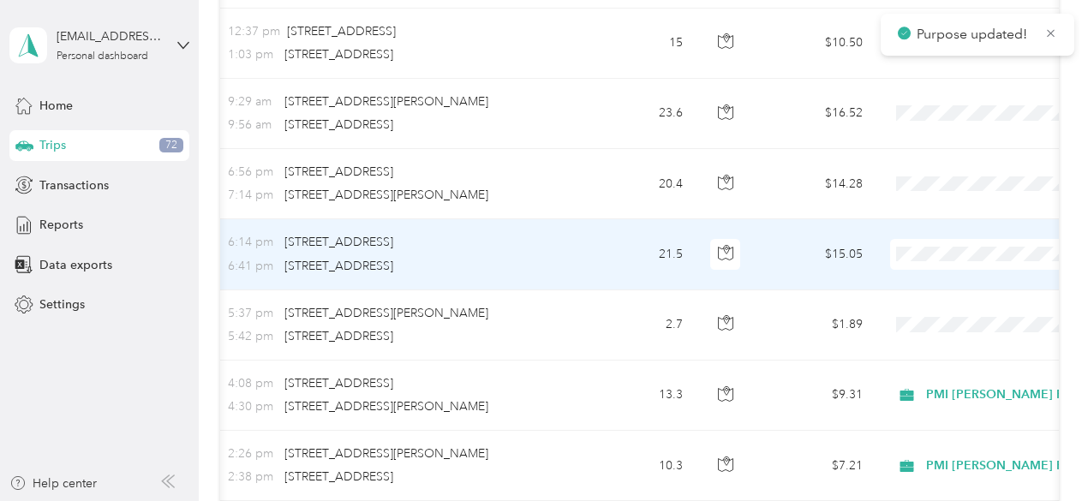
click at [941, 282] on span "PMI [PERSON_NAME] Properties" at bounding box center [1012, 279] width 188 height 18
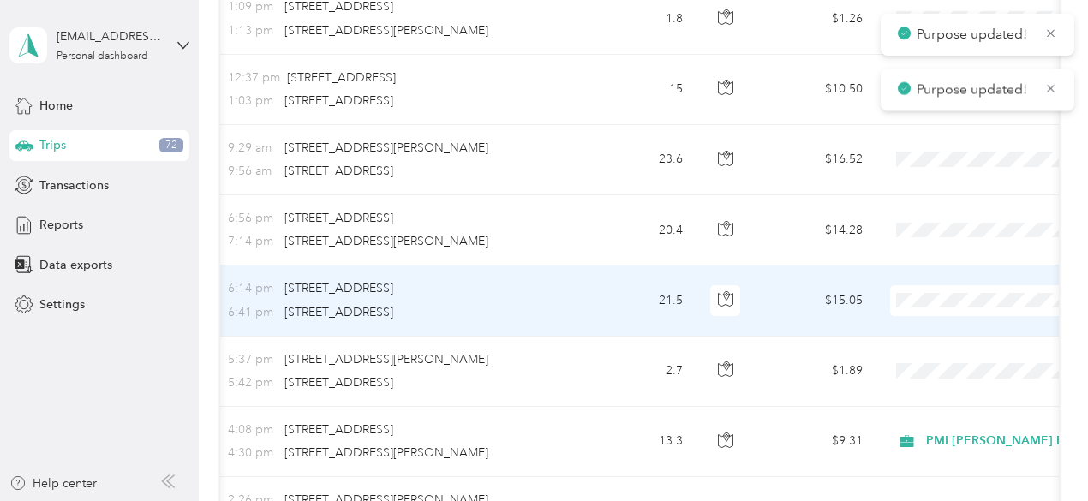
scroll to position [336, 0]
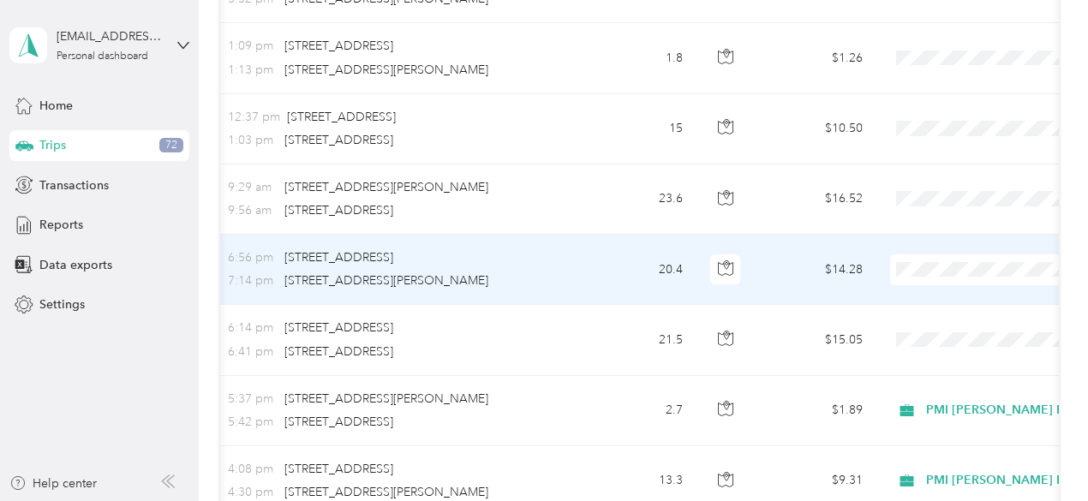
click at [938, 298] on span "PMI [PERSON_NAME] Properties" at bounding box center [1012, 299] width 188 height 18
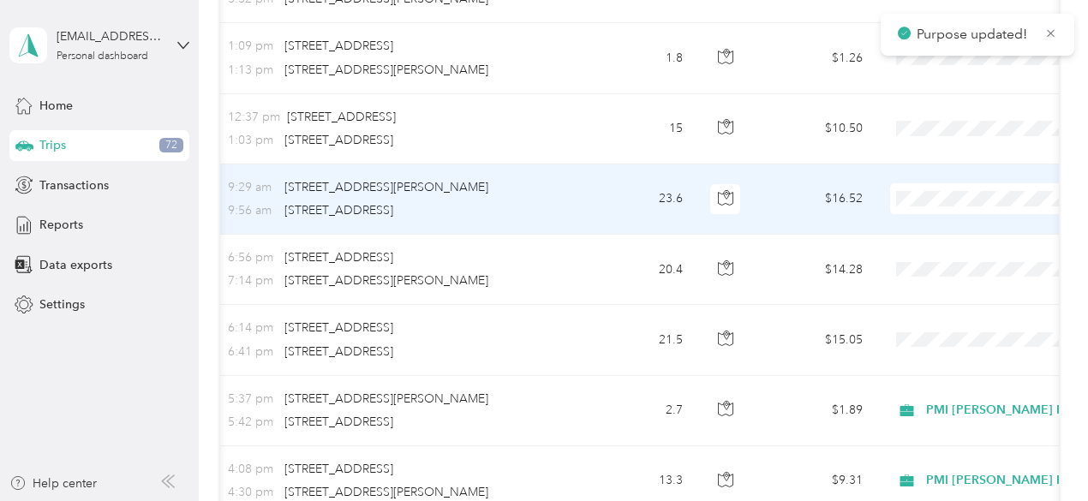
click at [917, 208] on span at bounding box center [996, 198] width 212 height 31
click at [942, 230] on span "PMI [PERSON_NAME] Properties" at bounding box center [1012, 229] width 188 height 18
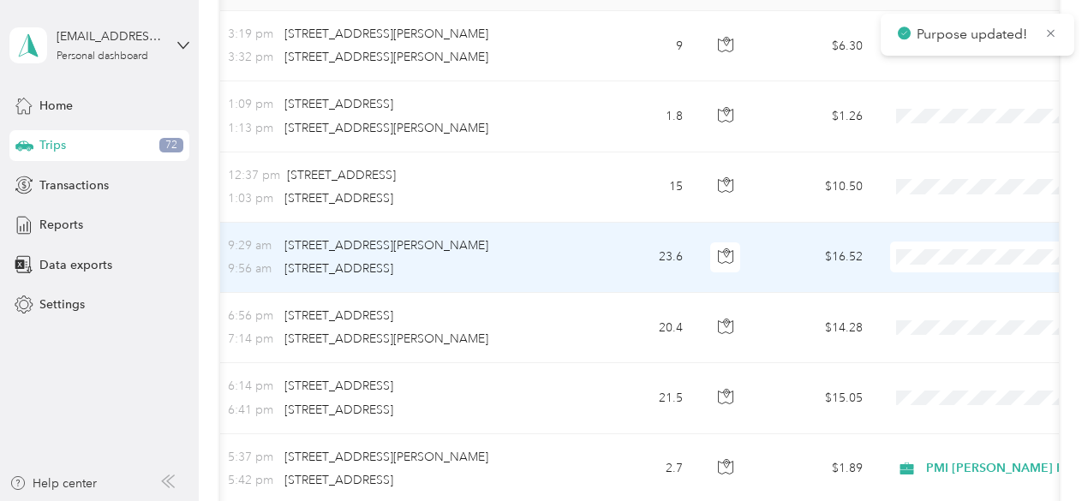
scroll to position [250, 0]
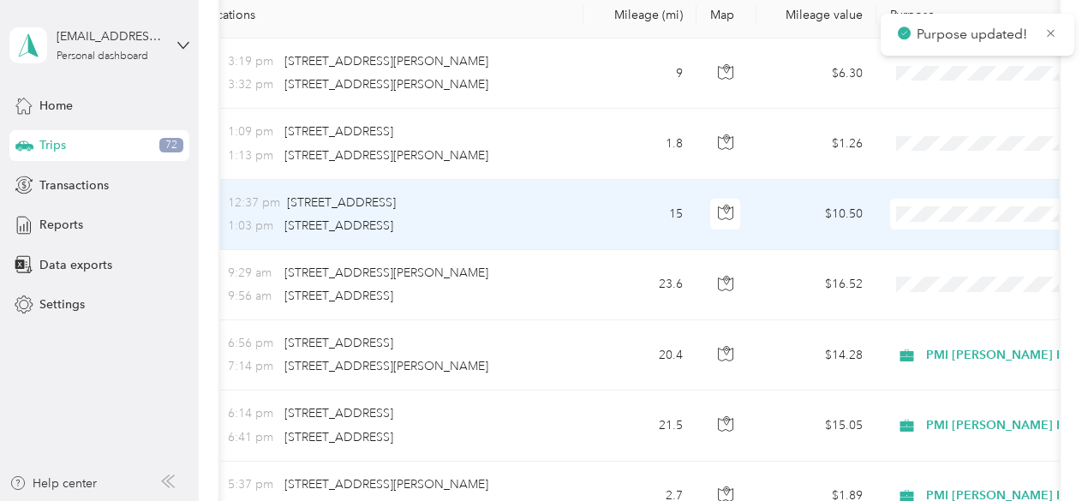
click at [947, 246] on span "PMI [PERSON_NAME] Properties" at bounding box center [1012, 245] width 188 height 18
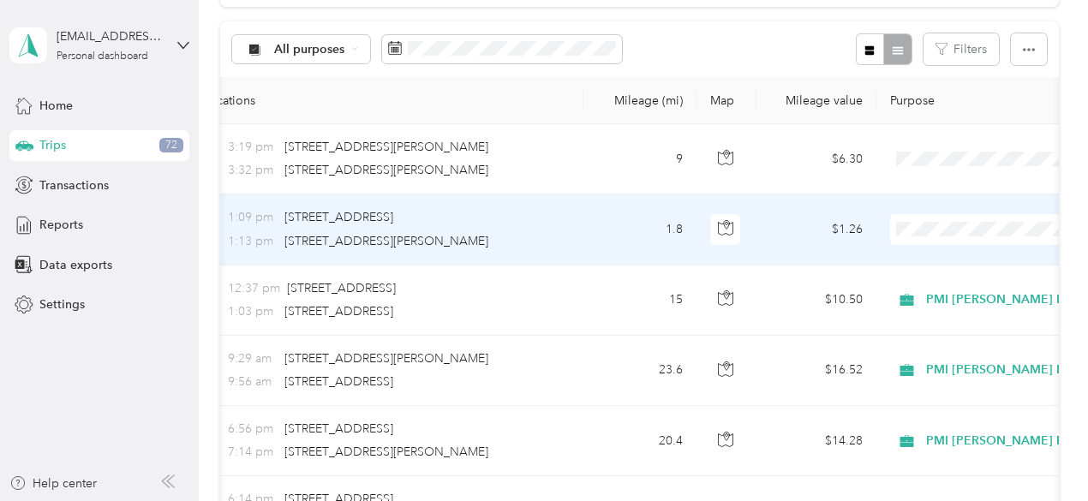
click at [948, 286] on span "Personal" at bounding box center [1012, 290] width 188 height 18
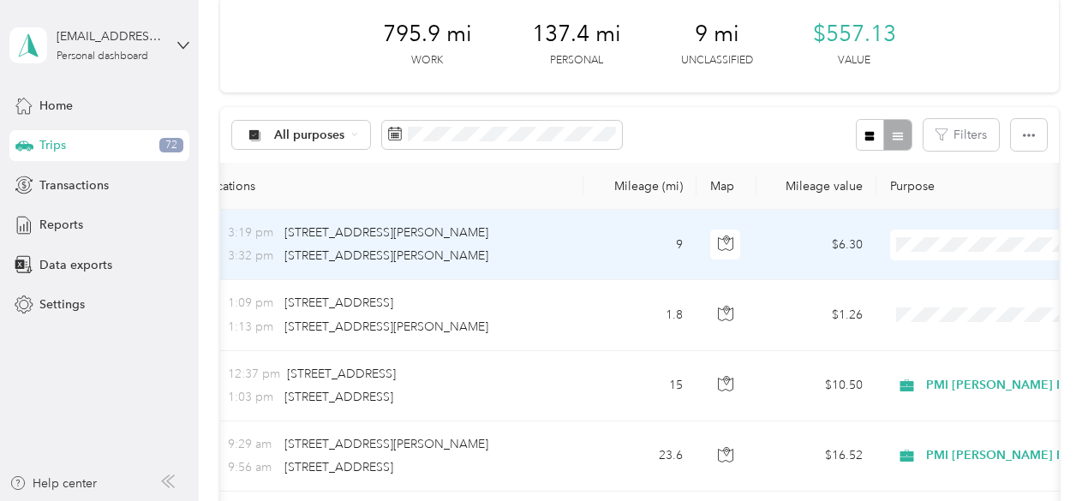
click at [936, 302] on span "Personal" at bounding box center [1012, 301] width 188 height 18
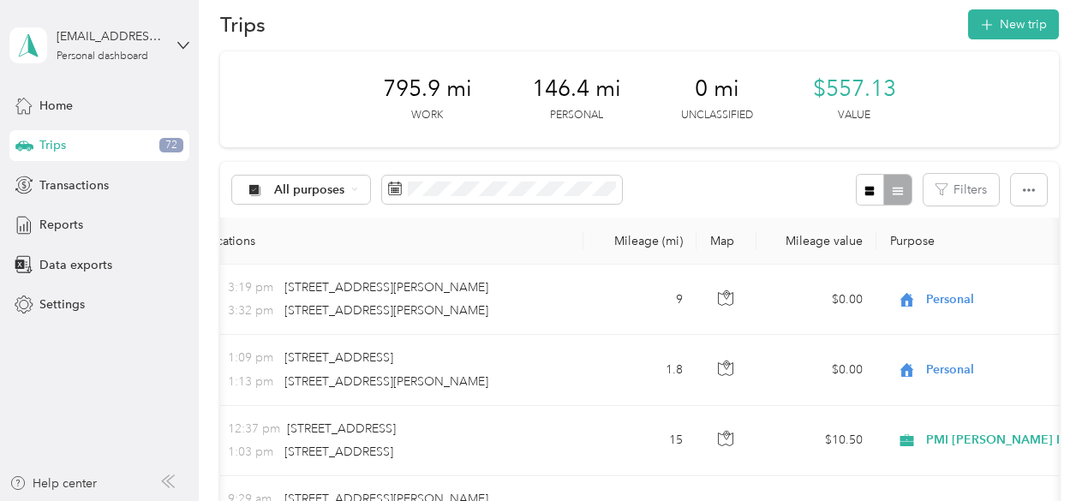
scroll to position [0, 0]
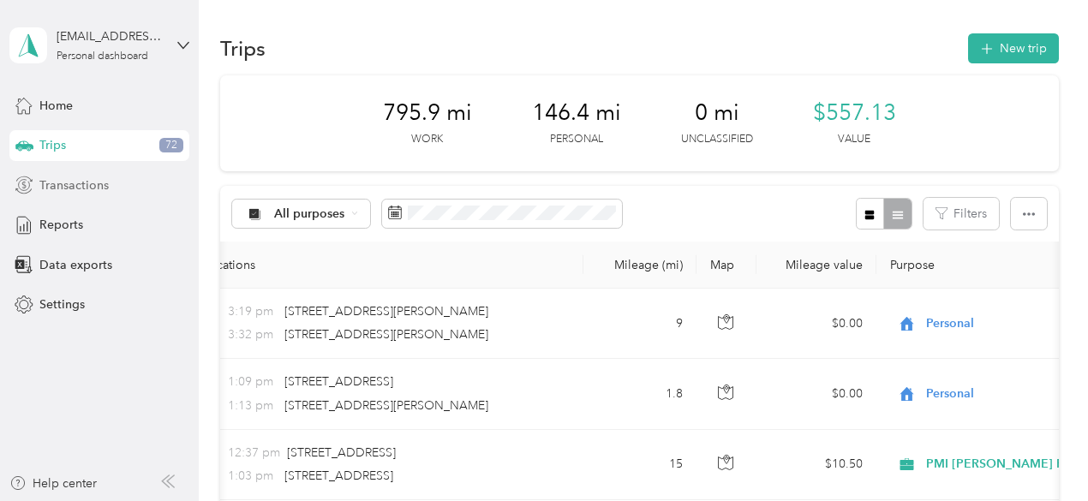
click at [130, 179] on div "Transactions" at bounding box center [99, 185] width 180 height 31
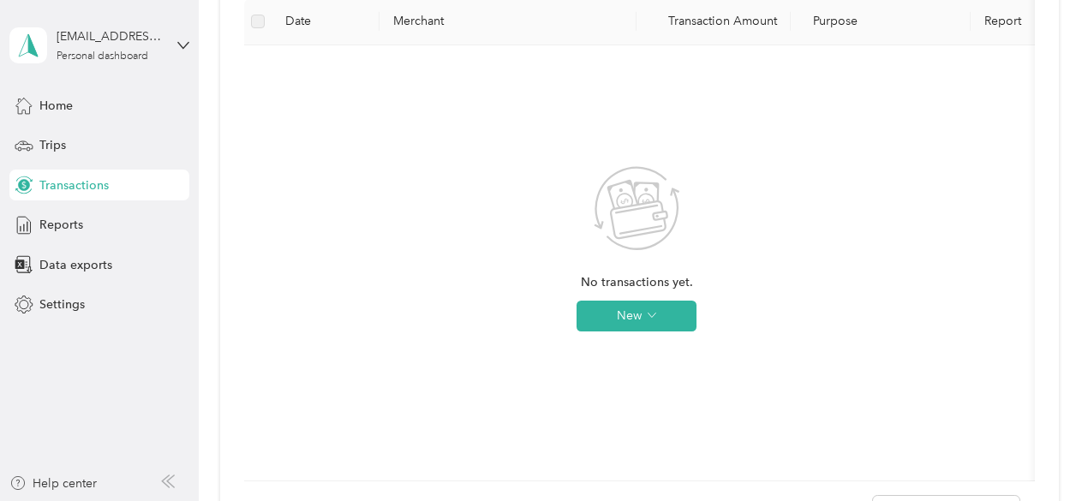
scroll to position [343, 0]
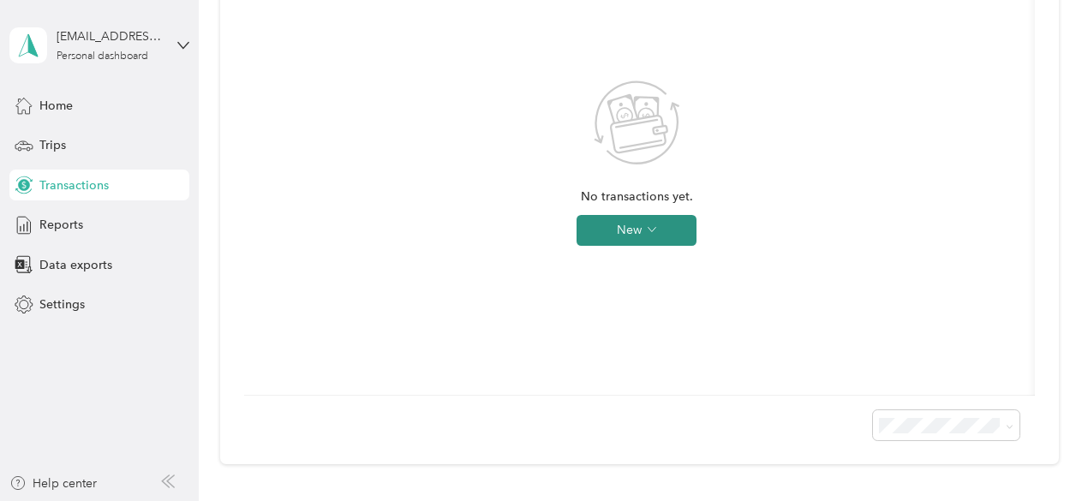
click at [648, 230] on icon "button" at bounding box center [652, 229] width 9 height 9
click at [841, 225] on div "No transactions yet. New" at bounding box center [637, 177] width 758 height 408
click at [95, 224] on div "Reports" at bounding box center [99, 225] width 180 height 31
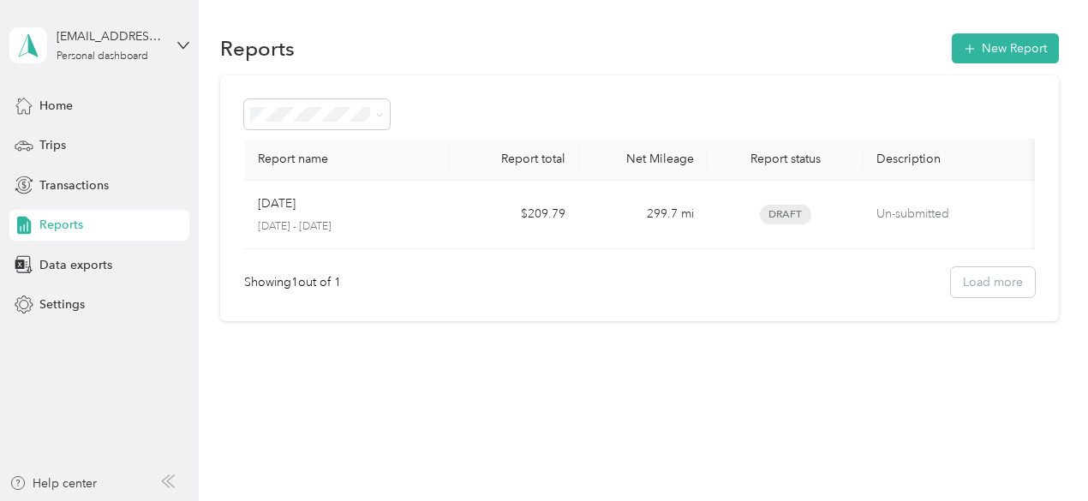
scroll to position [9, 0]
click at [344, 196] on div "Needs approval" at bounding box center [317, 197] width 123 height 18
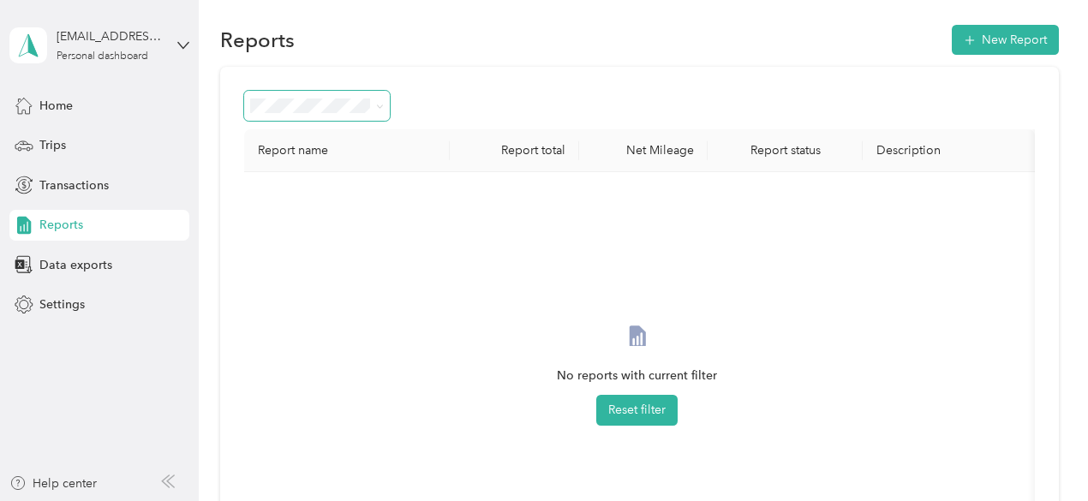
click at [379, 102] on span at bounding box center [380, 106] width 8 height 15
click at [376, 109] on icon at bounding box center [380, 107] width 8 height 8
click at [363, 135] on div "All Reports" at bounding box center [317, 138] width 123 height 18
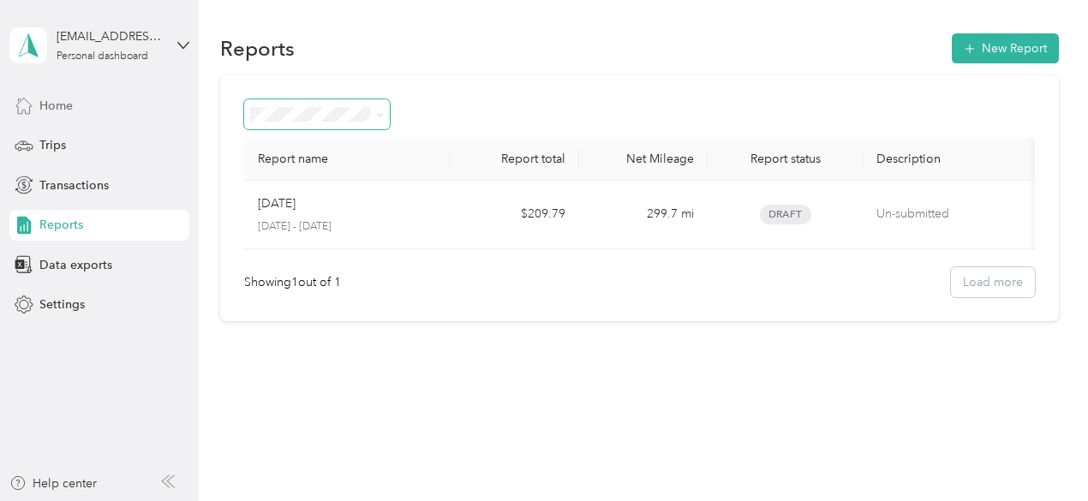
click at [72, 105] on span "Home" at bounding box center [55, 106] width 33 height 18
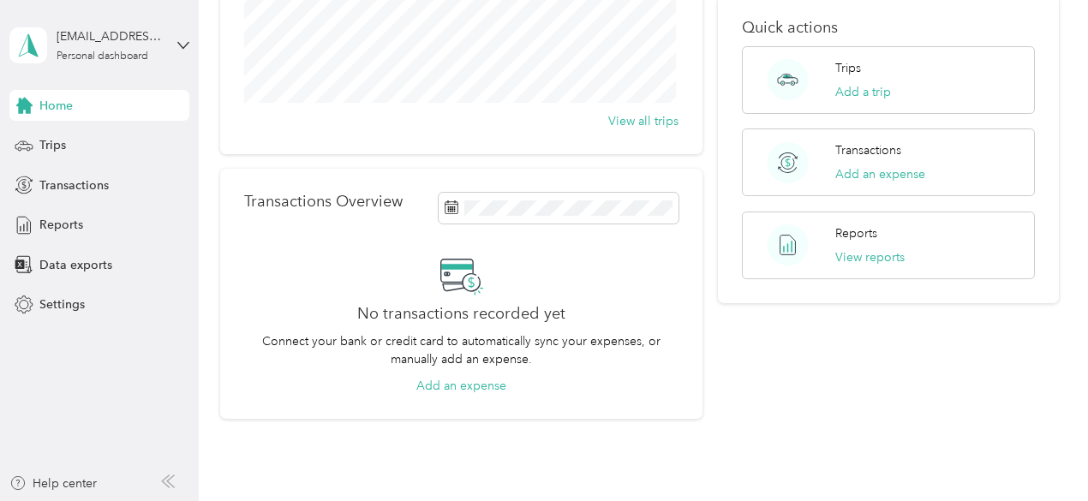
scroll to position [274, 0]
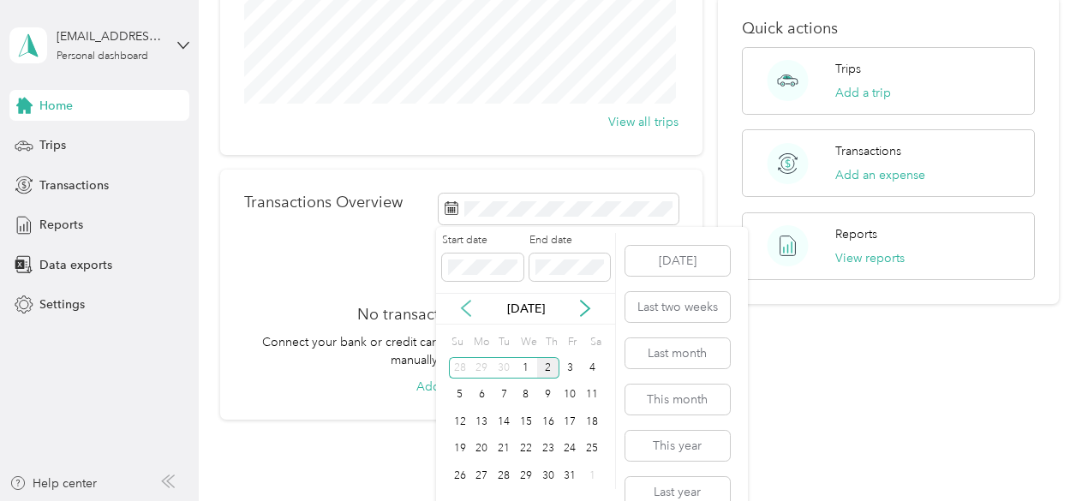
click at [467, 308] on icon at bounding box center [465, 308] width 17 height 17
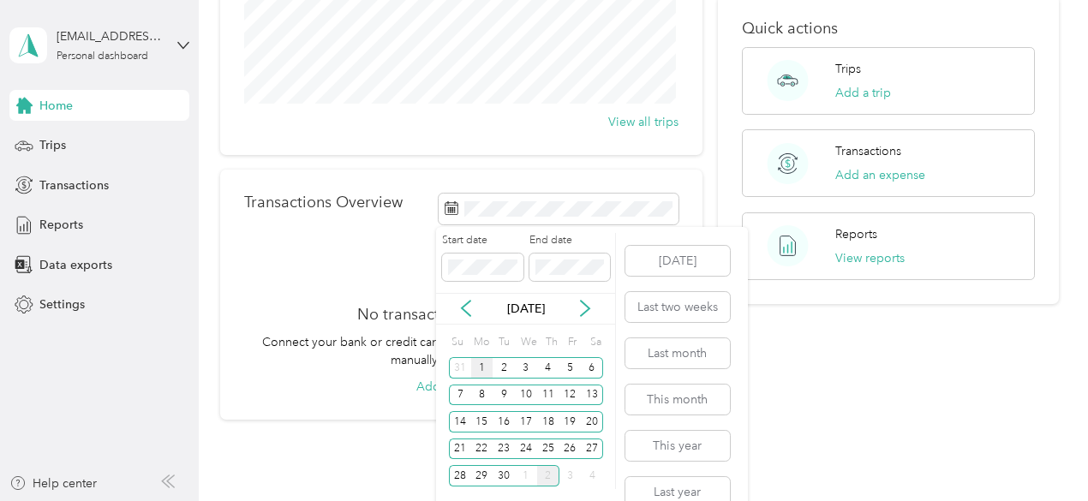
click at [484, 372] on div "1" at bounding box center [482, 367] width 22 height 21
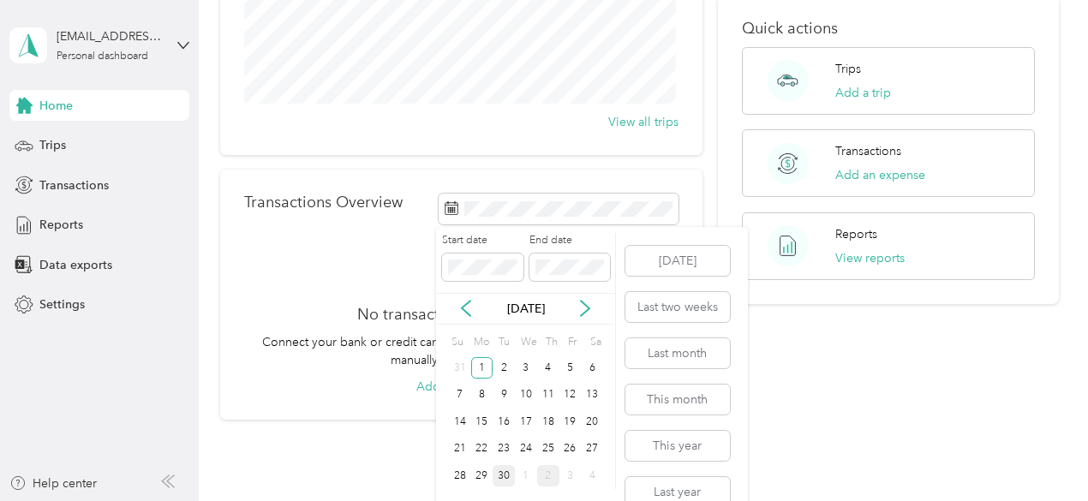
click at [506, 474] on div "30" at bounding box center [504, 475] width 22 height 21
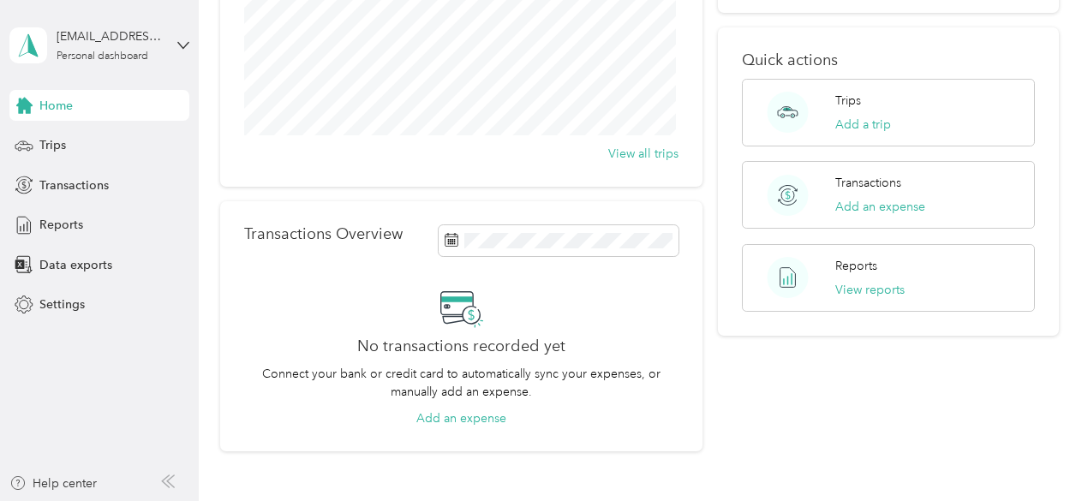
scroll to position [246, 0]
